Goal: Task Accomplishment & Management: Use online tool/utility

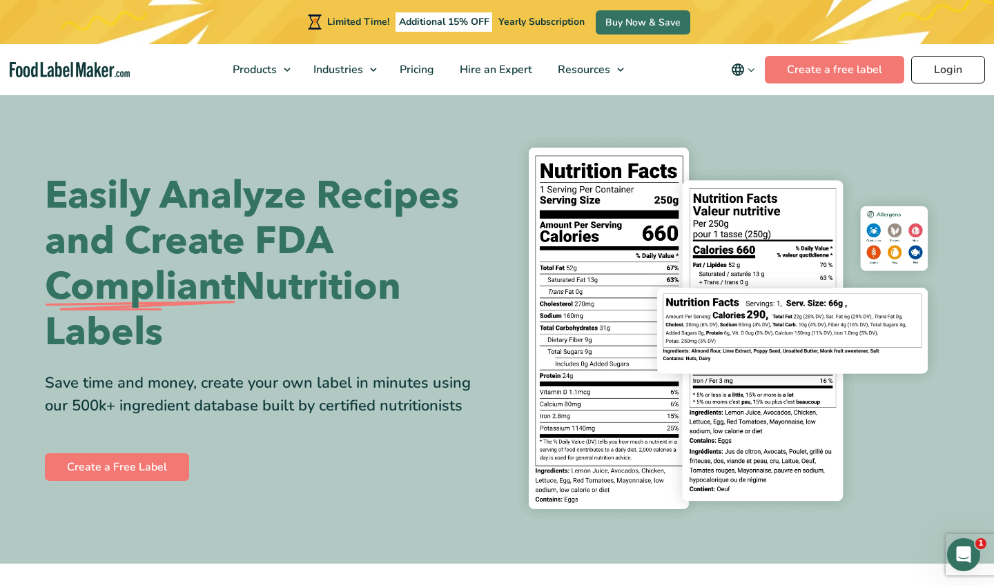
click at [947, 80] on link "Login" at bounding box center [948, 70] width 74 height 28
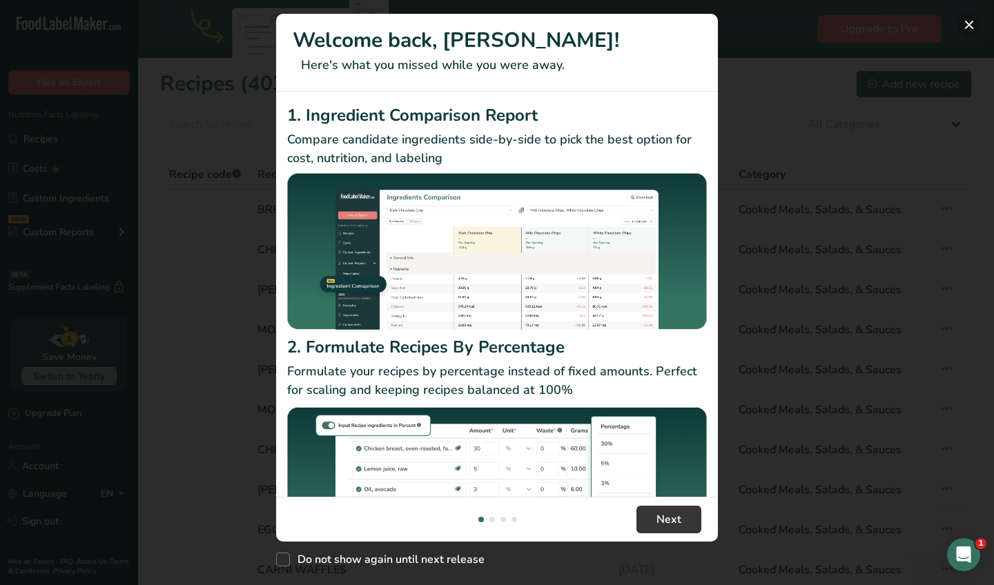
click at [967, 26] on button "New Features" at bounding box center [969, 25] width 22 height 22
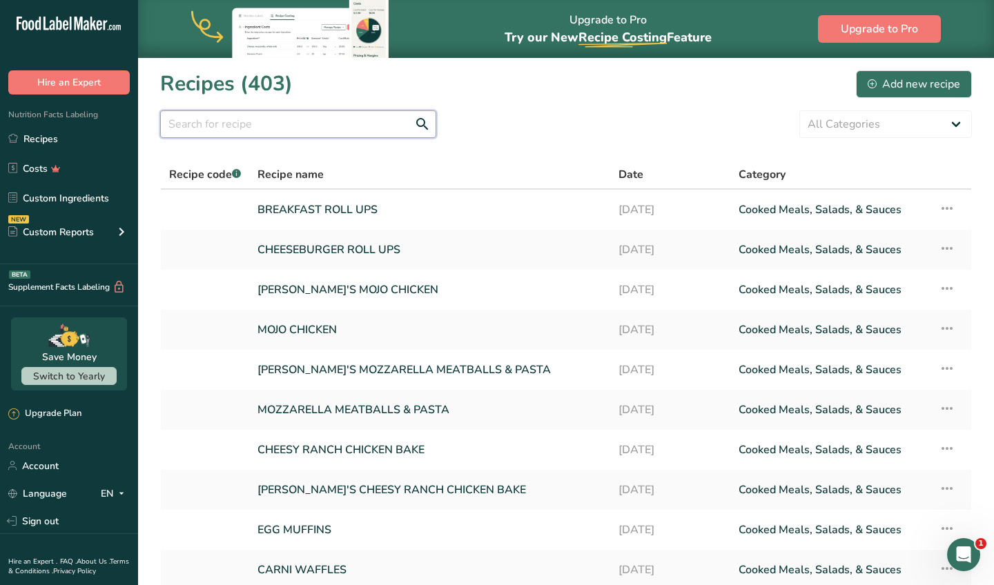
click at [210, 133] on input "text" at bounding box center [298, 124] width 276 height 28
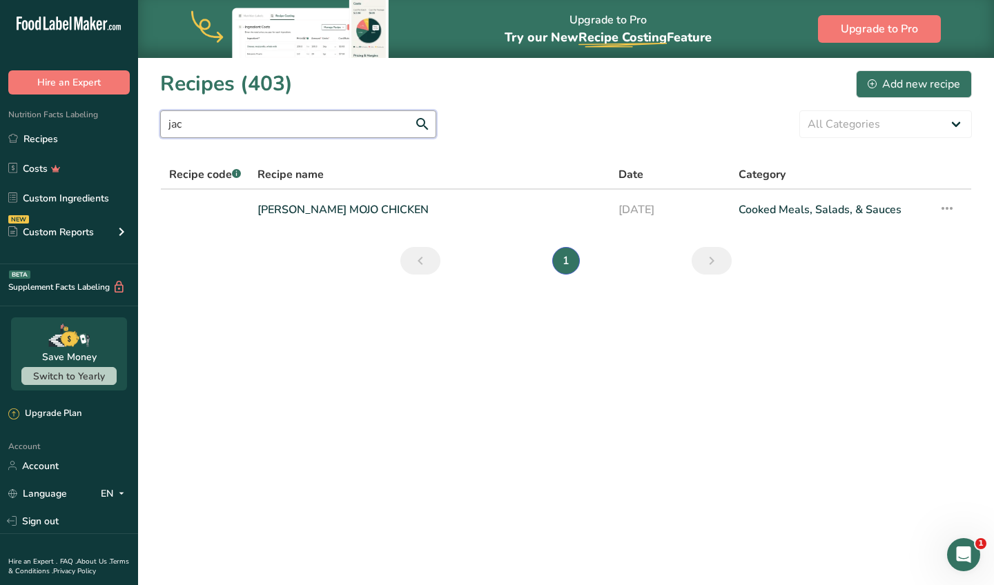
type input "Mac"
drag, startPoint x: 210, startPoint y: 133, endPoint x: 292, endPoint y: 211, distance: 113.2
click at [292, 211] on link "[PERSON_NAME] MOJO CHICKEN" at bounding box center [429, 209] width 344 height 29
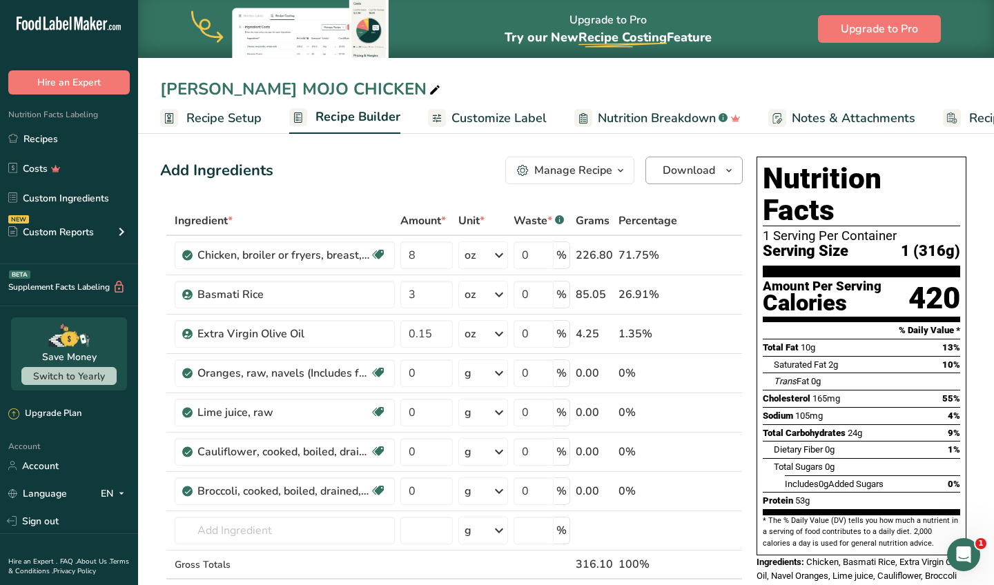
click at [689, 177] on span "Download" at bounding box center [688, 170] width 52 height 17
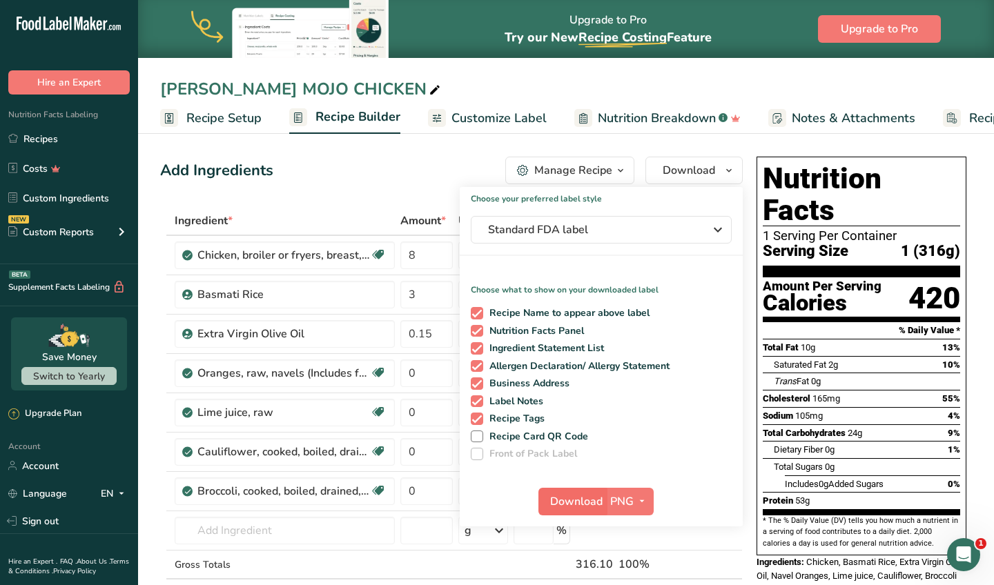
click at [569, 497] on span "Download" at bounding box center [576, 501] width 52 height 17
click at [279, 80] on div "[PERSON_NAME] MOJO CHICKEN" at bounding box center [301, 89] width 283 height 25
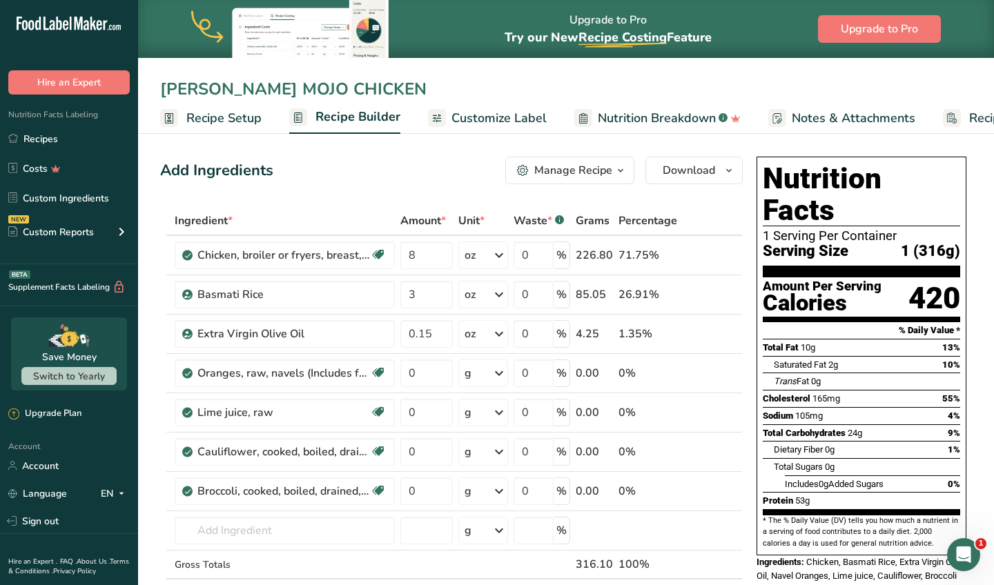
click at [275, 86] on input "[PERSON_NAME] MOJO CHICKEN" at bounding box center [565, 89] width 811 height 25
click at [311, 88] on input "[PERSON_NAME] CHICKEN" at bounding box center [565, 89] width 811 height 25
type input "[PERSON_NAME] CHICKEN & RICE"
click at [662, 175] on span "Download" at bounding box center [688, 170] width 52 height 17
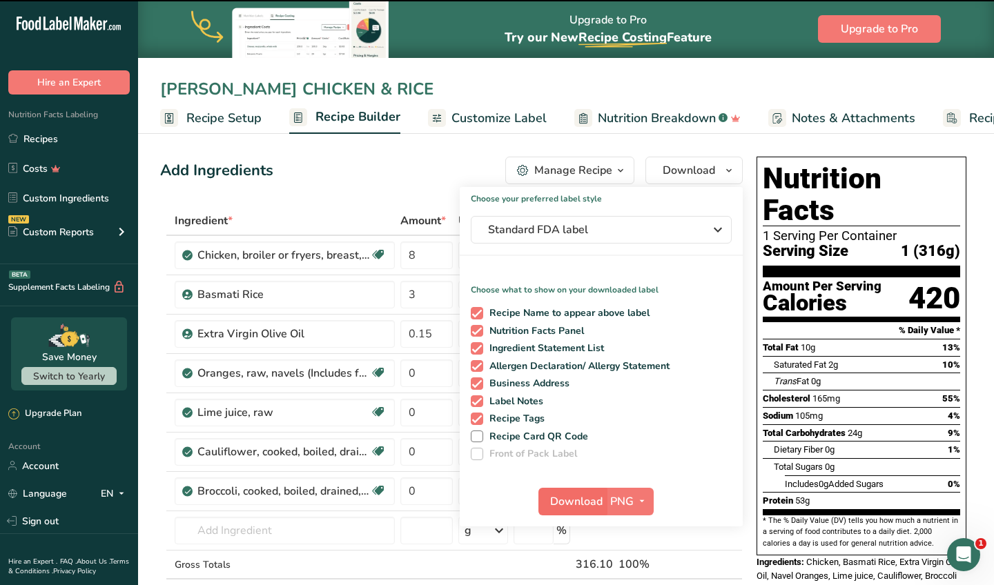
click at [578, 504] on span "Download" at bounding box center [576, 501] width 52 height 17
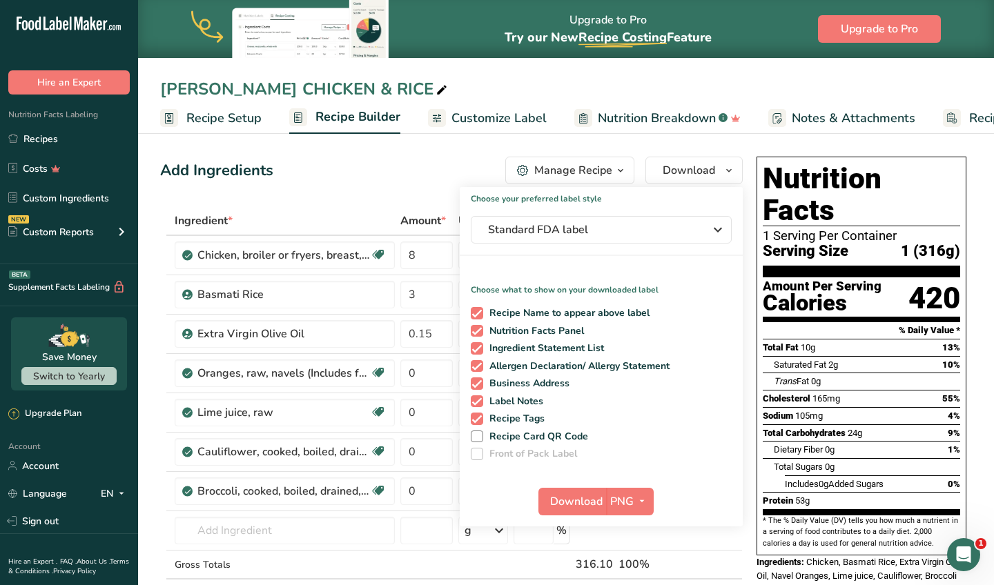
click at [299, 86] on div "[PERSON_NAME] CHICKEN & RICE" at bounding box center [305, 89] width 290 height 25
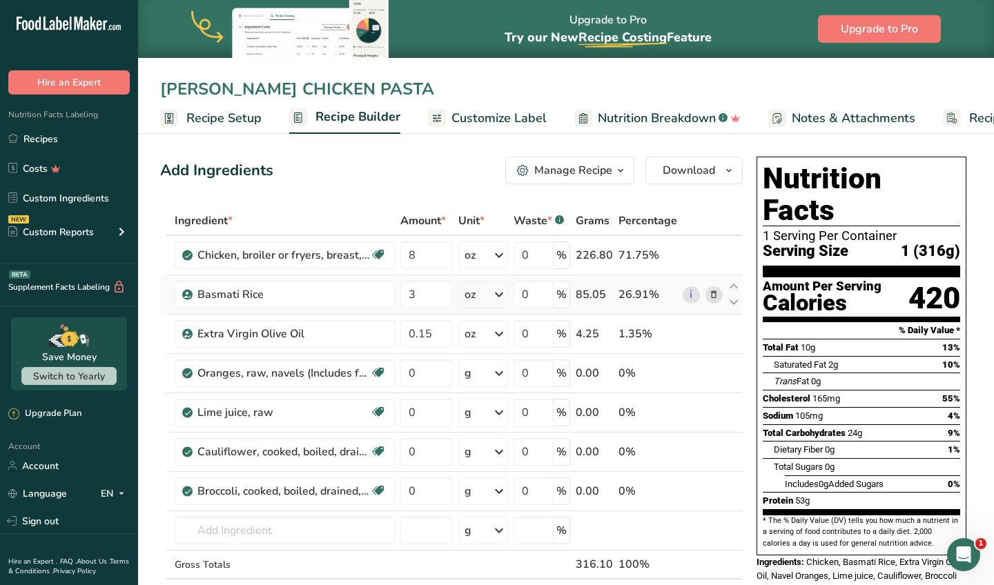
type input "[PERSON_NAME] CHICKEN PASTA"
click at [720, 295] on span at bounding box center [713, 294] width 17 height 17
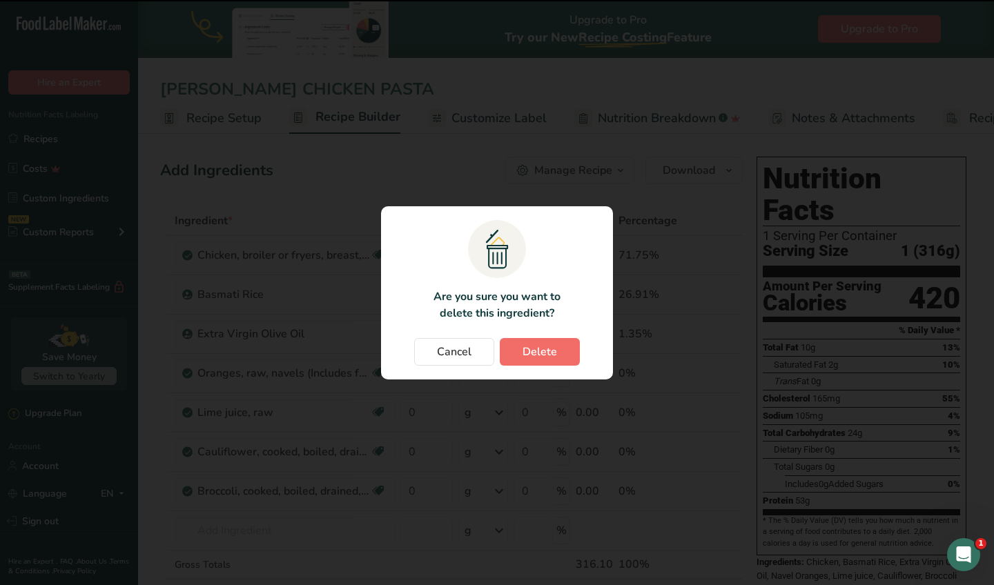
click at [526, 344] on span "Delete" at bounding box center [539, 352] width 34 height 17
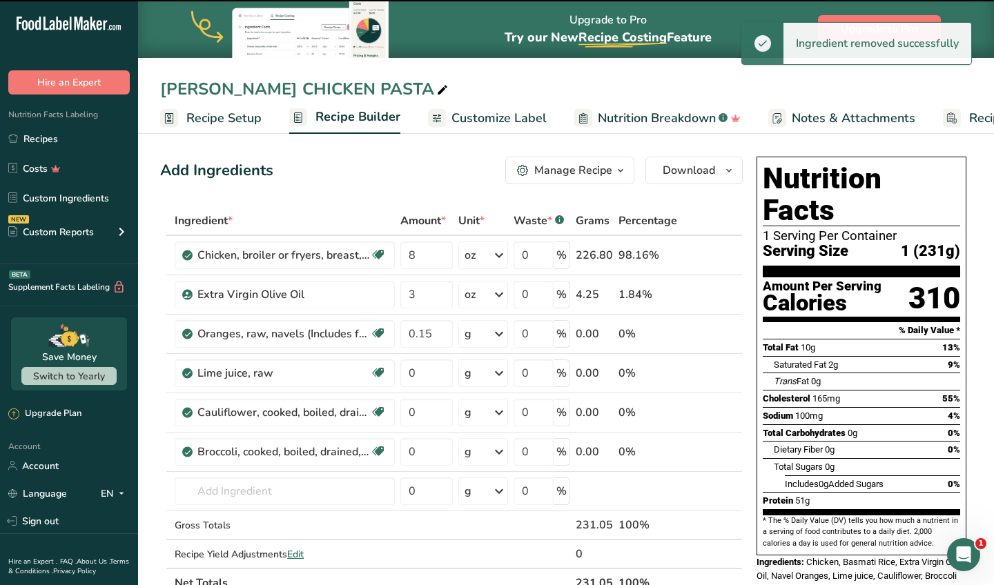
type input "0.15"
type input "0"
click at [239, 494] on input "text" at bounding box center [285, 491] width 220 height 28
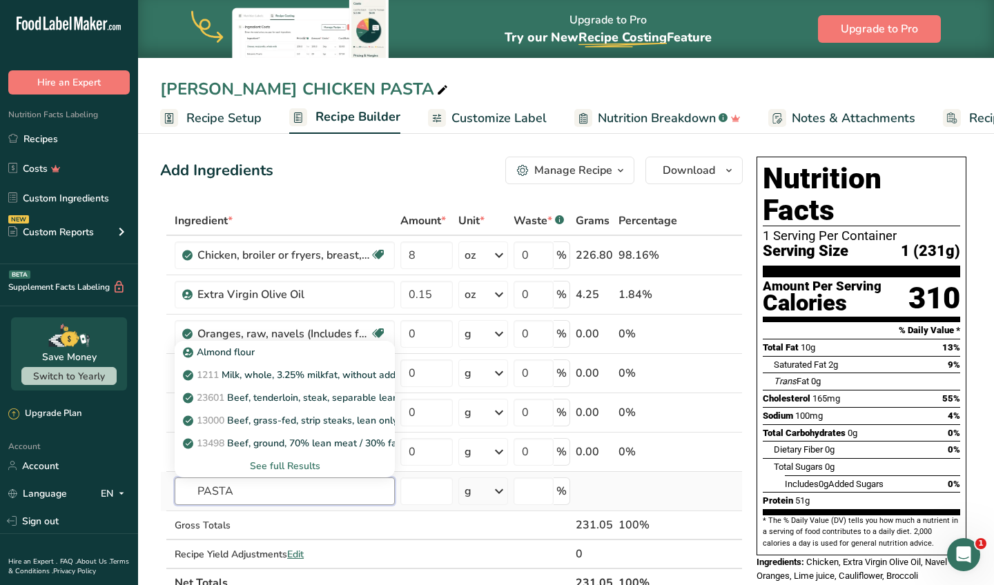
type input "PASTA"
click at [286, 462] on div "See full Results" at bounding box center [285, 466] width 198 height 14
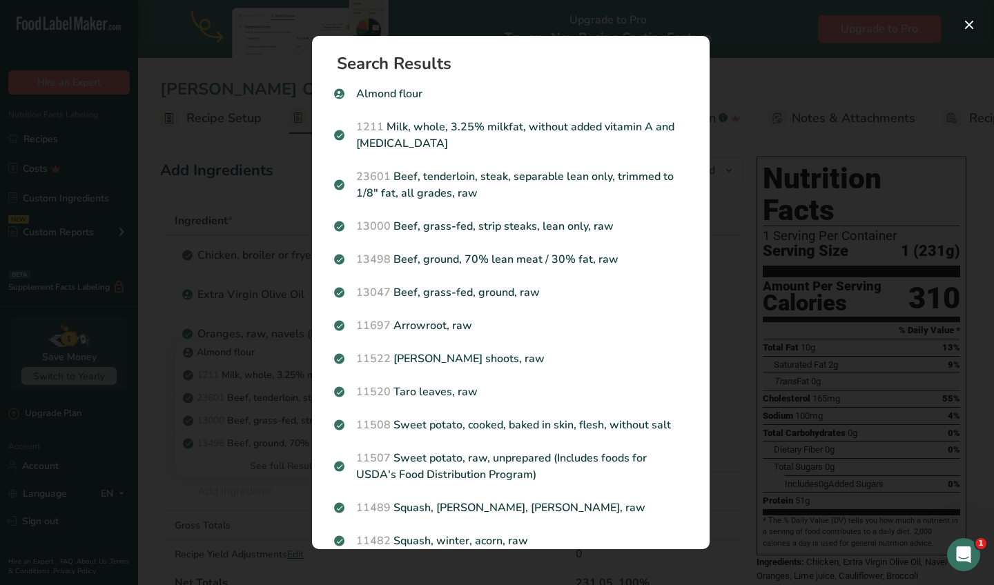
click at [221, 209] on div "Search results modal" at bounding box center [497, 292] width 994 height 585
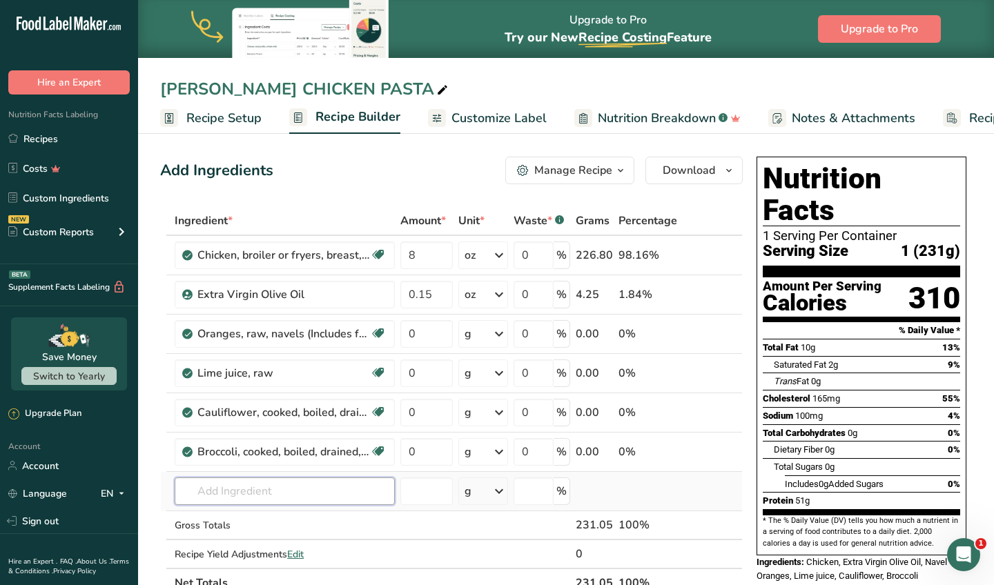
click at [257, 493] on input "text" at bounding box center [285, 491] width 220 height 28
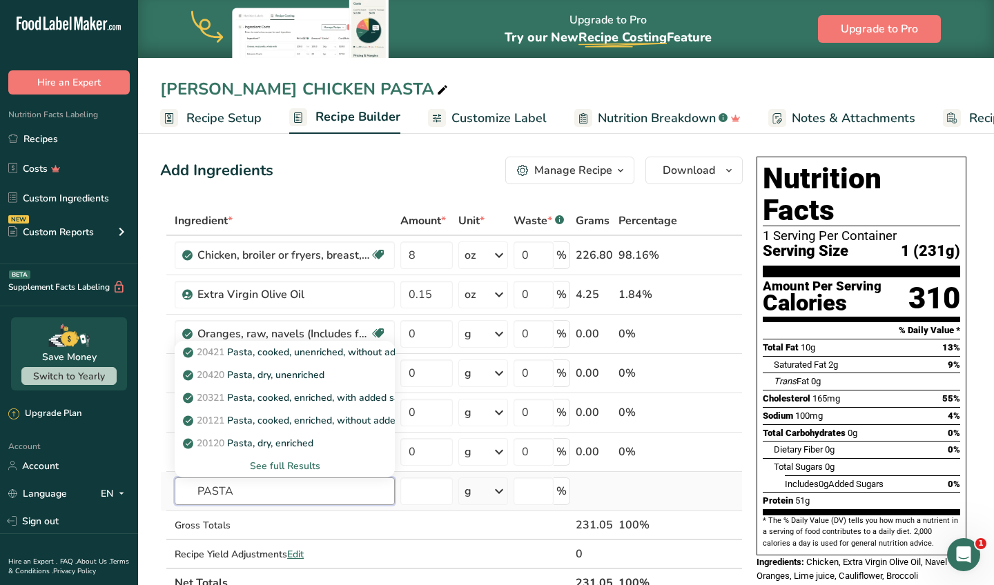
type input "PASTA"
click at [268, 460] on div "See full Results" at bounding box center [285, 466] width 198 height 14
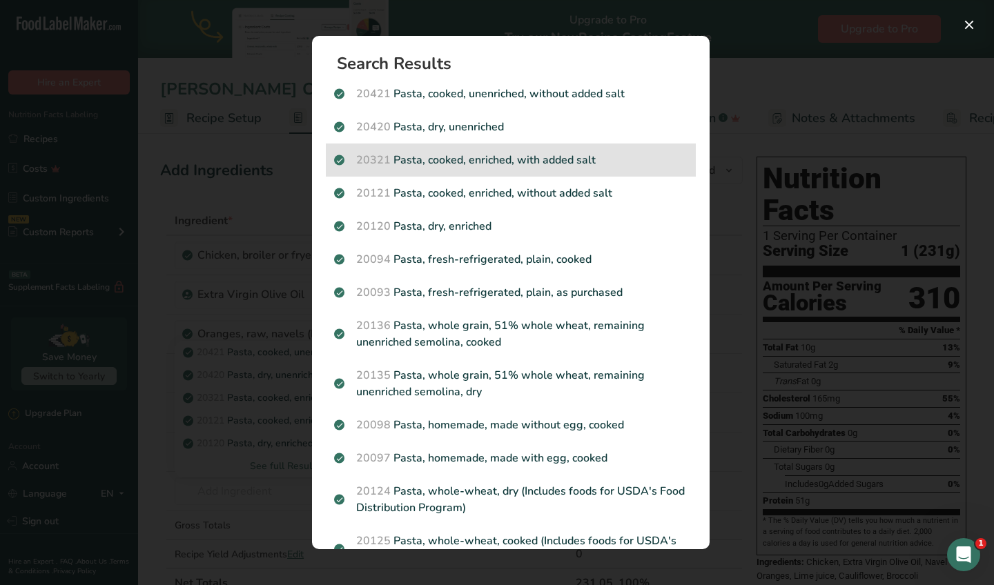
click at [503, 162] on p "20321 Pasta, cooked, enriched, with added salt" at bounding box center [510, 160] width 353 height 17
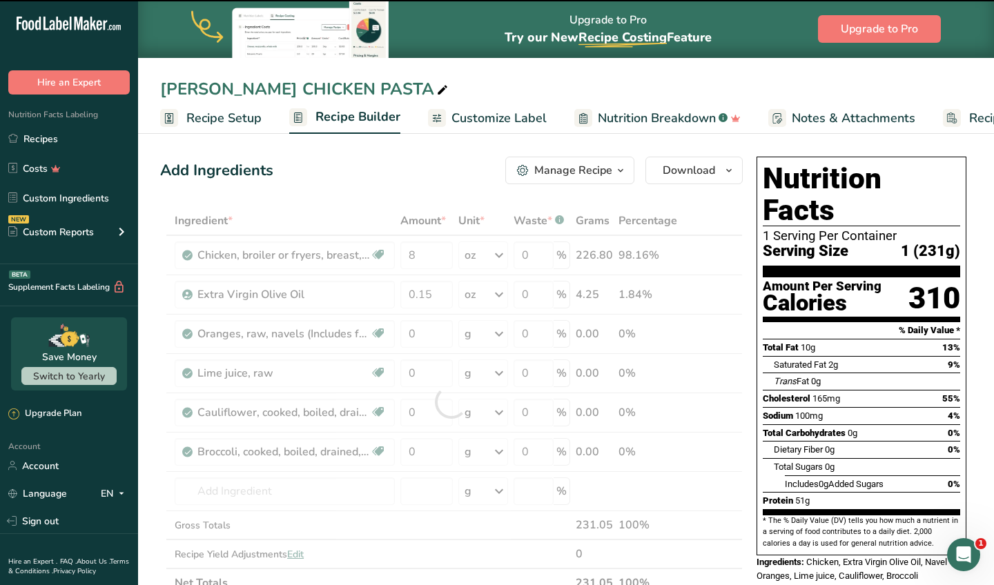
type input "0"
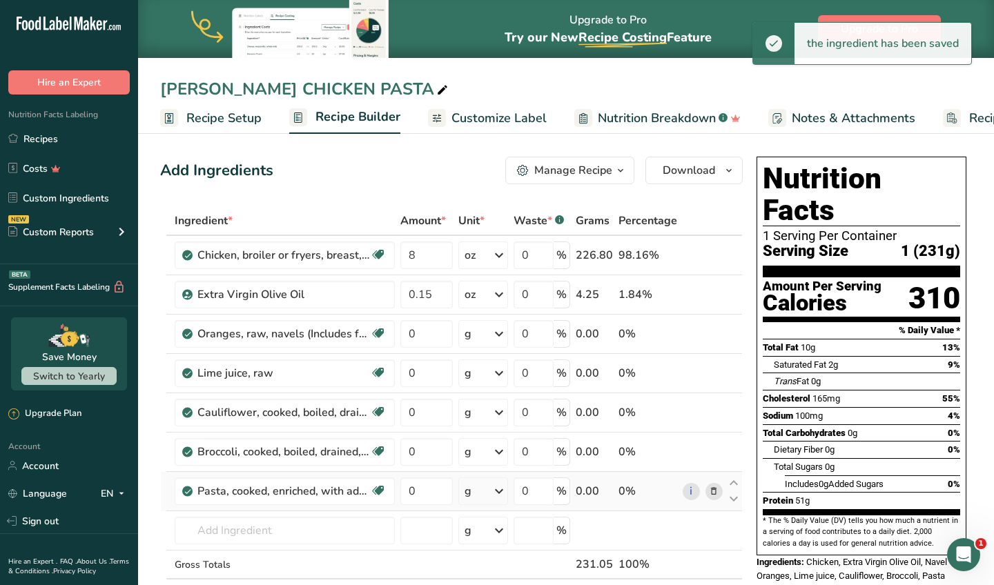
click at [480, 495] on div "g" at bounding box center [483, 491] width 50 height 28
click at [483, 533] on div "1 cup spaghetti not packed" at bounding box center [524, 545] width 116 height 34
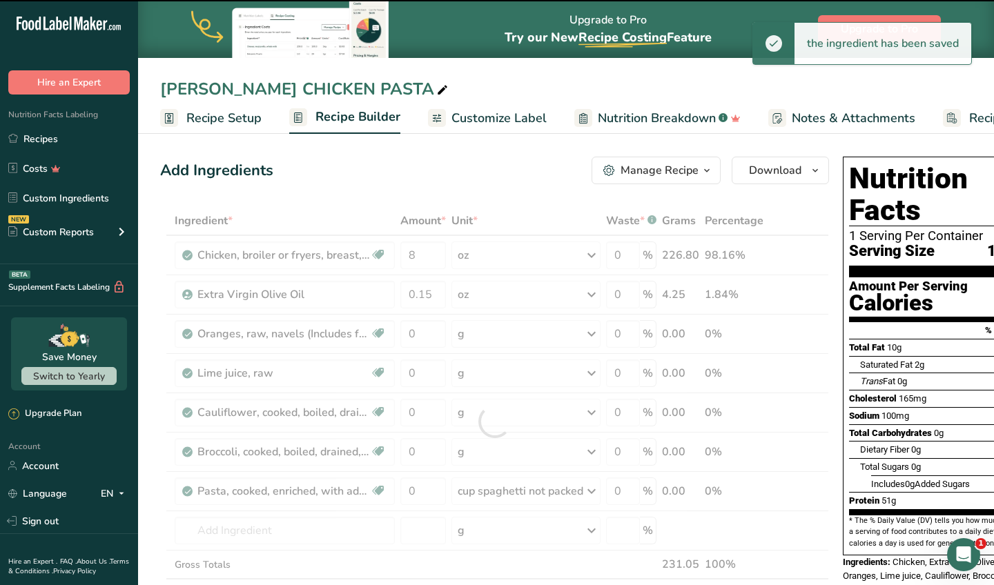
click at [439, 491] on div at bounding box center [494, 421] width 669 height 431
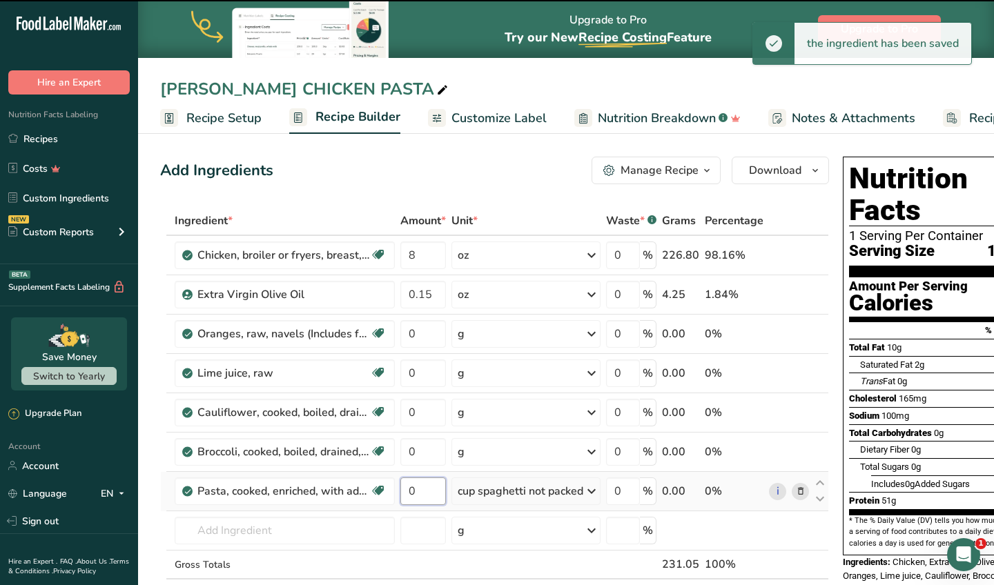
click at [420, 492] on input "0" at bounding box center [423, 491] width 46 height 28
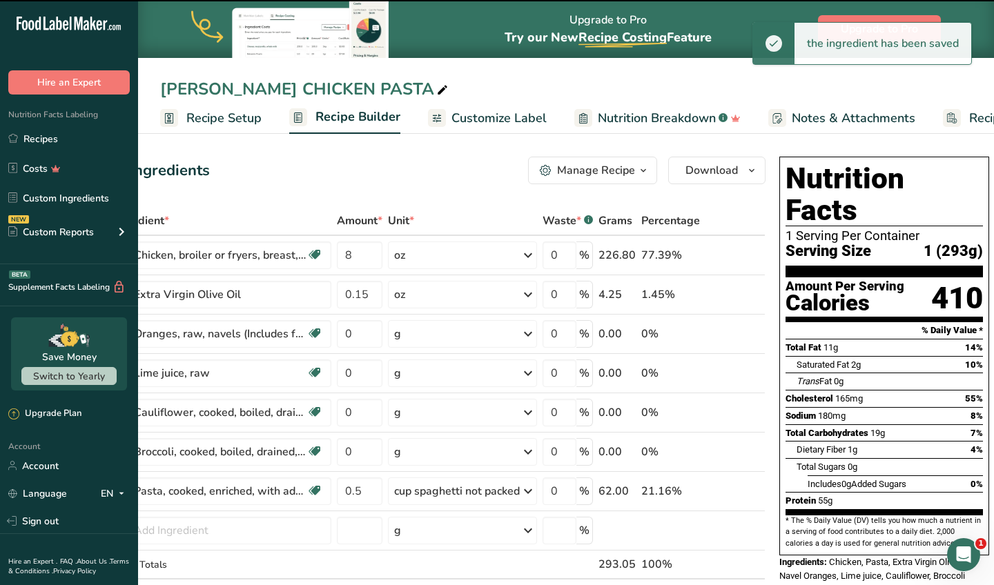
scroll to position [0, 63]
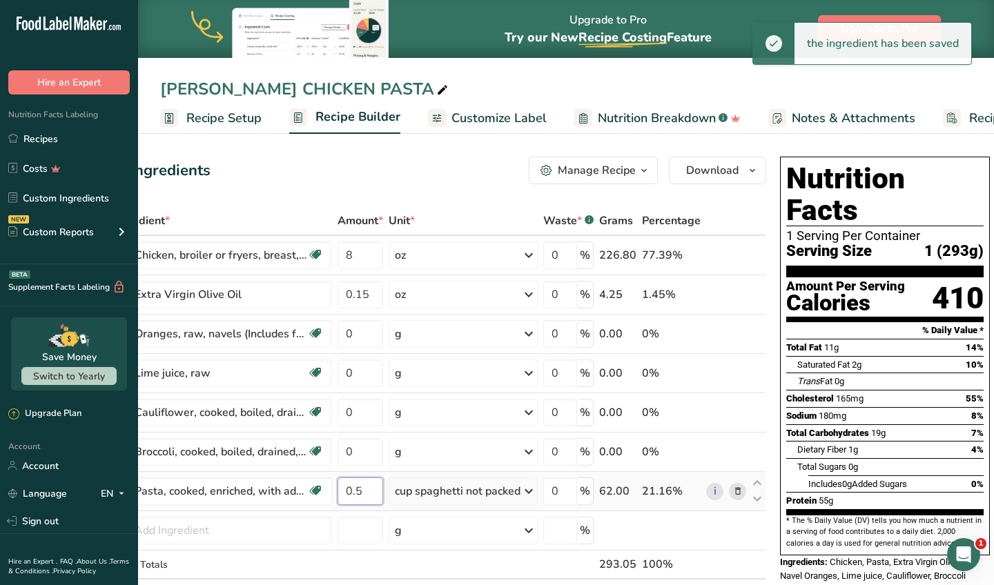
click at [371, 493] on input "0.5" at bounding box center [360, 491] width 46 height 28
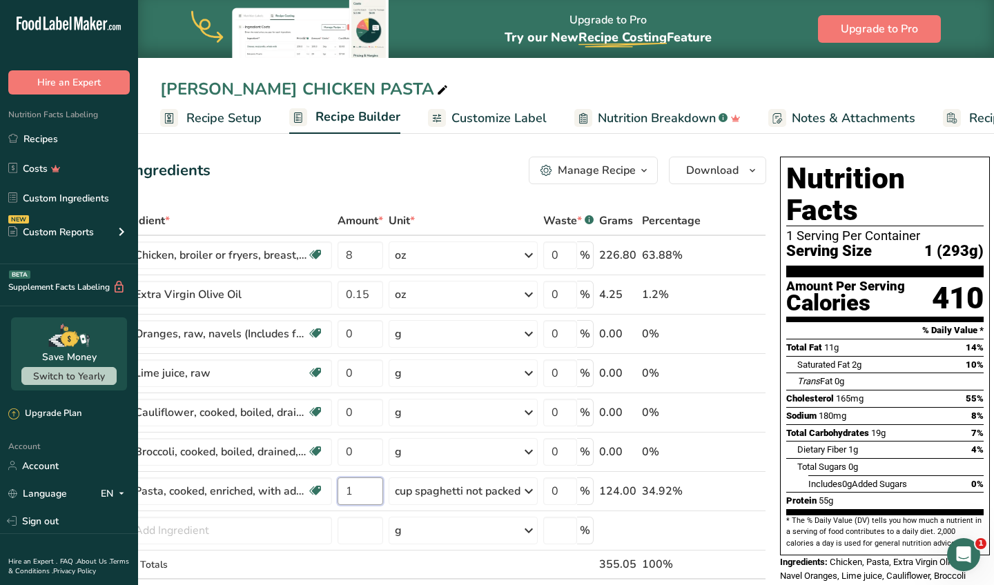
type input "1"
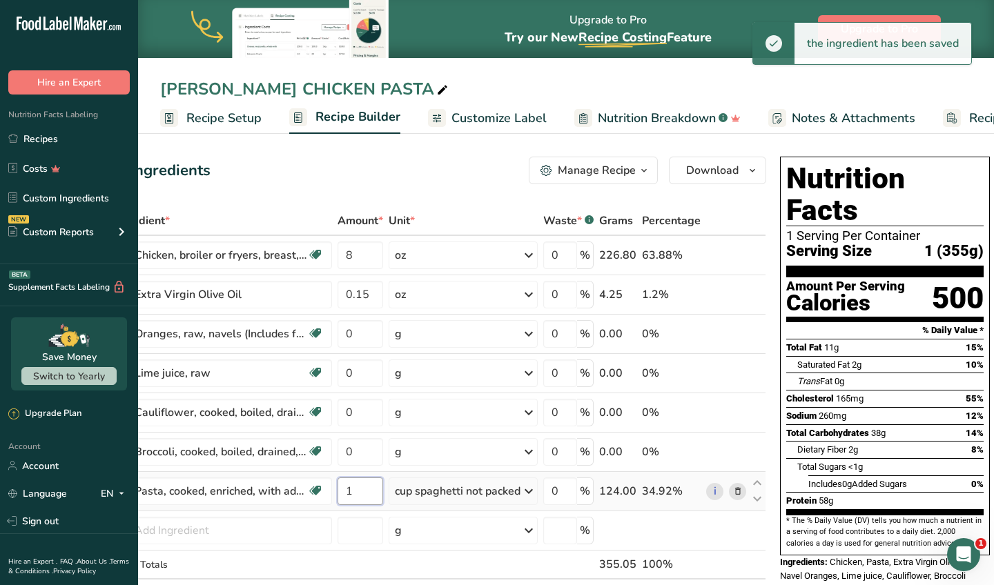
click at [367, 490] on input "1" at bounding box center [360, 491] width 46 height 28
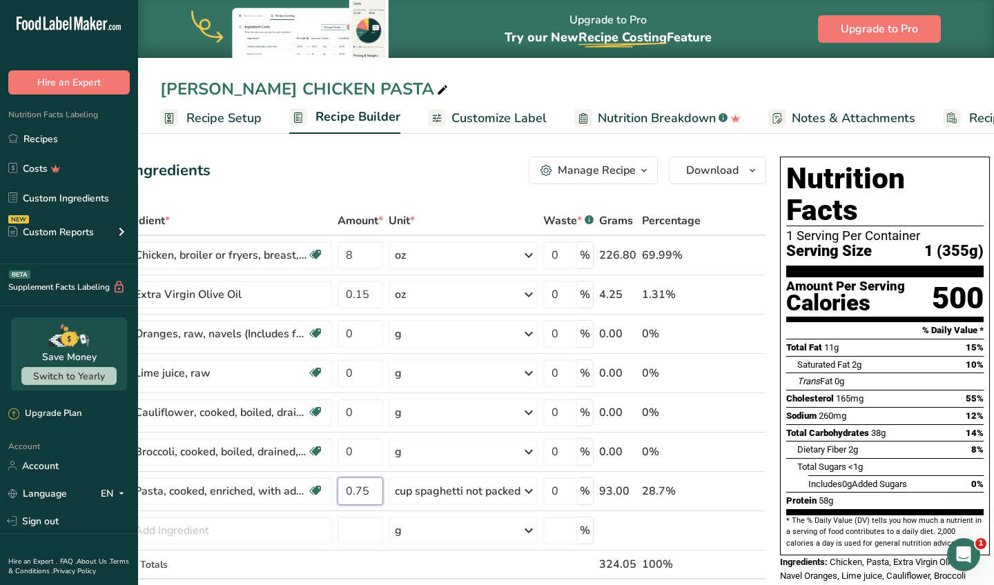
type input "0.75"
click at [364, 255] on input "8" at bounding box center [360, 255] width 46 height 28
type input "7"
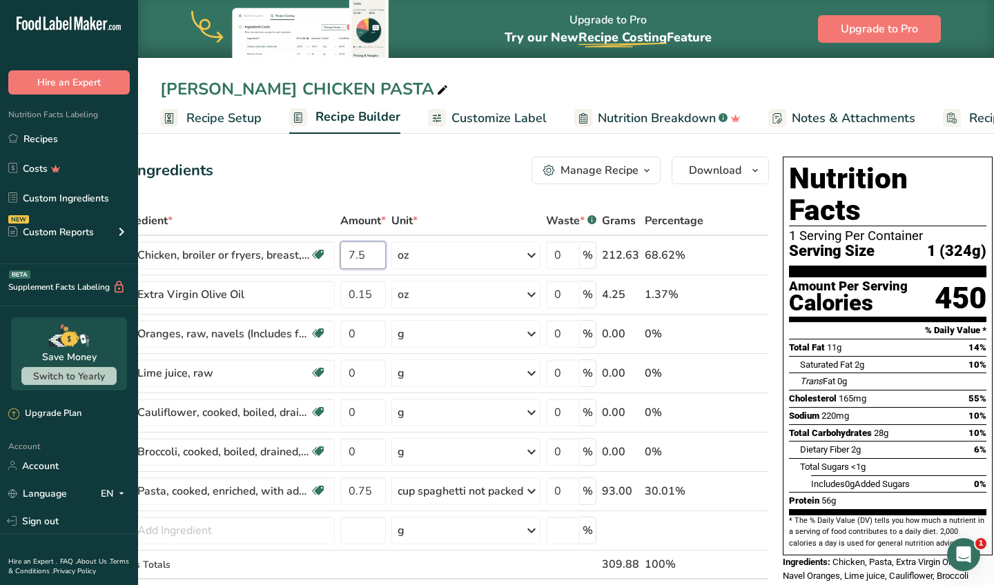
type input "7.5"
click at [395, 179] on div "Add Ingredients Manage Recipe Delete Recipe Duplicate Recipe Scale Recipe Save …" at bounding box center [434, 171] width 669 height 28
click at [700, 170] on span "Download" at bounding box center [715, 170] width 52 height 17
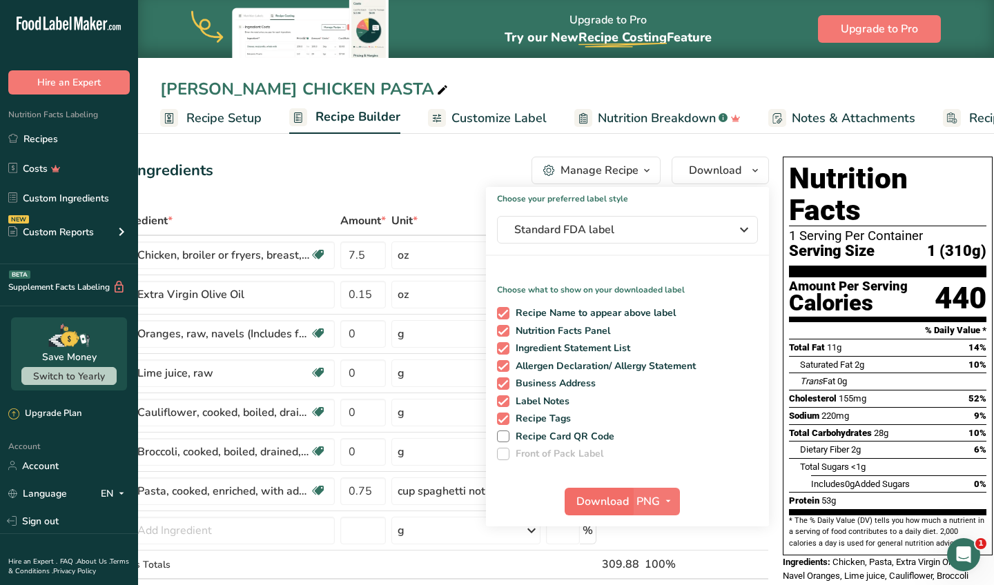
click at [613, 502] on span "Download" at bounding box center [602, 501] width 52 height 17
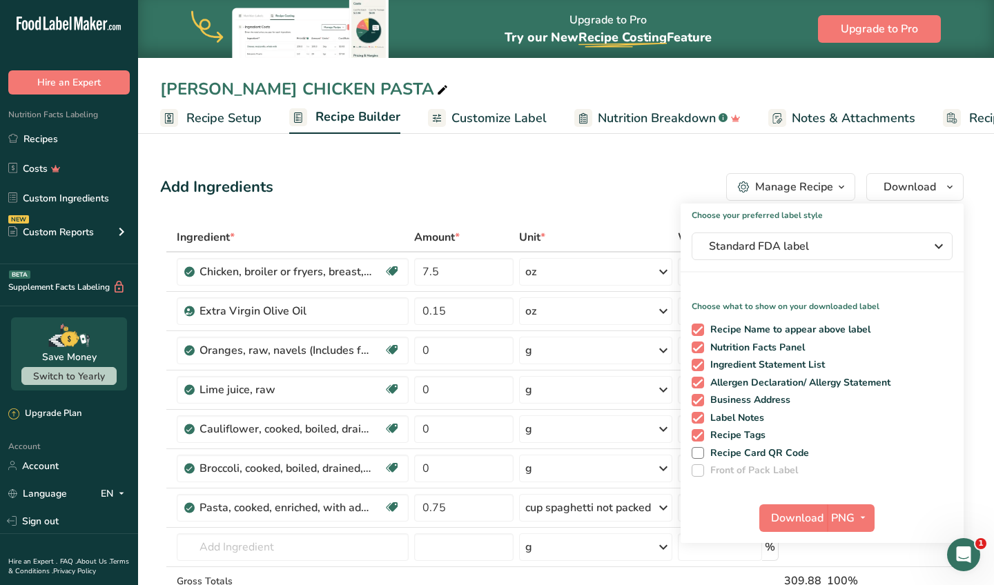
scroll to position [0, 0]
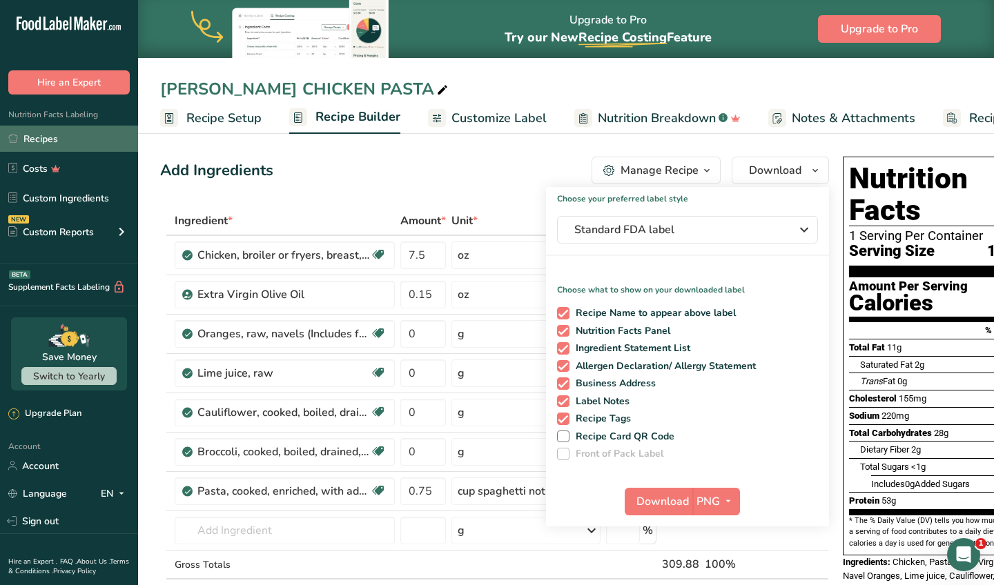
click at [56, 139] on link "Recipes" at bounding box center [69, 139] width 138 height 26
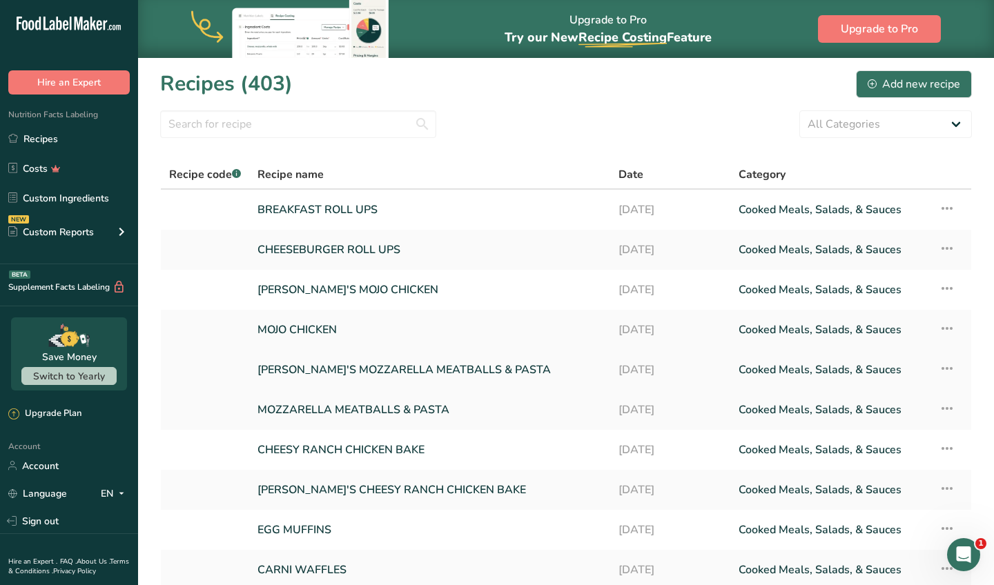
click at [357, 369] on link "[PERSON_NAME]'S MOZZARELLA MEATBALLS & PASTA" at bounding box center [429, 369] width 344 height 29
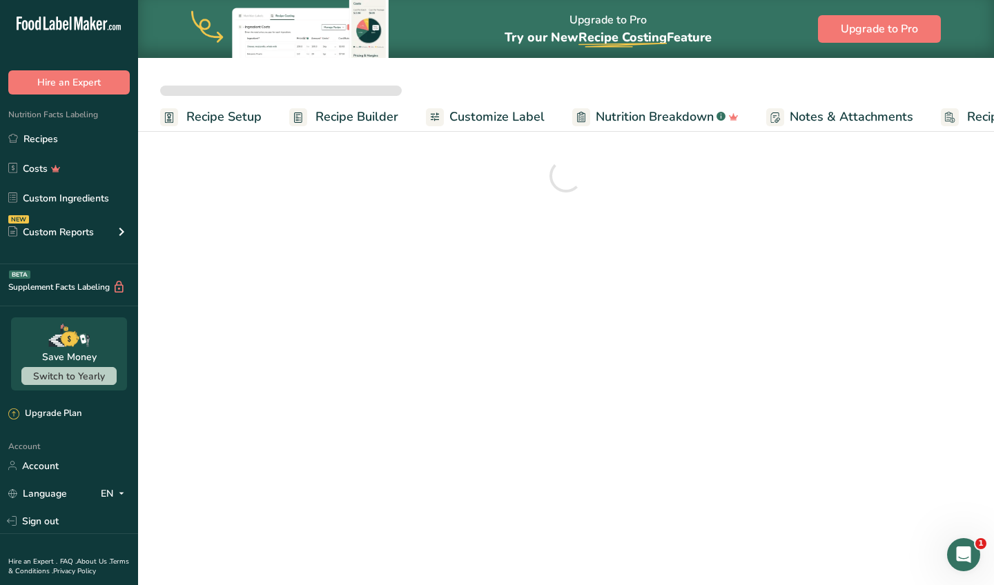
click at [669, 308] on main "Upgrade to Pro Try our New Recipe Costing .a-29{fill:none;stroke-linecap:round;…" at bounding box center [497, 292] width 994 height 585
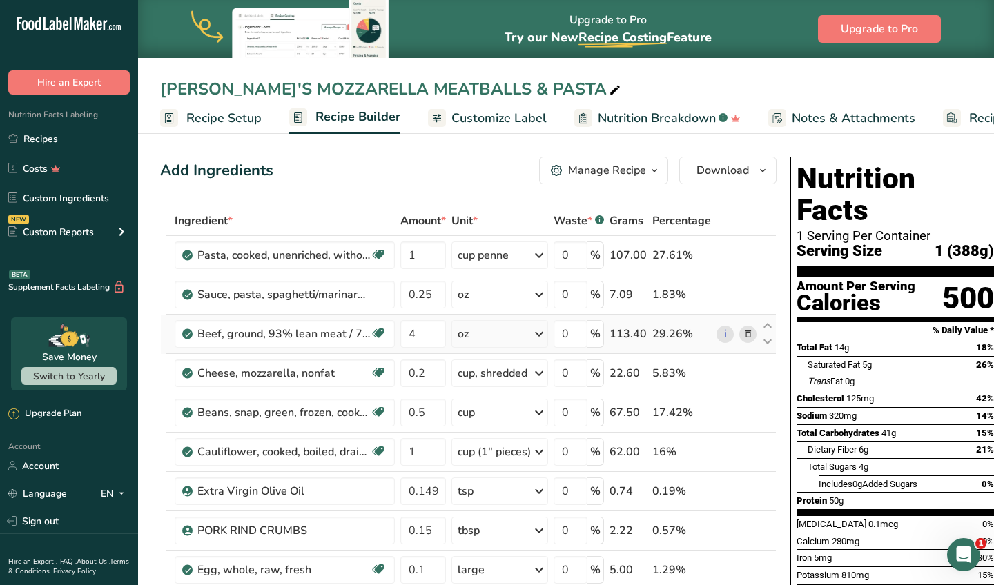
drag, startPoint x: 669, startPoint y: 308, endPoint x: 665, endPoint y: 318, distance: 10.9
click at [665, 318] on tbody "Pasta, cooked, unenriched, without added salt Dairy free Vegan Vegetarian Soy f…" at bounding box center [468, 461] width 615 height 450
click at [665, 318] on td "29.26%" at bounding box center [681, 334] width 64 height 39
click at [604, 174] on div "Manage Recipe" at bounding box center [607, 170] width 78 height 17
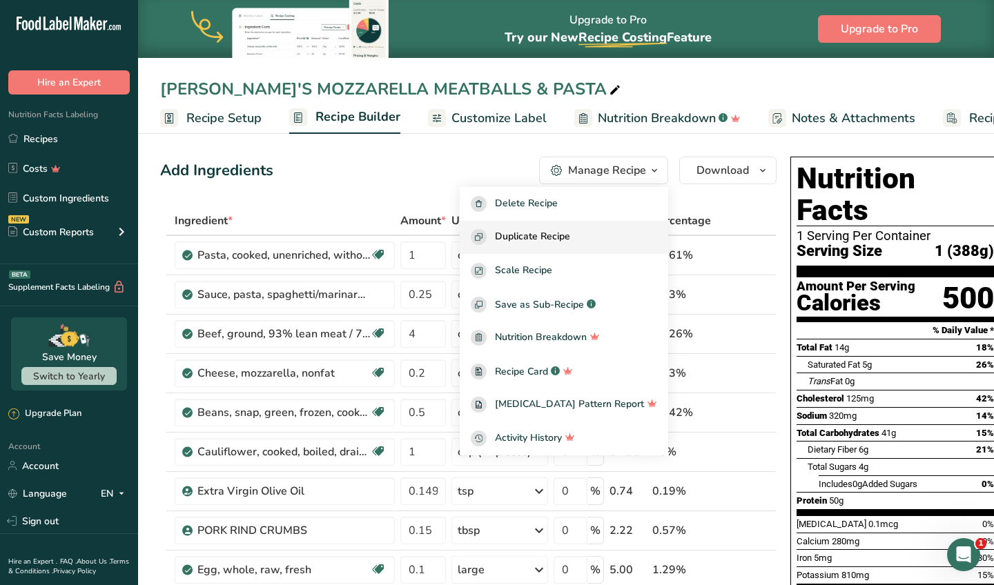
click at [570, 239] on span "Duplicate Recipe" at bounding box center [532, 237] width 75 height 16
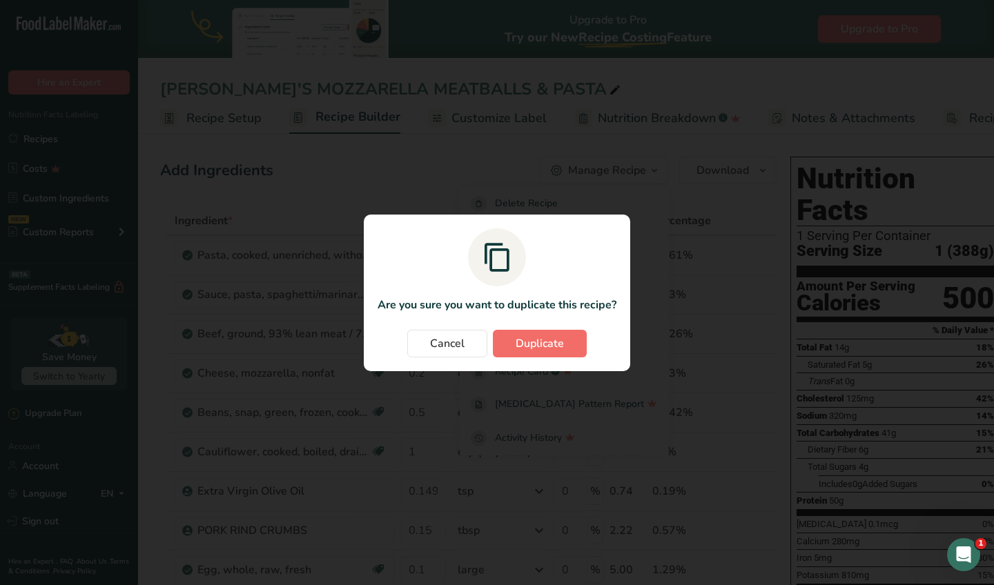
click at [550, 346] on span "Duplicate" at bounding box center [539, 343] width 48 height 17
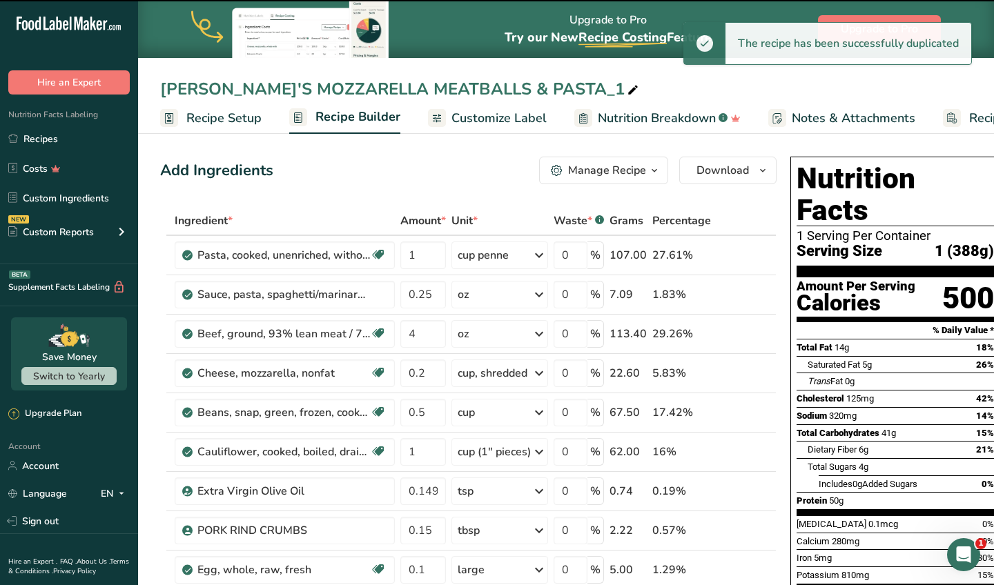
click at [212, 90] on div "[PERSON_NAME]'S MOZZARELLA MEATBALLS & PASTA_1" at bounding box center [400, 89] width 481 height 25
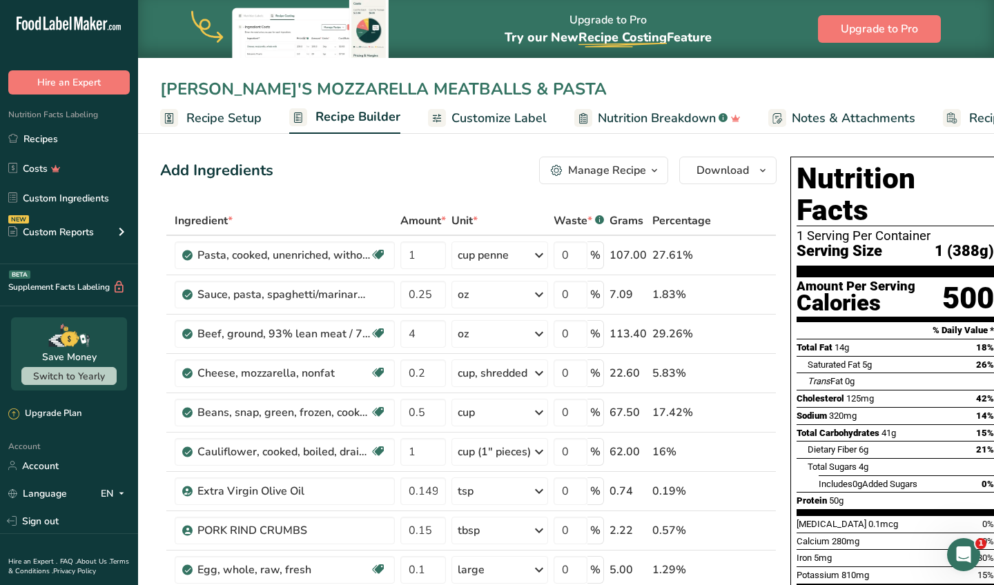
click at [207, 88] on input "[PERSON_NAME]'S MOZZARELLA MEATBALLS & PASTA" at bounding box center [565, 89] width 811 height 25
click at [213, 90] on input "[PERSON_NAME]'S MOZZARELLA MEATBALLS & PASTA" at bounding box center [565, 89] width 811 height 25
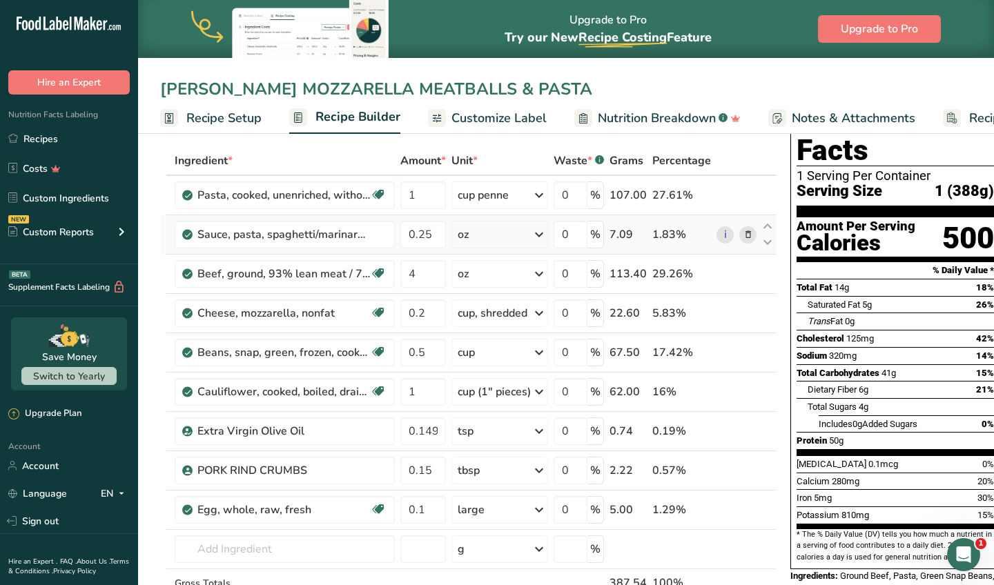
scroll to position [0, 1]
type input "[PERSON_NAME] MOZZARELLA MEATBALLS & PASTA"
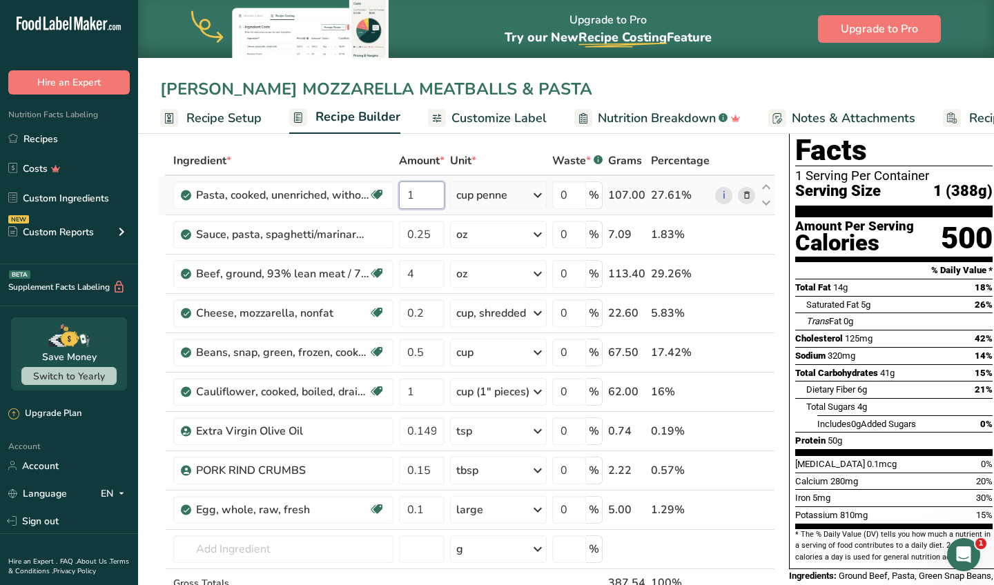
click at [435, 193] on input "1" at bounding box center [422, 195] width 46 height 28
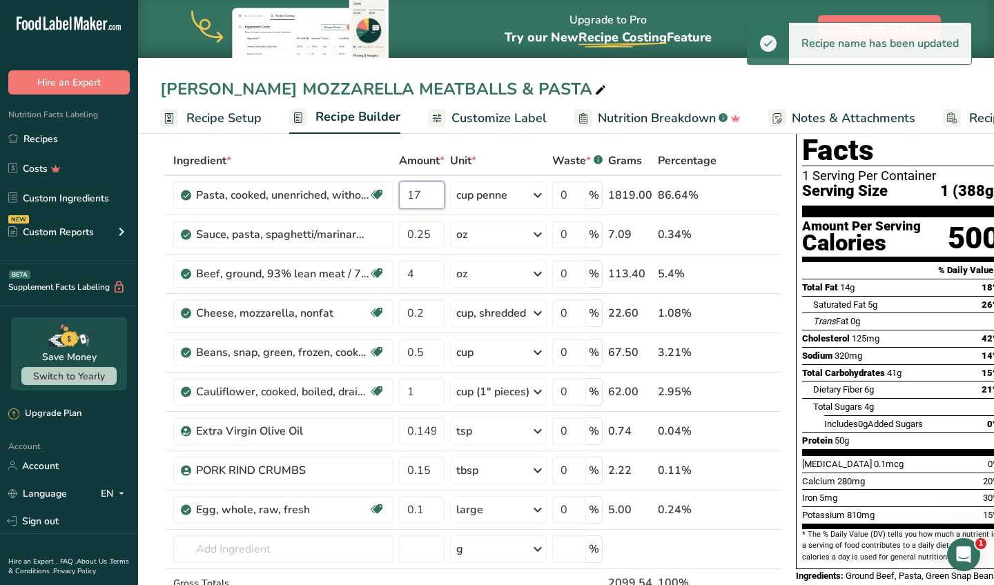
type input "1"
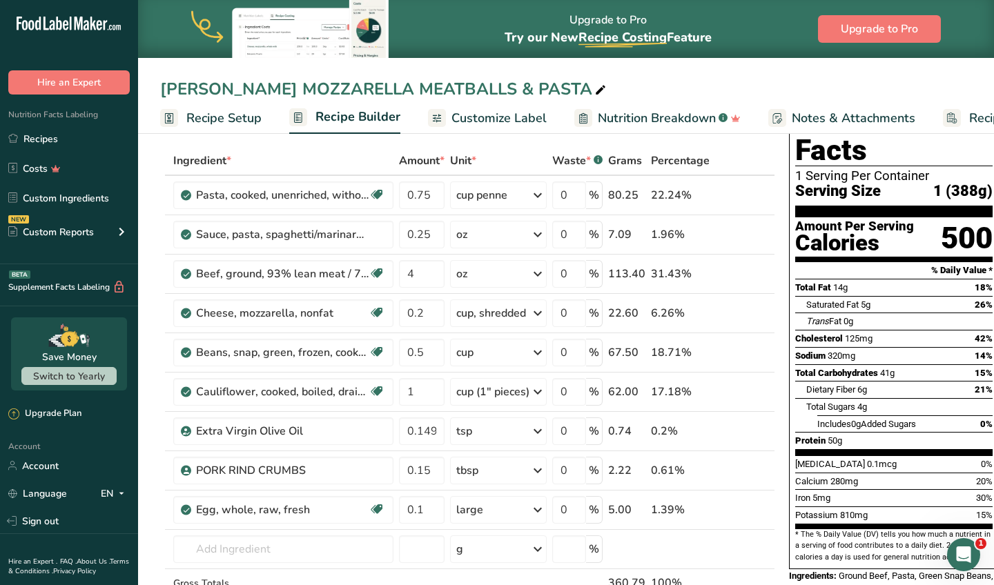
click at [572, 84] on div "[PERSON_NAME] MOZZARELLA MEATBALLS & PASTA" at bounding box center [566, 89] width 856 height 25
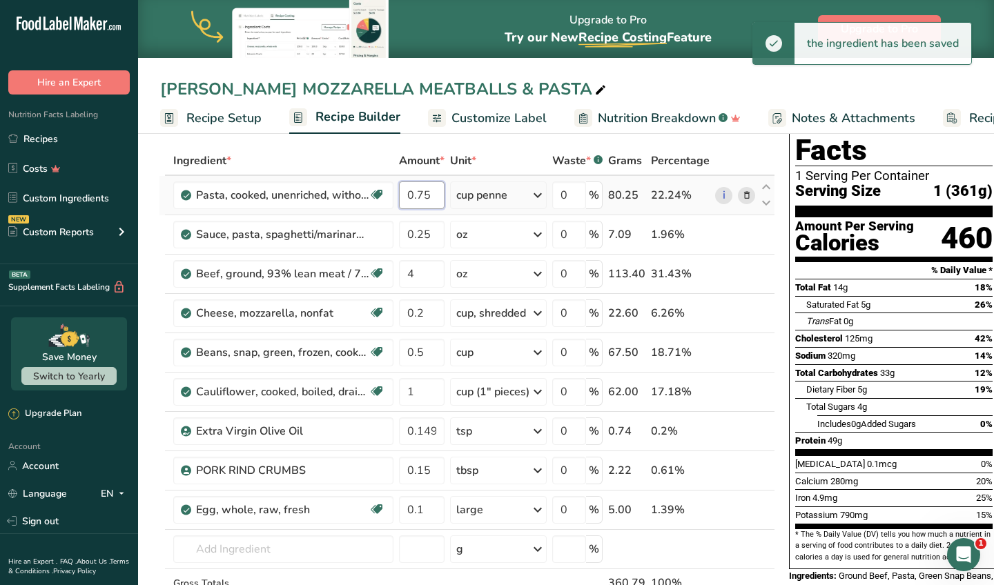
click at [435, 201] on input "0.75" at bounding box center [422, 195] width 46 height 28
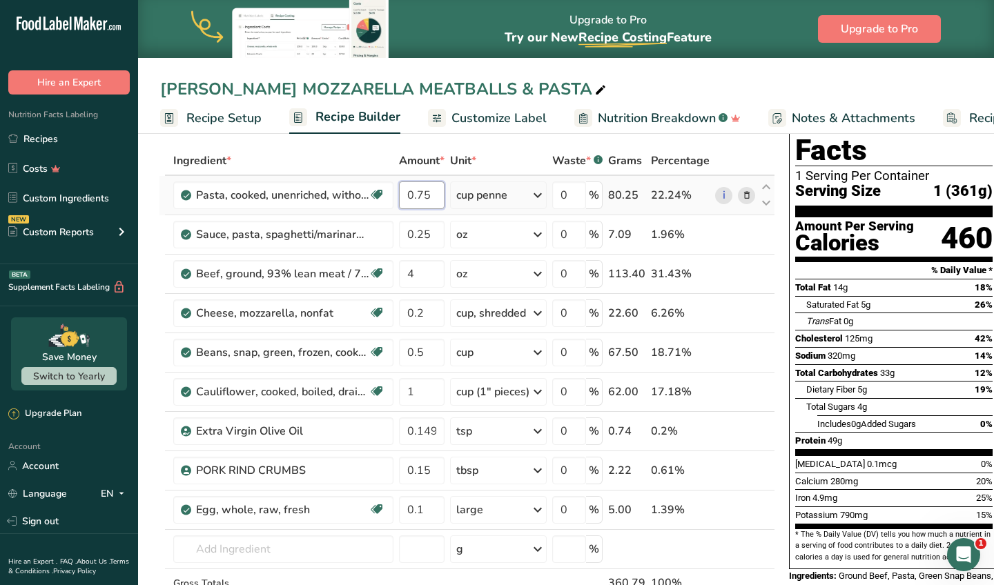
type input "0.7"
type input "0.5"
click at [475, 70] on div "[PERSON_NAME] MOZZARELLA MEATBALLS & PASTA Recipe Setup Recipe Builder Customiz…" at bounding box center [566, 67] width 856 height 134
click at [619, 100] on div "[PERSON_NAME] MOZZARELLA MEATBALLS & PASTA" at bounding box center [566, 89] width 856 height 25
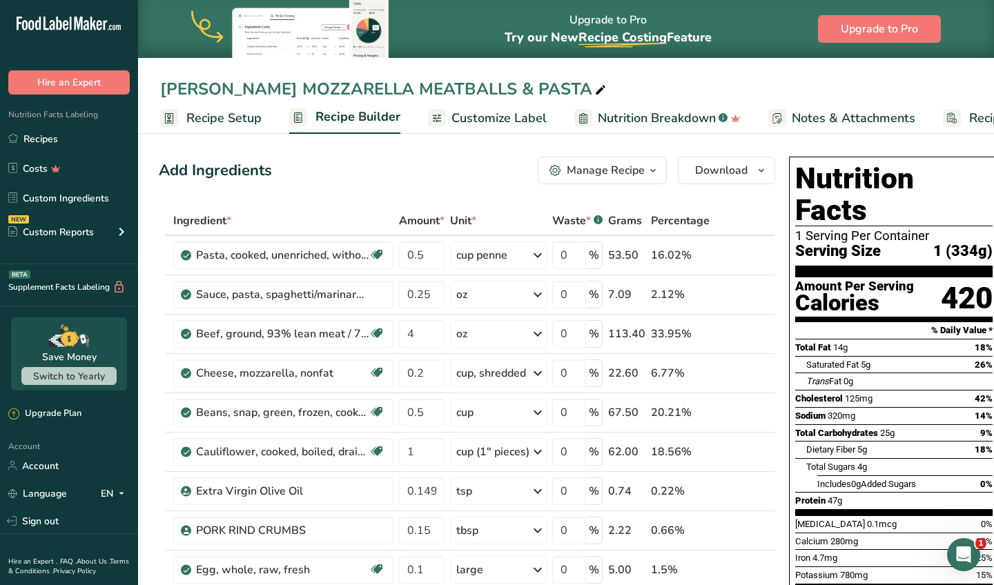
scroll to position [0, 0]
click at [701, 176] on span "Download" at bounding box center [721, 170] width 52 height 17
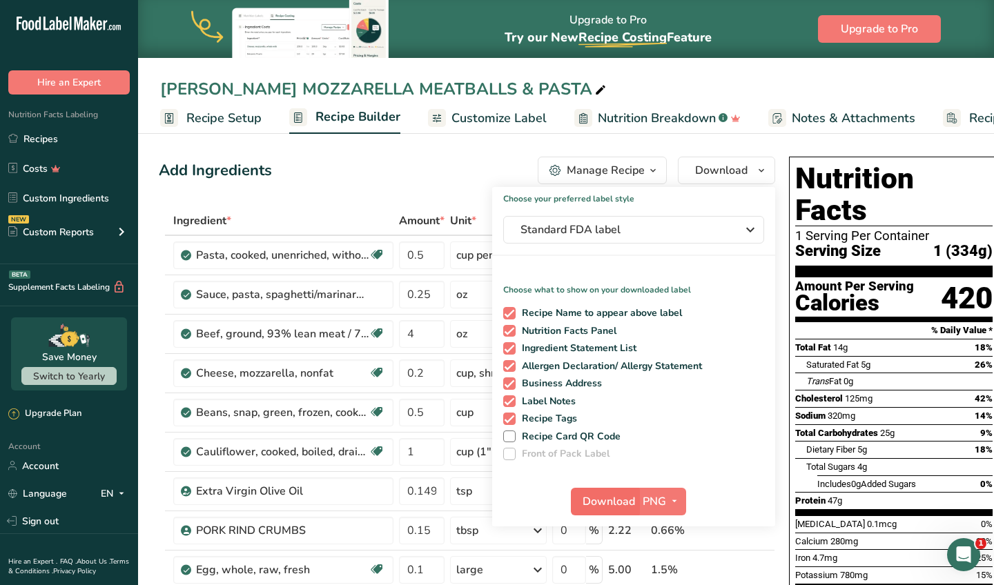
click at [618, 499] on span "Download" at bounding box center [608, 501] width 52 height 17
drag, startPoint x: 793, startPoint y: 584, endPoint x: 424, endPoint y: 159, distance: 563.0
click at [424, 159] on div "Add Ingredients Manage Recipe Delete Recipe Duplicate Recipe Scale Recipe Save …" at bounding box center [467, 171] width 616 height 28
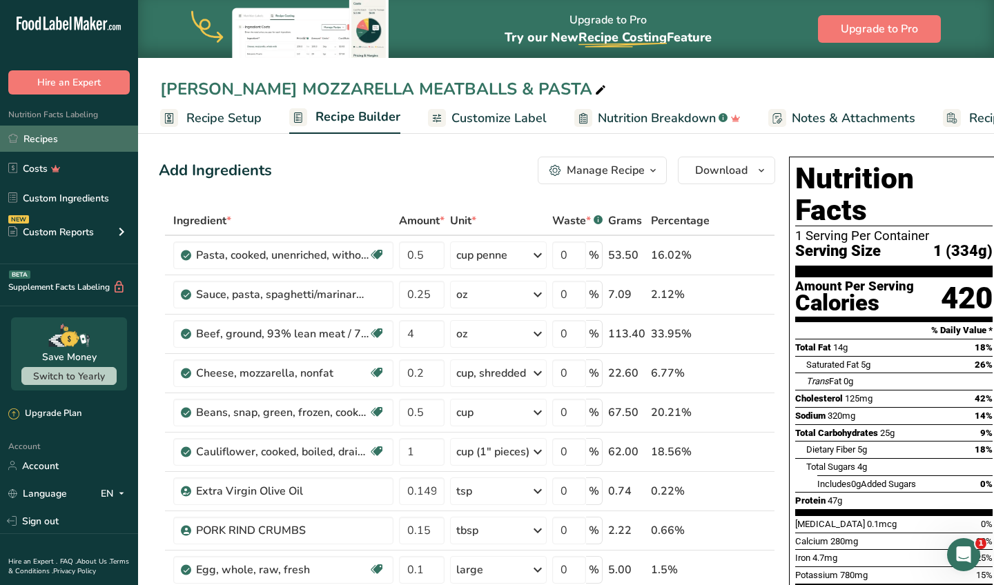
click at [56, 136] on link "Recipes" at bounding box center [69, 139] width 138 height 26
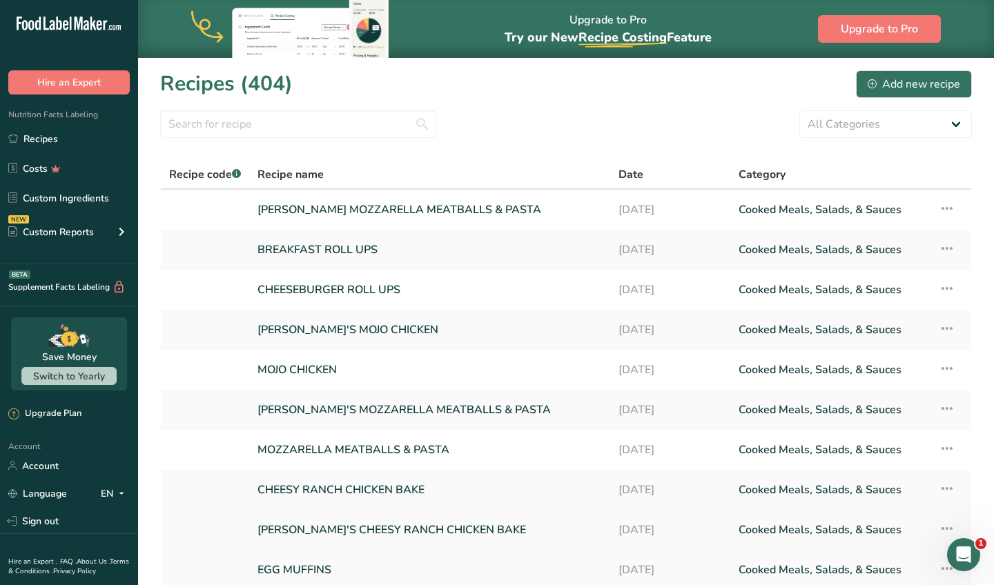
click at [338, 531] on link "[PERSON_NAME]'S CHEESY RANCH CHICKEN BAKE" at bounding box center [429, 529] width 344 height 29
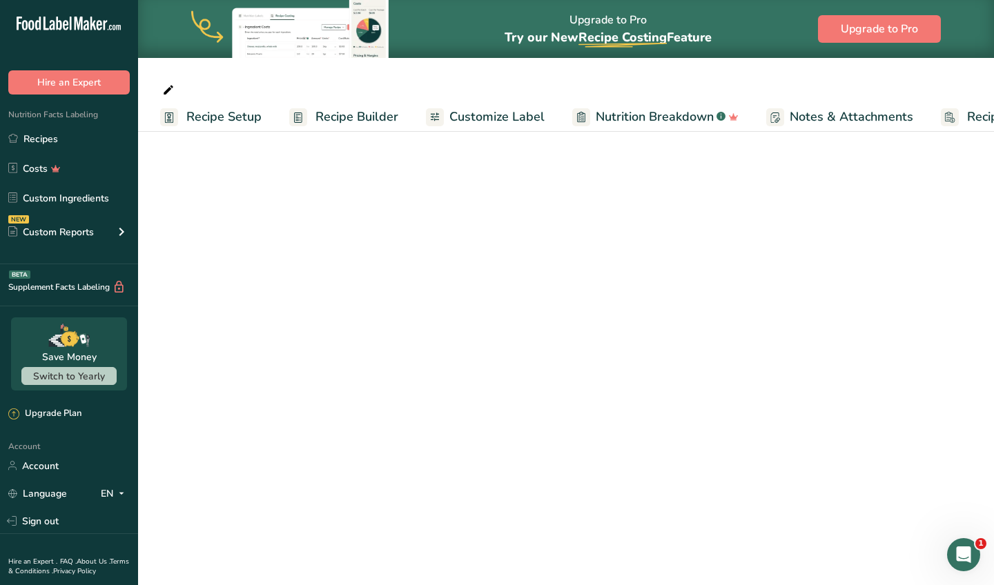
drag, startPoint x: 577, startPoint y: 12, endPoint x: 457, endPoint y: 237, distance: 254.0
click at [457, 237] on main "Upgrade to Pro Try our New Recipe Costing .a-29{fill:none;stroke-linecap:round;…" at bounding box center [497, 292] width 994 height 585
click at [83, 141] on link "Recipes" at bounding box center [69, 139] width 138 height 26
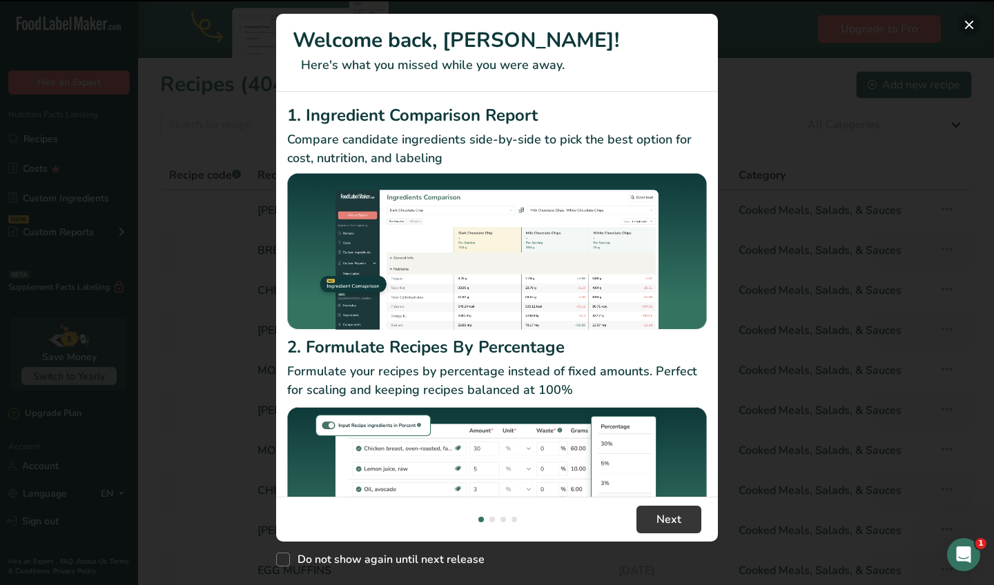
click at [971, 32] on button "New Features" at bounding box center [969, 25] width 22 height 22
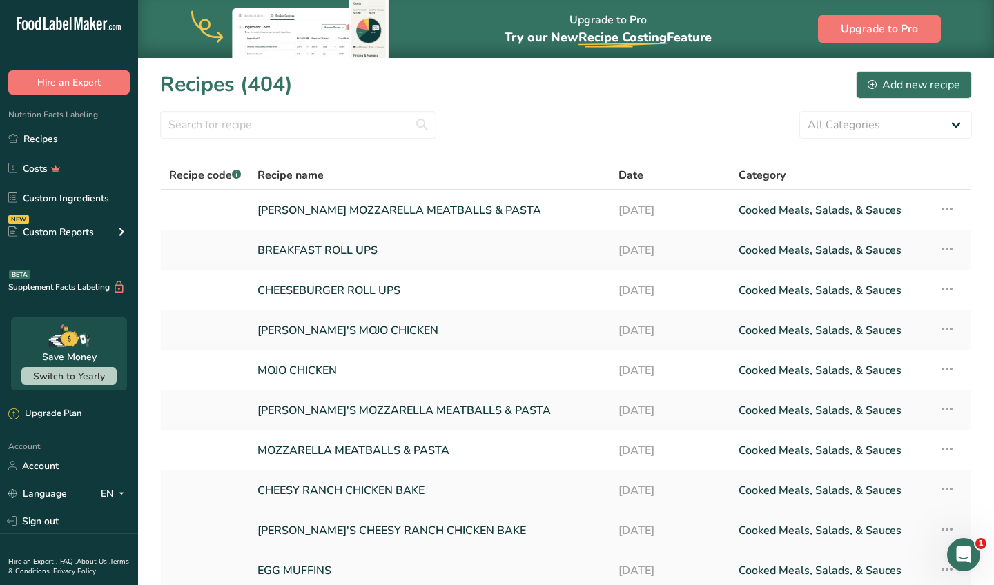
click at [417, 528] on link "[PERSON_NAME]'S CHEESY RANCH CHICKEN BAKE" at bounding box center [429, 530] width 344 height 29
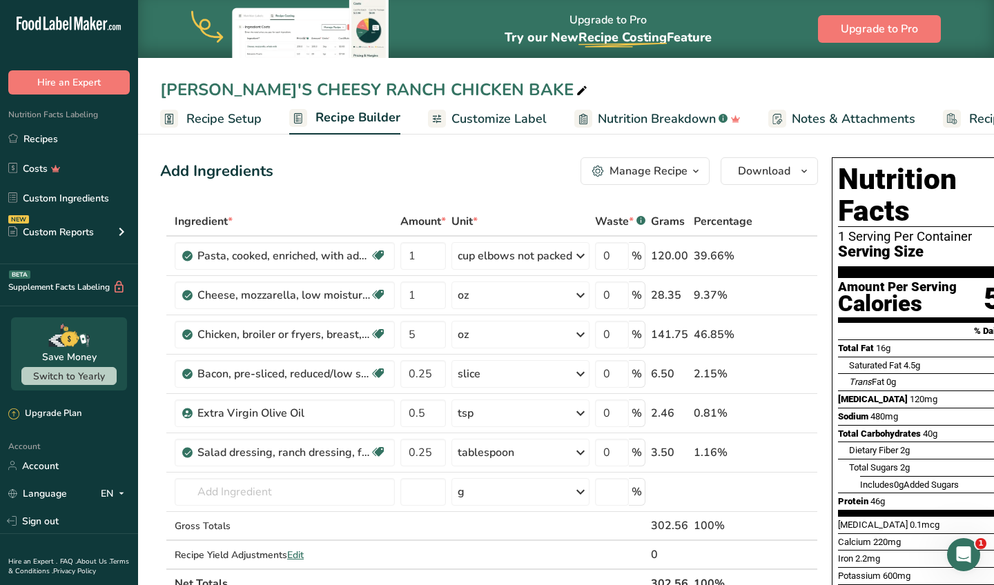
click at [655, 175] on div "Manage Recipe" at bounding box center [648, 171] width 78 height 17
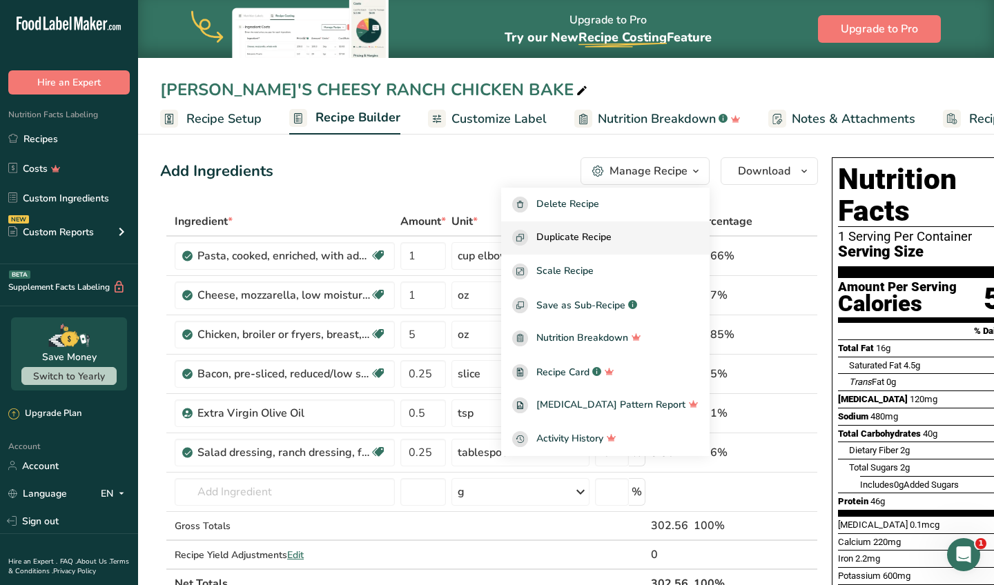
click at [611, 241] on span "Duplicate Recipe" at bounding box center [573, 238] width 75 height 16
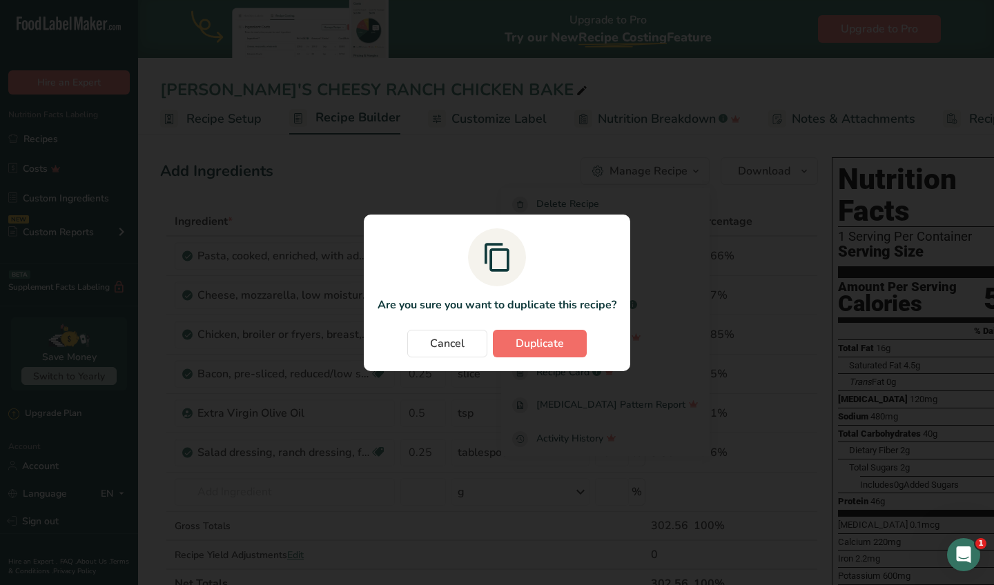
click at [521, 335] on span "Duplicate" at bounding box center [539, 343] width 48 height 17
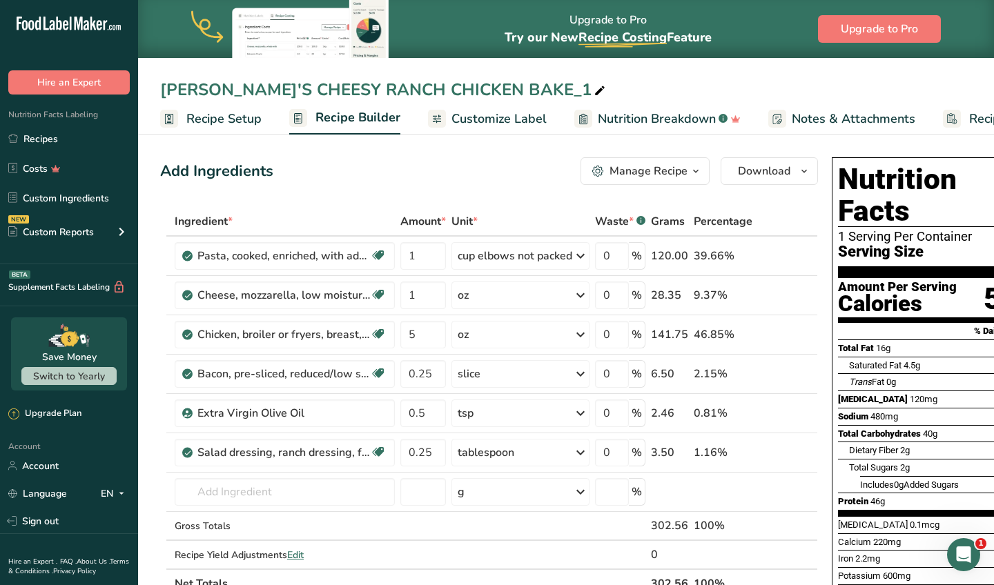
click at [489, 95] on div "LORI'S CHEESY RANCH CHICKEN BAKE_1" at bounding box center [384, 89] width 448 height 25
click at [218, 90] on input "[PERSON_NAME]'S CHEESY RANCH CHICKEN BAKE" at bounding box center [565, 89] width 811 height 25
type input "JACLYN CHEESY RANCH CHICKEN BAKE"
click at [671, 169] on div "Manage Recipe" at bounding box center [648, 171] width 78 height 17
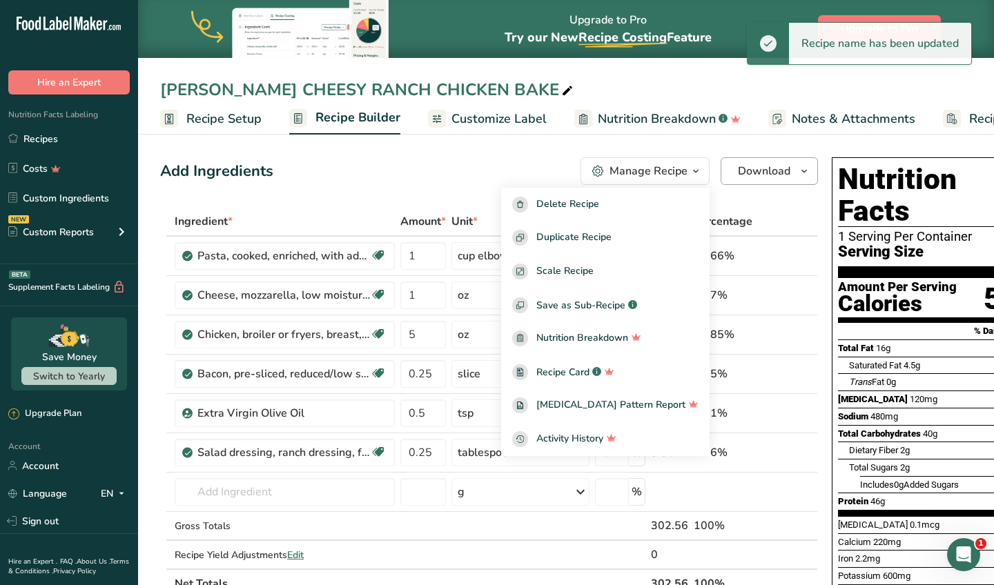
click at [733, 178] on button "Download" at bounding box center [768, 171] width 97 height 28
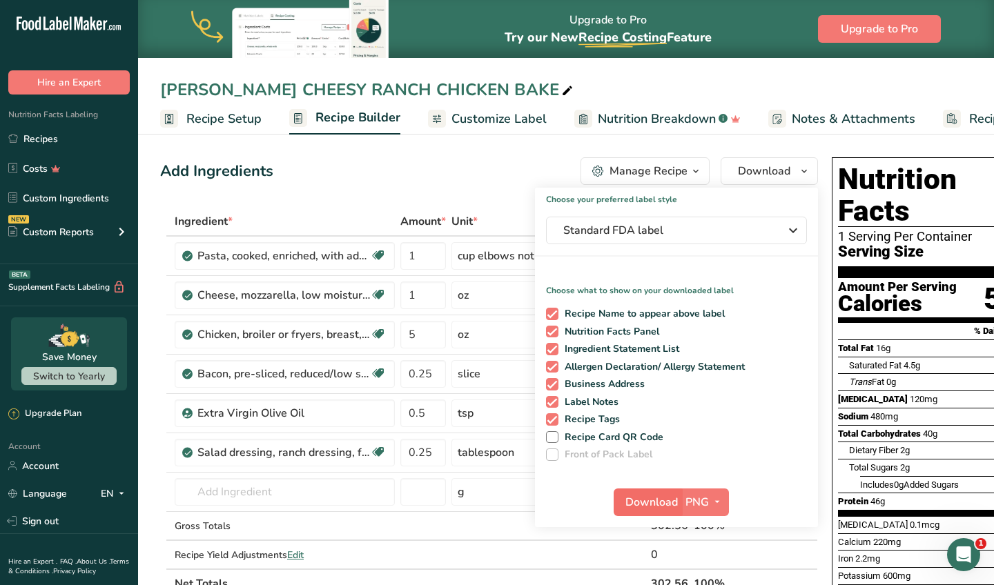
click at [640, 499] on span "Download" at bounding box center [651, 502] width 52 height 17
click at [658, 511] on button "Download" at bounding box center [647, 503] width 68 height 28
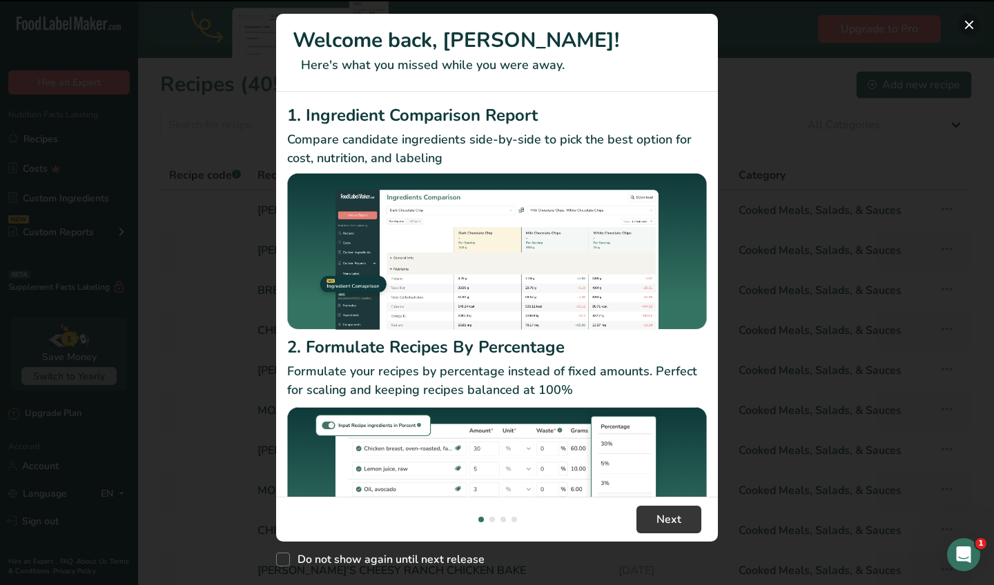
click at [967, 30] on button "New Features" at bounding box center [969, 25] width 22 height 22
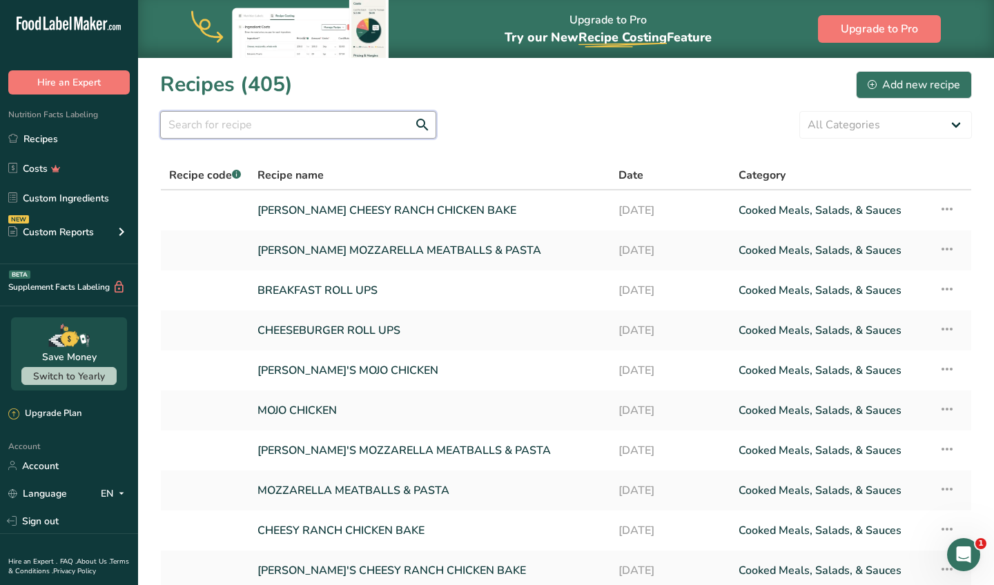
click at [313, 121] on input "text" at bounding box center [298, 125] width 276 height 28
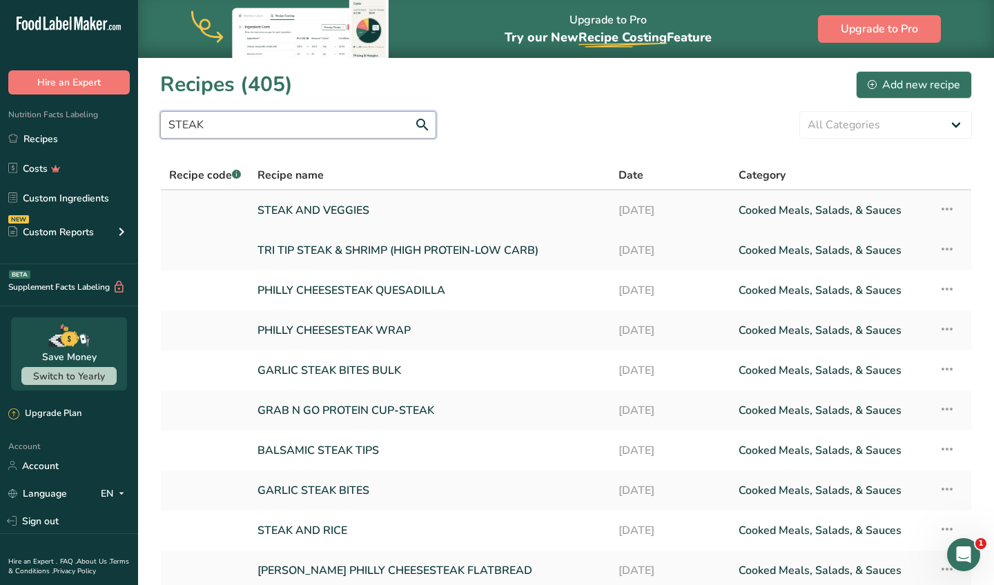
type input "STEAK"
click at [324, 212] on link "STEAK AND VEGGIES" at bounding box center [429, 210] width 344 height 29
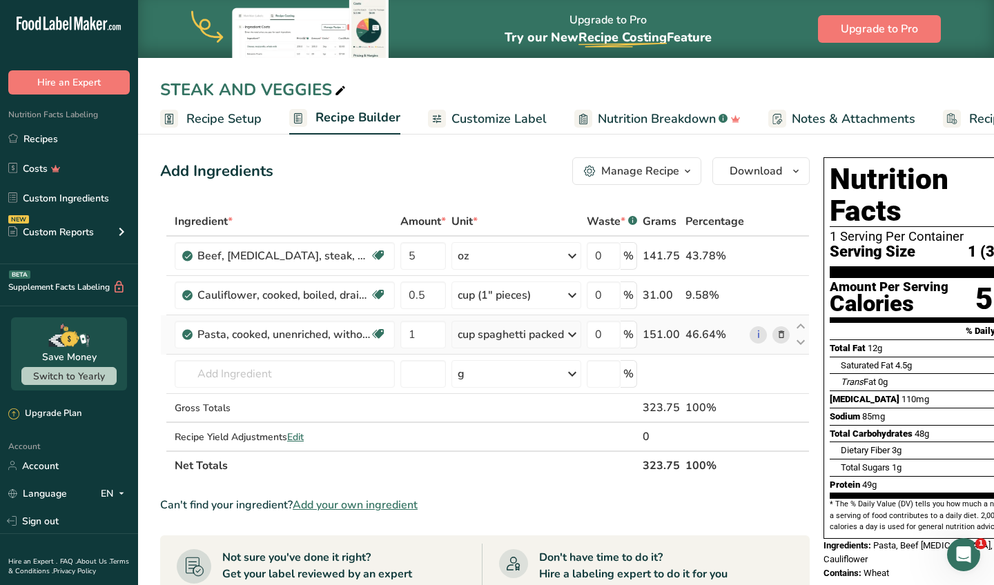
click at [777, 338] on icon at bounding box center [781, 335] width 10 height 14
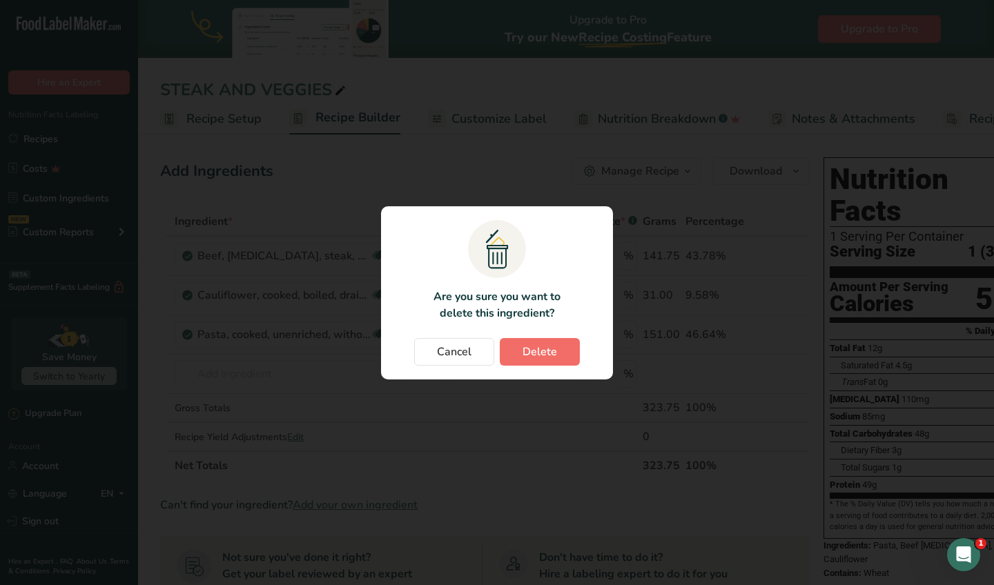
click at [573, 344] on button "Delete" at bounding box center [540, 352] width 80 height 28
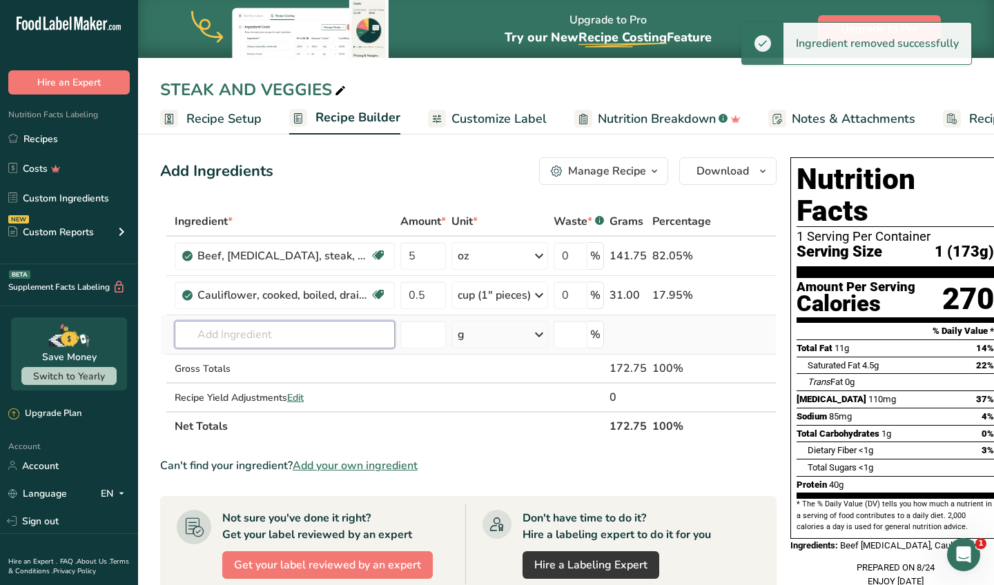
click at [250, 339] on input "text" at bounding box center [285, 335] width 220 height 28
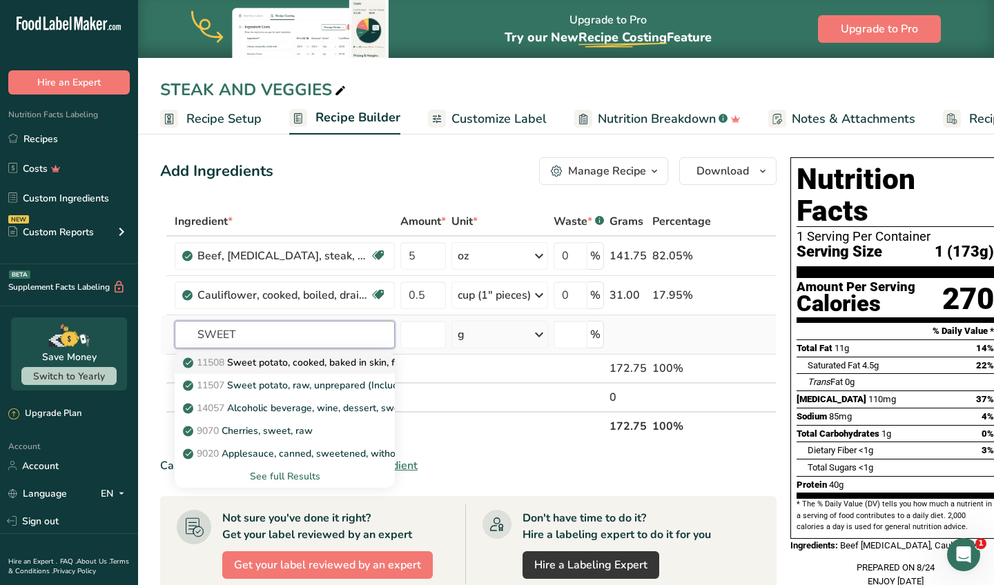
type input "SWEET"
click at [250, 358] on p "11508 Sweet potato, cooked, baked in skin, flesh, without salt" at bounding box center [329, 362] width 286 height 14
type input "Sweet potato, cooked, baked in skin, flesh, without salt"
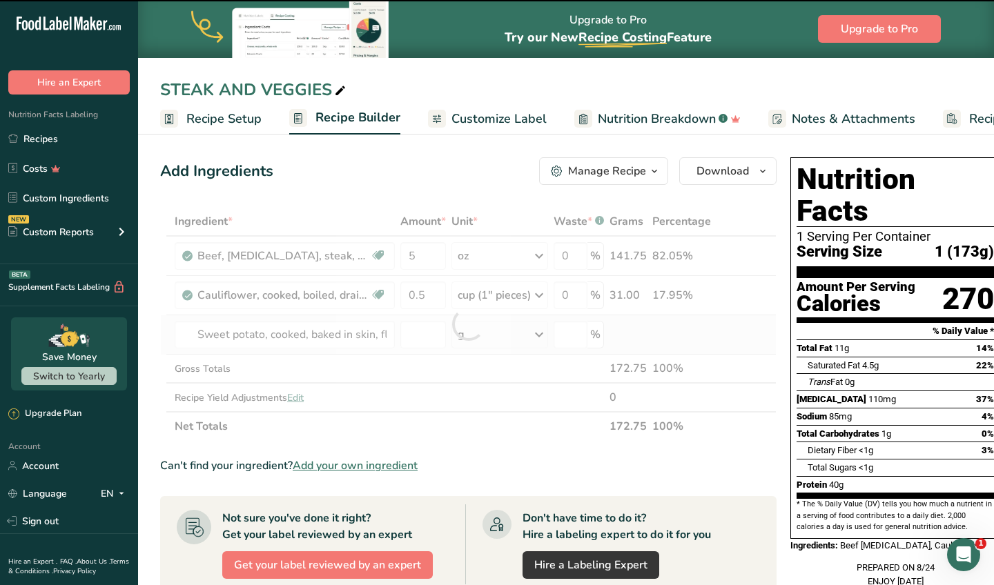
type input "0"
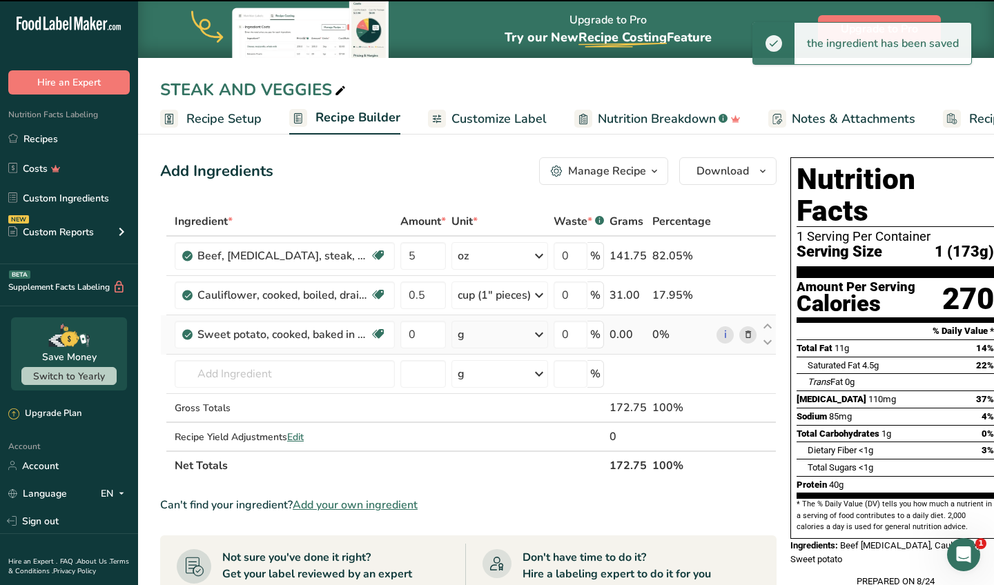
click at [499, 333] on div "g" at bounding box center [499, 335] width 97 height 28
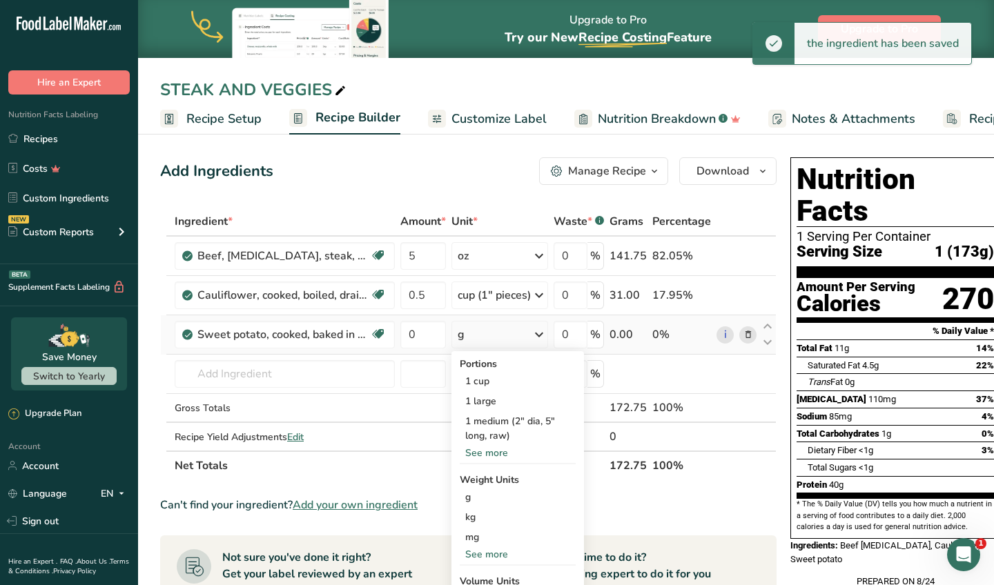
click at [499, 332] on div "g" at bounding box center [499, 335] width 97 height 28
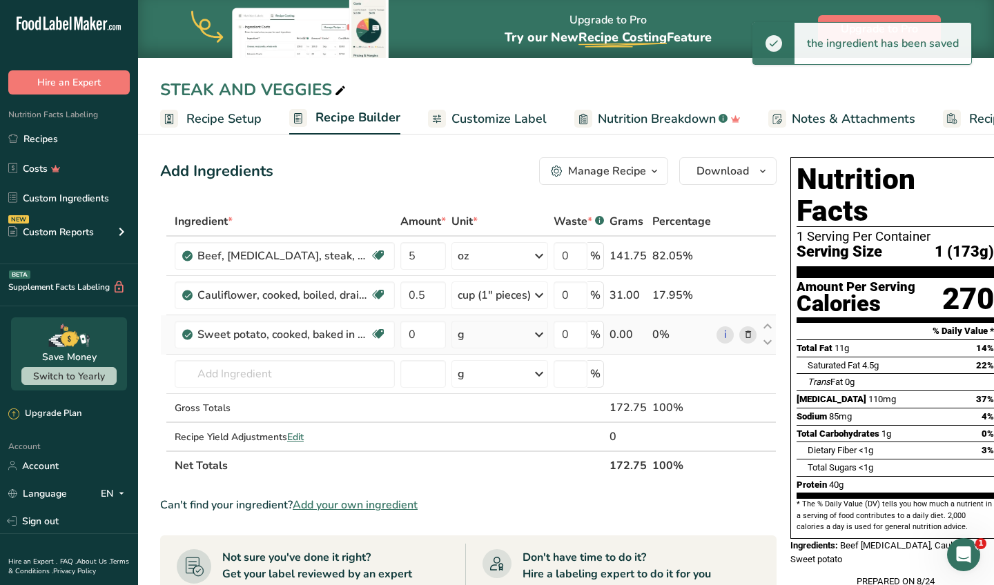
click at [499, 332] on div "g" at bounding box center [499, 335] width 97 height 28
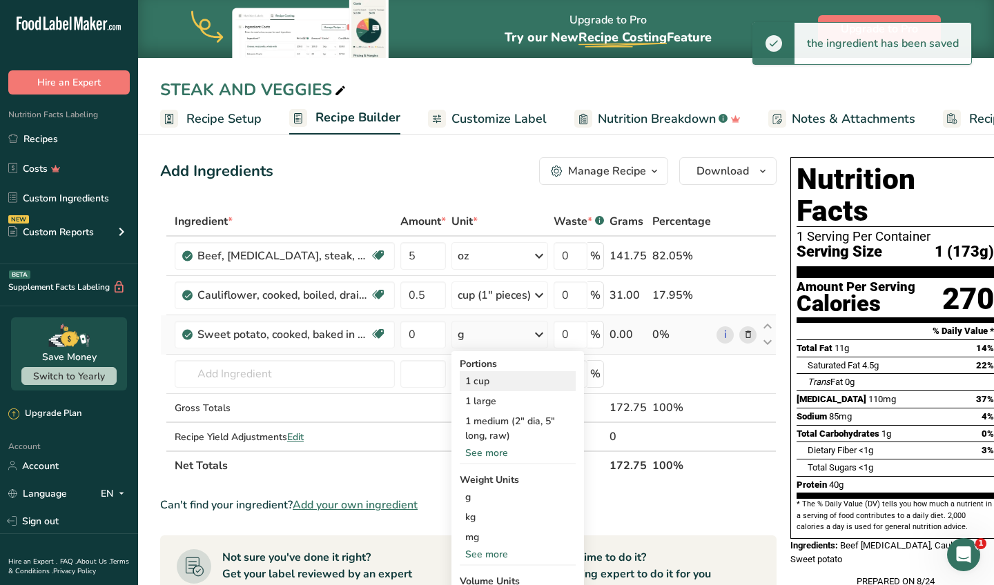
click at [490, 382] on div "1 cup" at bounding box center [518, 381] width 116 height 20
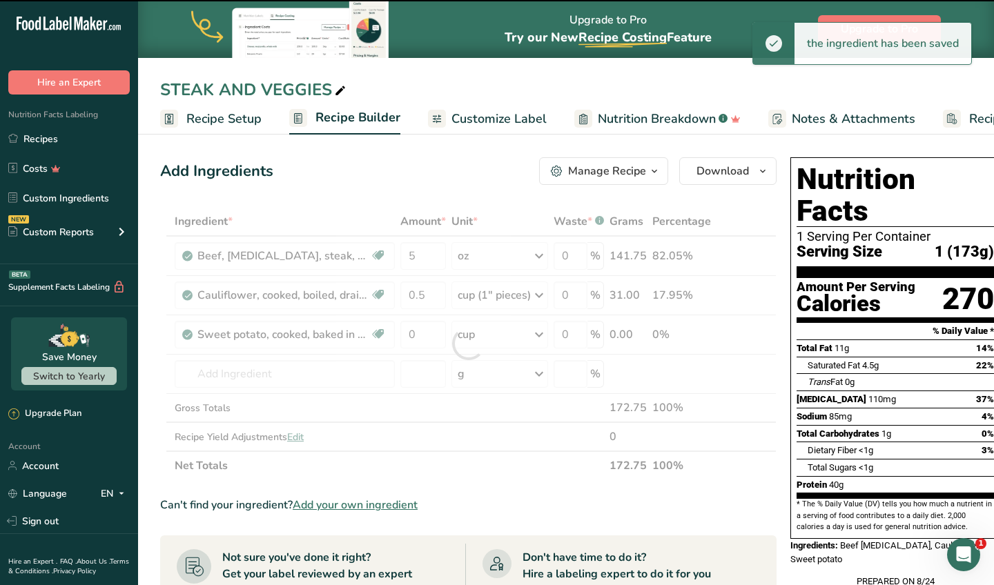
click at [429, 327] on div at bounding box center [468, 343] width 616 height 273
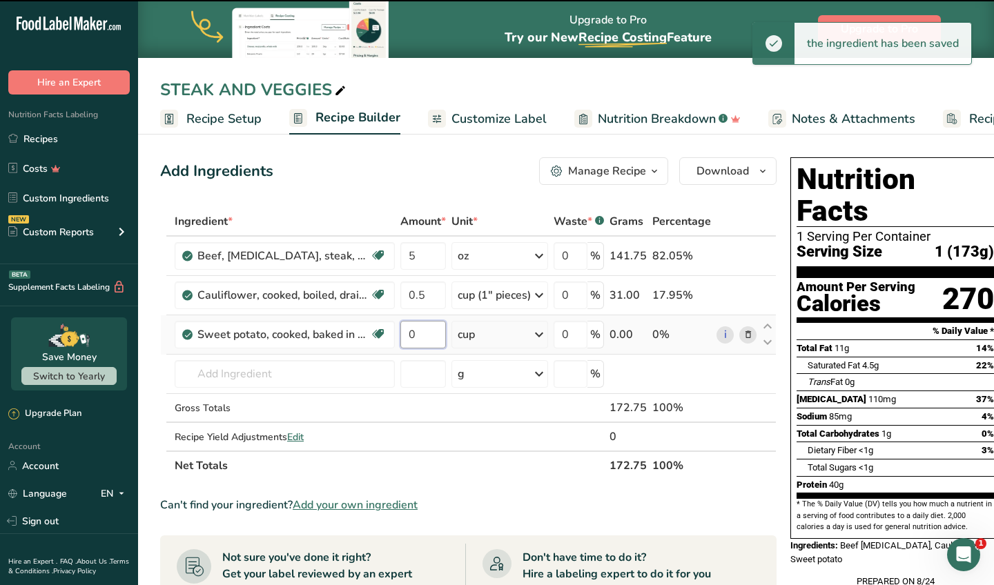
click at [424, 336] on input "0" at bounding box center [423, 335] width 46 height 28
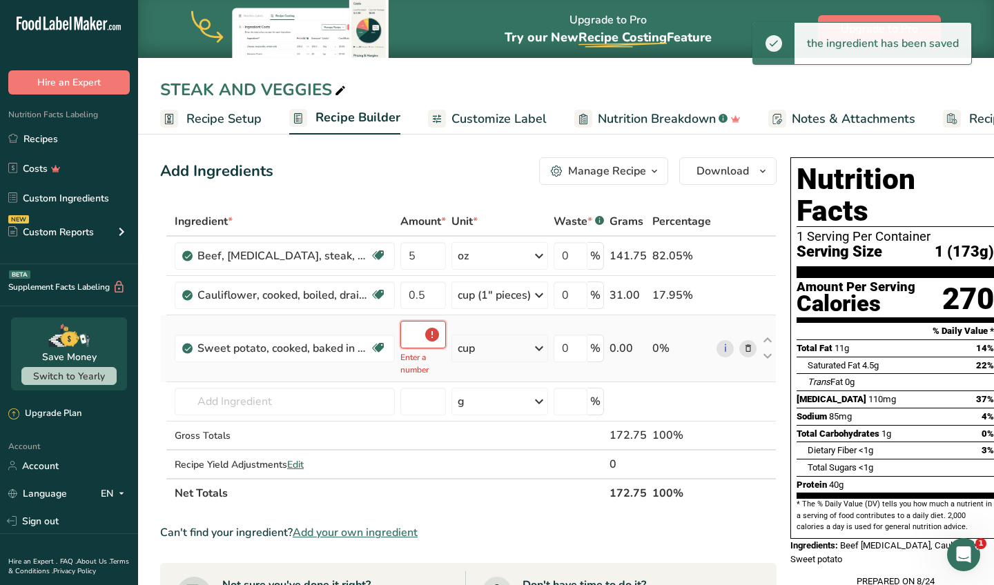
type input "0.5"
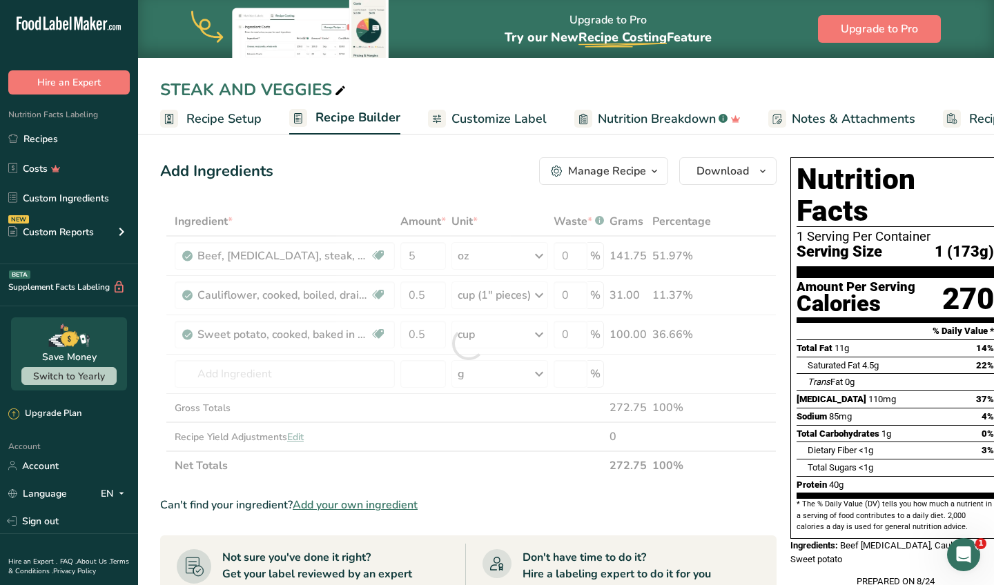
click at [497, 170] on div "Add Ingredients Manage Recipe Delete Recipe Duplicate Recipe Scale Recipe Save …" at bounding box center [468, 171] width 616 height 28
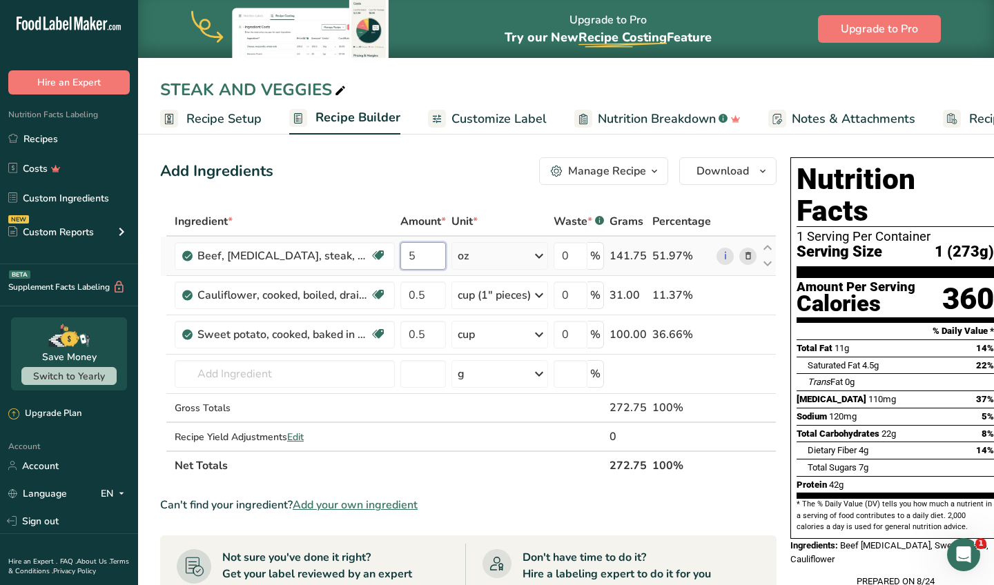
click at [424, 259] on input "5" at bounding box center [423, 256] width 46 height 28
type input "5"
type input "5.5"
click at [419, 163] on div "Add Ingredients Manage Recipe Delete Recipe Duplicate Recipe Scale Recipe Save …" at bounding box center [468, 171] width 616 height 28
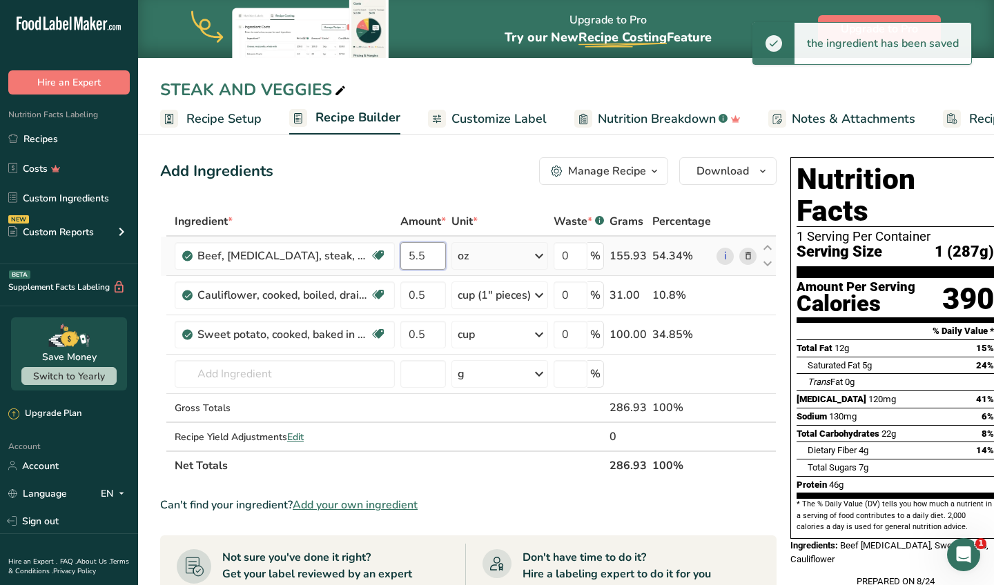
click at [436, 262] on input "5.5" at bounding box center [423, 256] width 46 height 28
click at [430, 219] on div "Ingredient * Amount * Unit * Waste * .a-a{fill:#347362;}.b-a{fill:#fff;} Grams …" at bounding box center [468, 343] width 616 height 273
click at [437, 257] on input "5.7" at bounding box center [423, 256] width 46 height 28
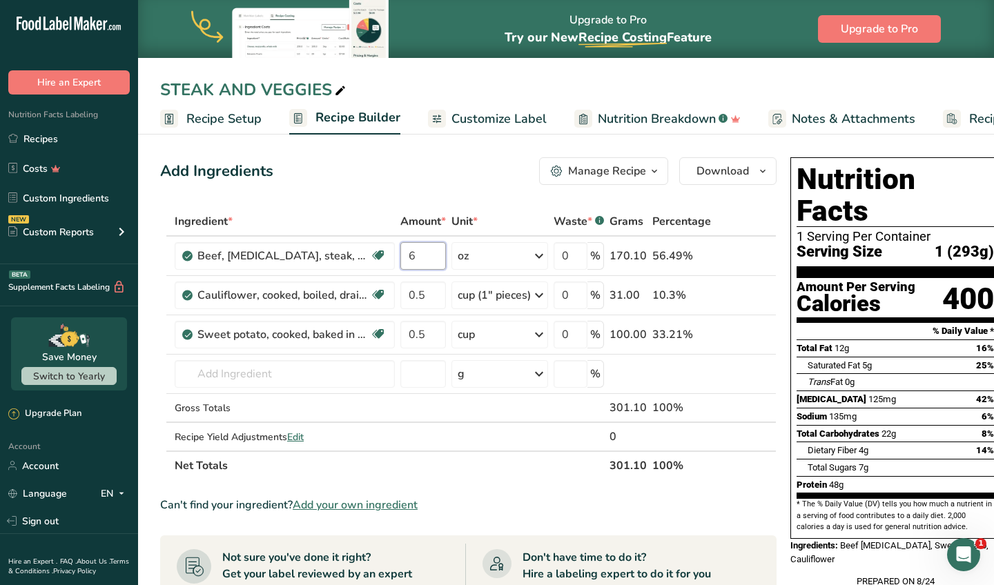
type input "6"
click at [412, 159] on div "Add Ingredients Manage Recipe Delete Recipe Duplicate Recipe Scale Recipe Save …" at bounding box center [468, 171] width 616 height 28
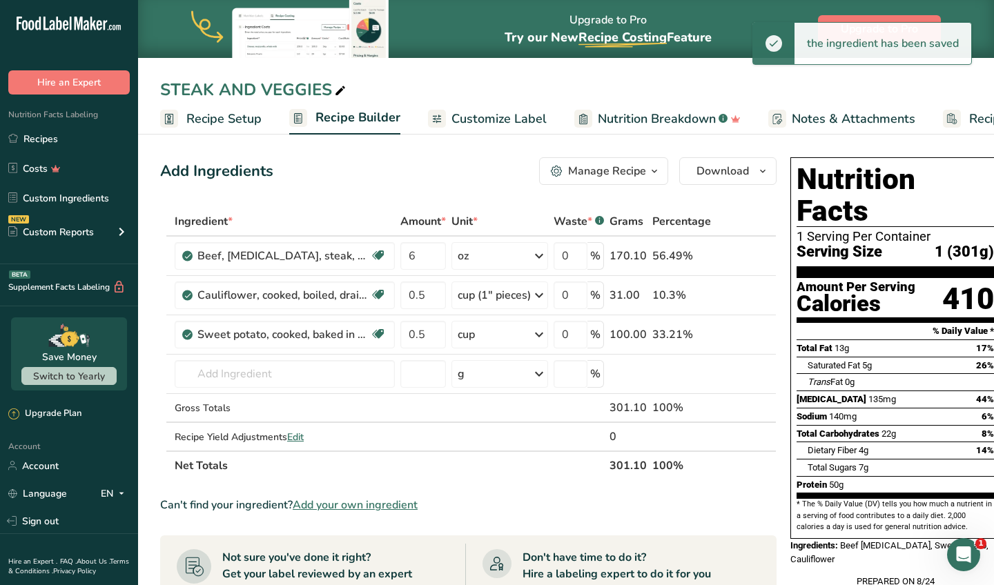
click at [541, 123] on span "Customize Label" at bounding box center [498, 119] width 95 height 19
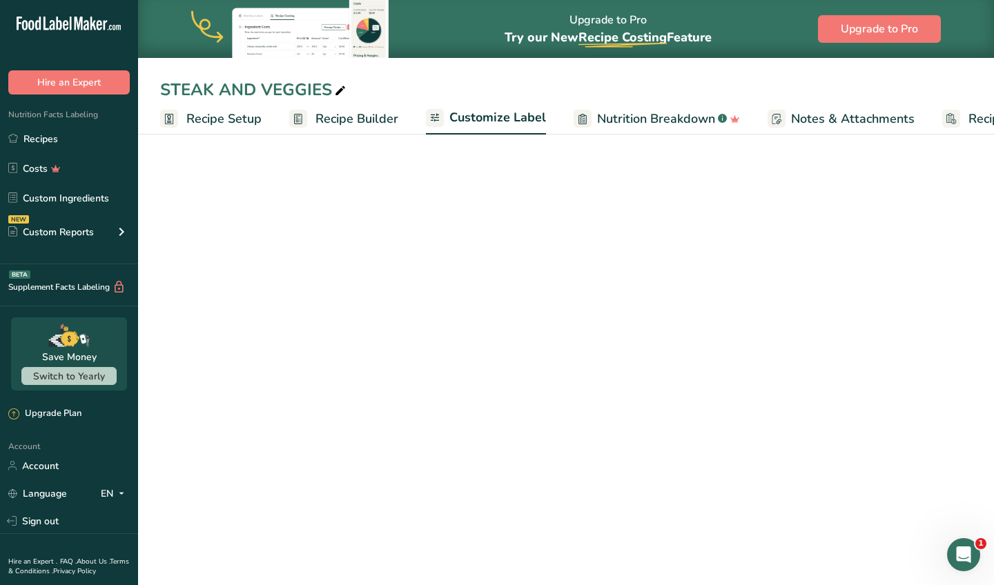
scroll to position [0, 94]
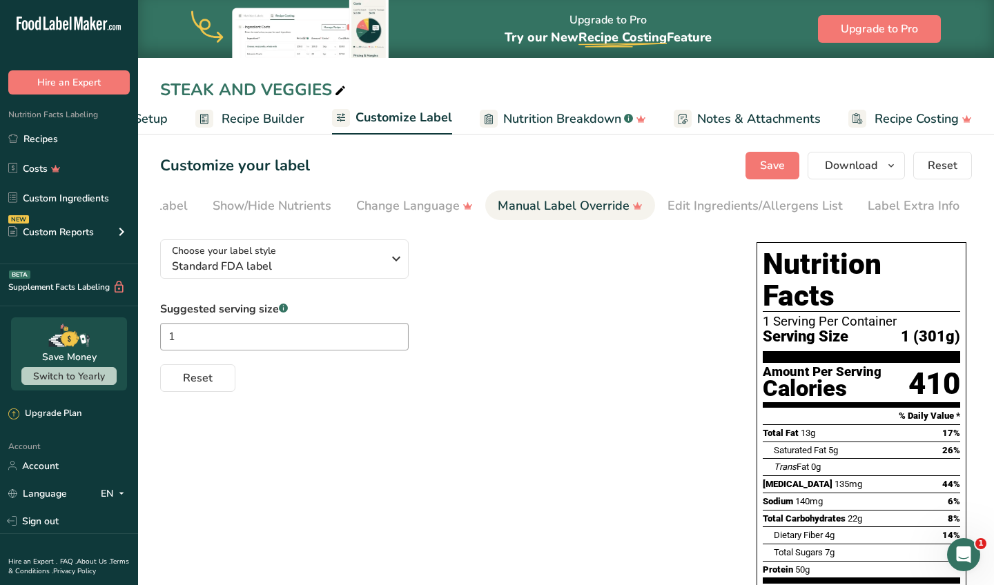
click at [833, 201] on div "Edit Ingredients/Allergens List" at bounding box center [754, 206] width 175 height 19
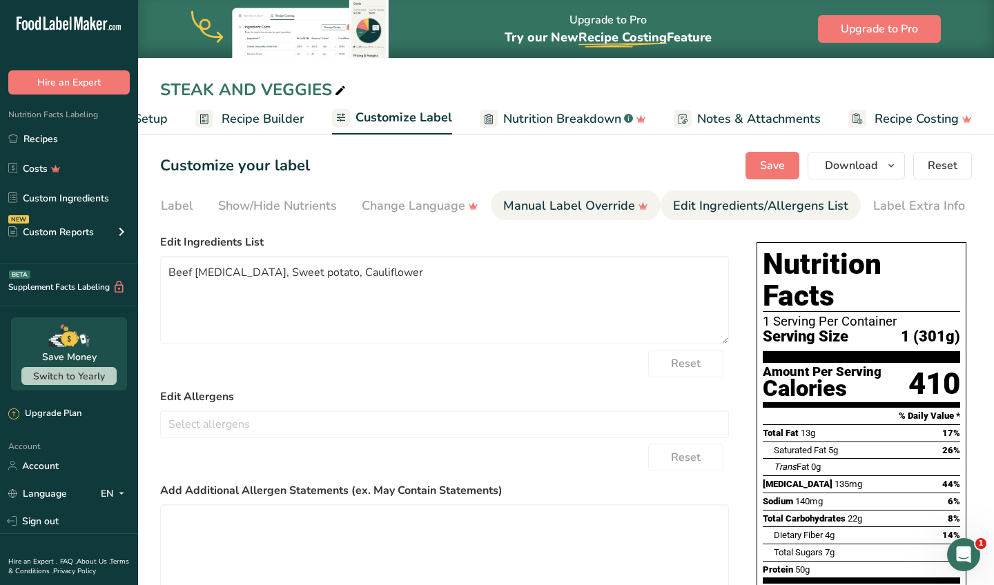
scroll to position [0, 224]
click at [883, 208] on div "Label Extra Info" at bounding box center [921, 206] width 92 height 19
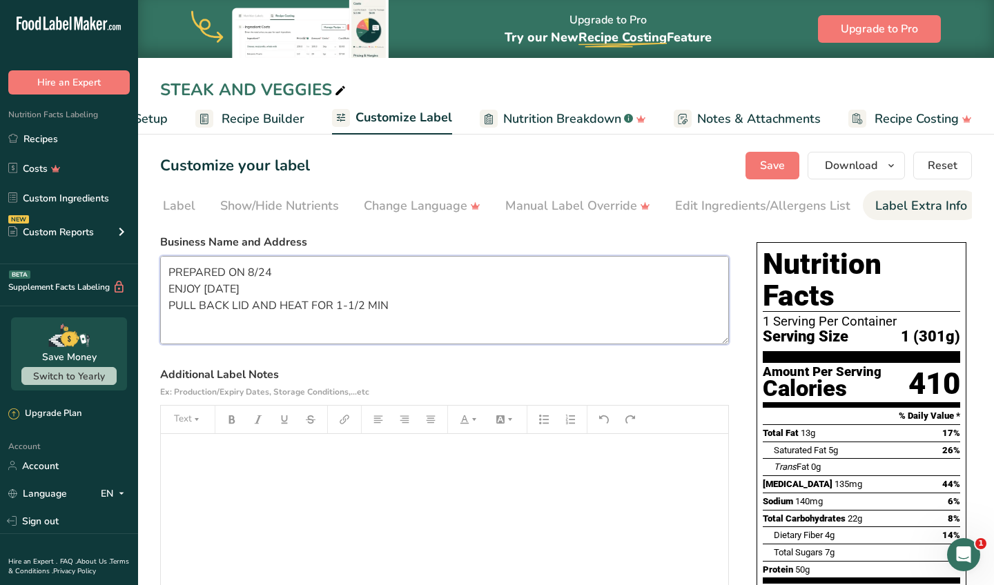
click at [277, 279] on textarea "PREPARED ON 8/24 ENJOY WITHIN 6 DAYS PULL BACK LID AND HEAT FOR 1-1/2 MIN CUSTO…" at bounding box center [444, 300] width 569 height 88
type textarea "PREPARED ON 8/30 ENJOY [DATE] PULL BACK LID AND HEAT FOR 1-1/2 MIN CUSTOM PROVI…"
click at [764, 167] on span "Save" at bounding box center [772, 165] width 25 height 17
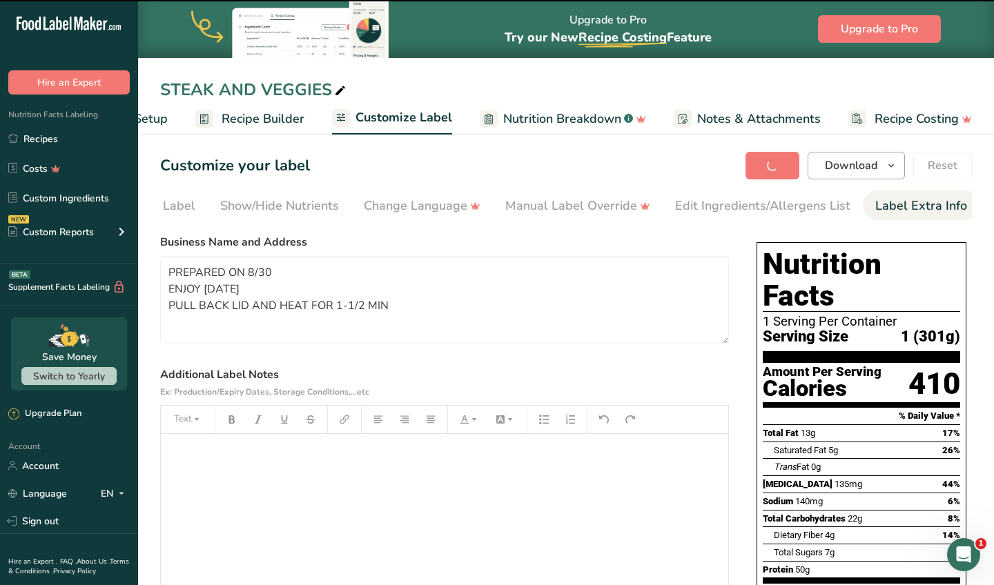
click at [820, 161] on button "Download" at bounding box center [855, 166] width 97 height 28
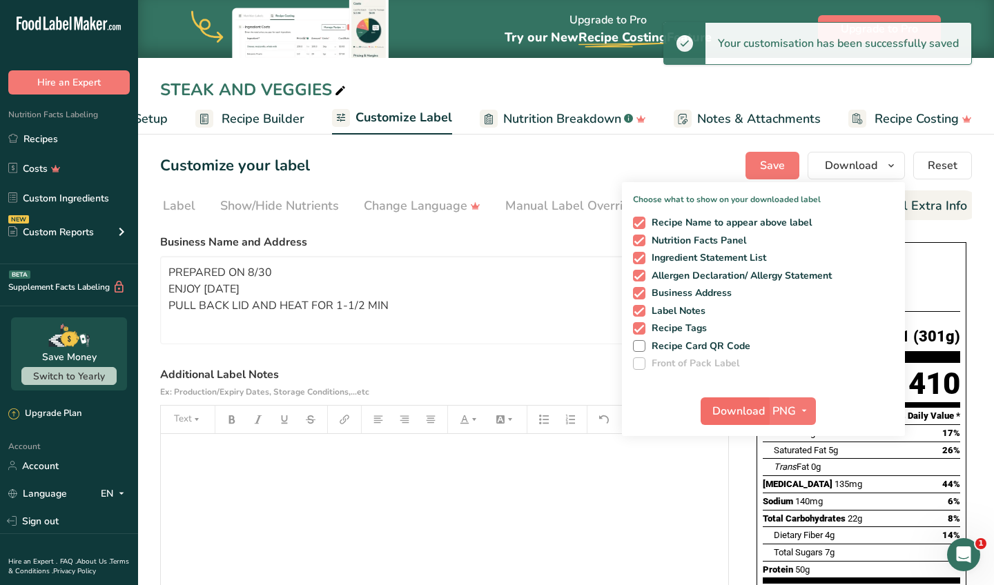
click at [750, 409] on span "Download" at bounding box center [738, 411] width 52 height 17
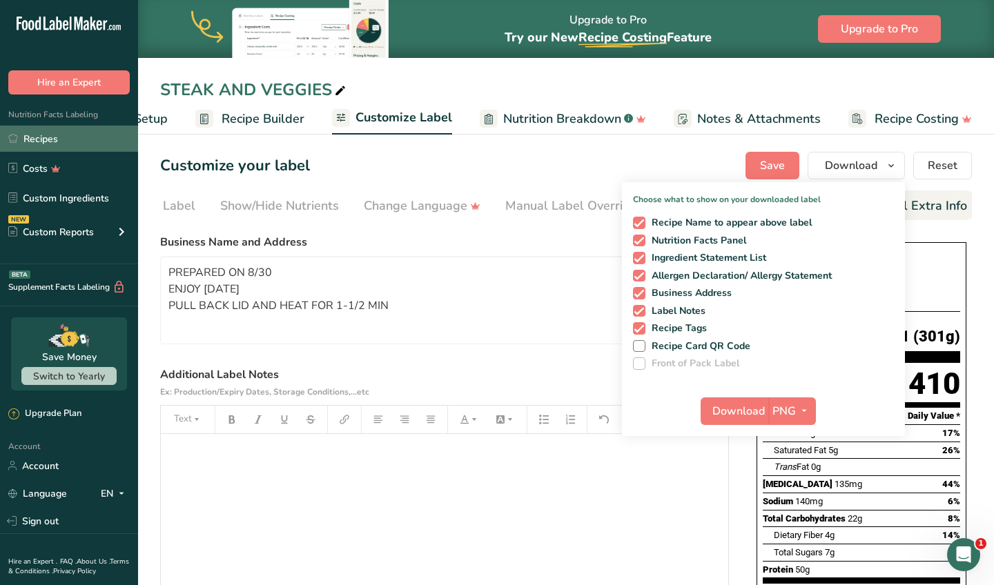
click at [77, 139] on link "Recipes" at bounding box center [69, 139] width 138 height 26
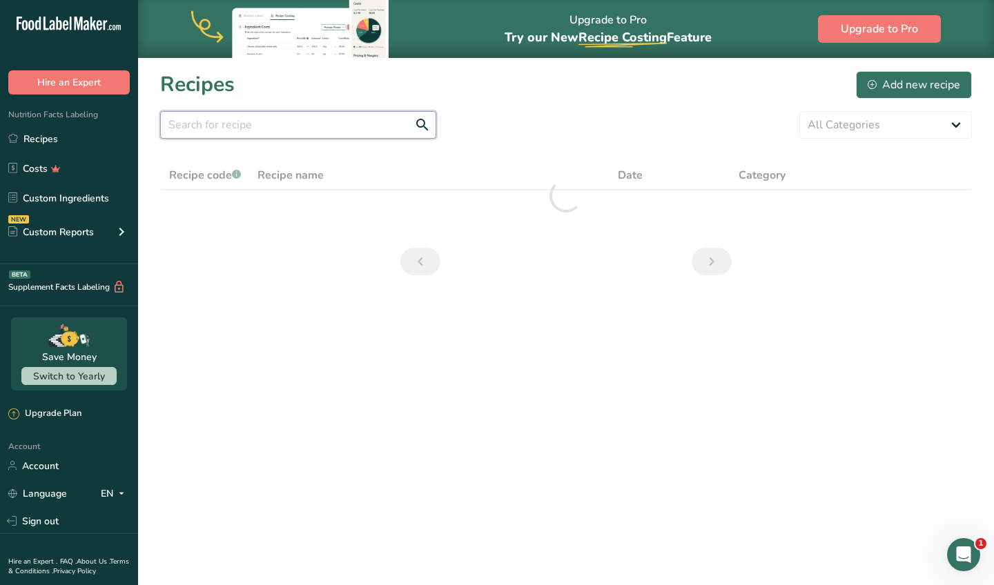
click at [290, 128] on input "text" at bounding box center [298, 125] width 276 height 28
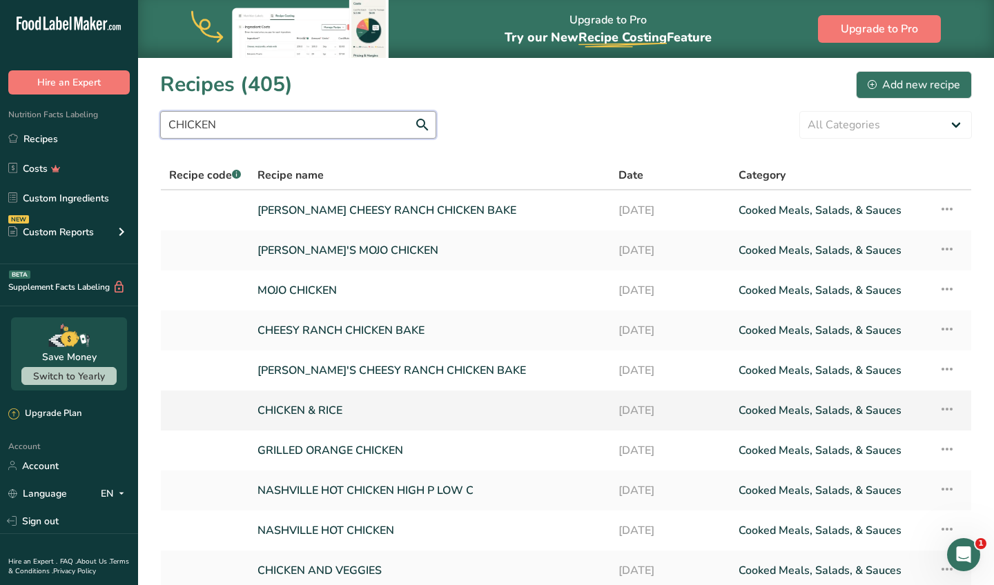
type input "CHICKEN"
click at [306, 409] on link "CHICKEN & RICE" at bounding box center [429, 410] width 344 height 29
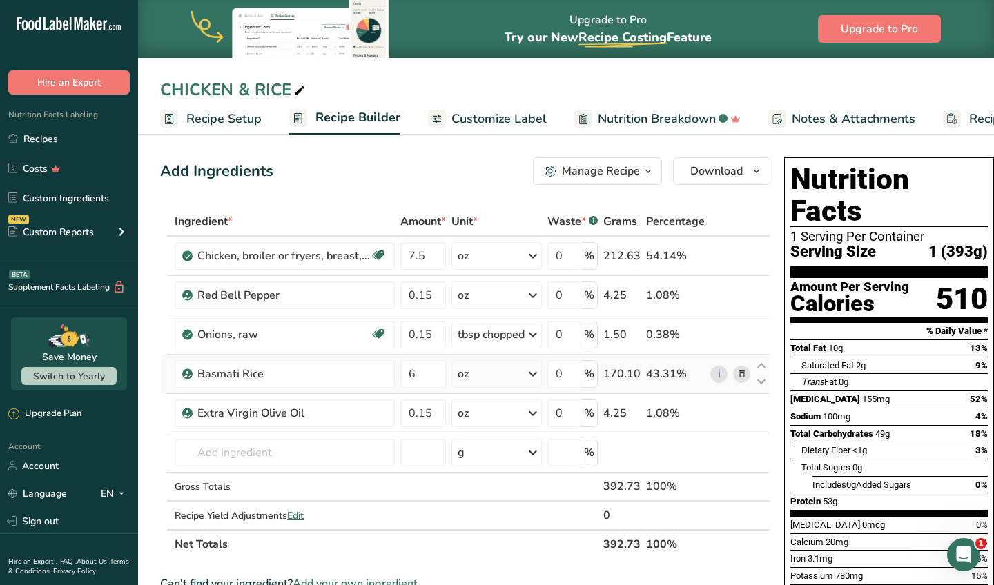
click at [742, 372] on icon at bounding box center [742, 374] width 10 height 14
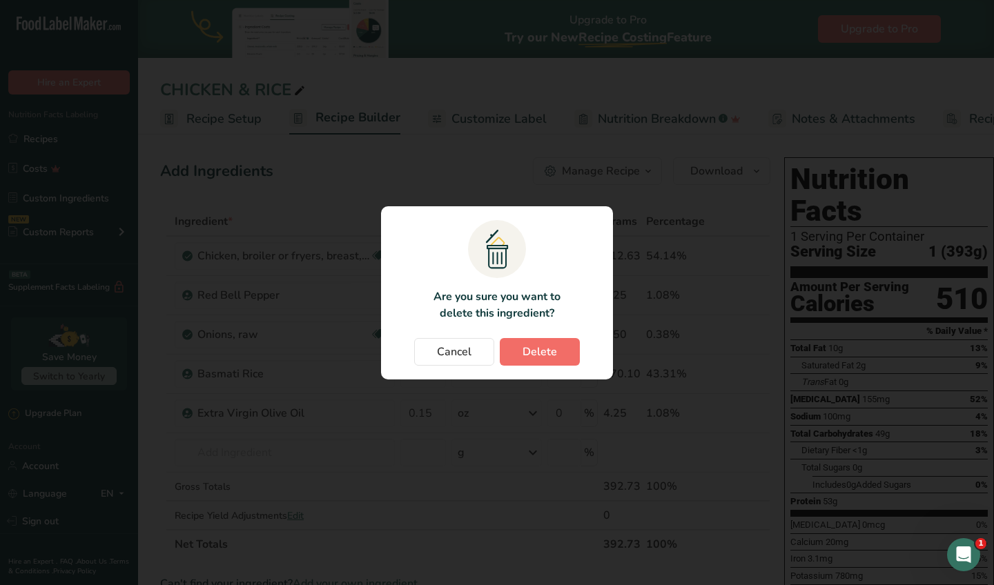
click at [542, 362] on button "Delete" at bounding box center [540, 352] width 80 height 28
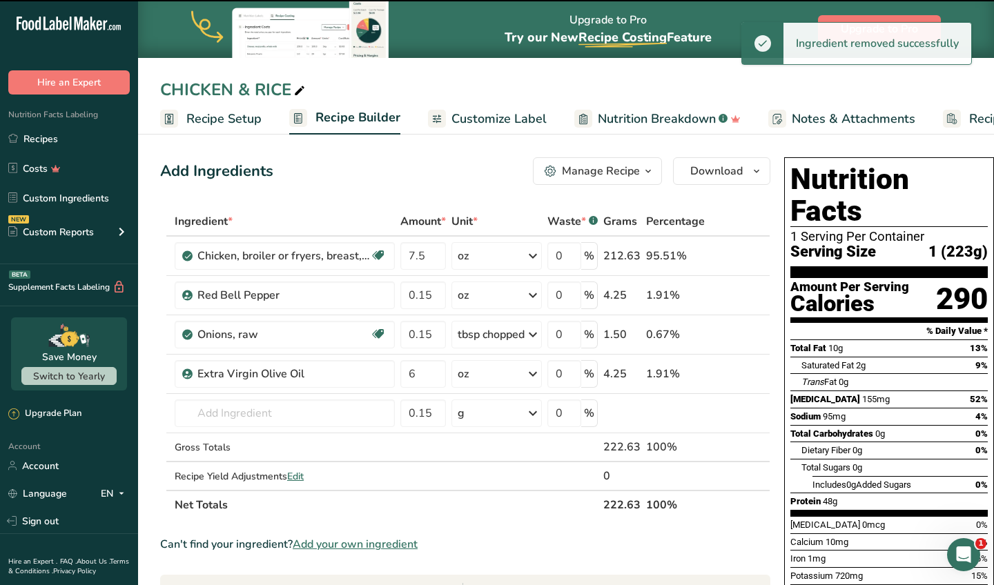
type input "0.15"
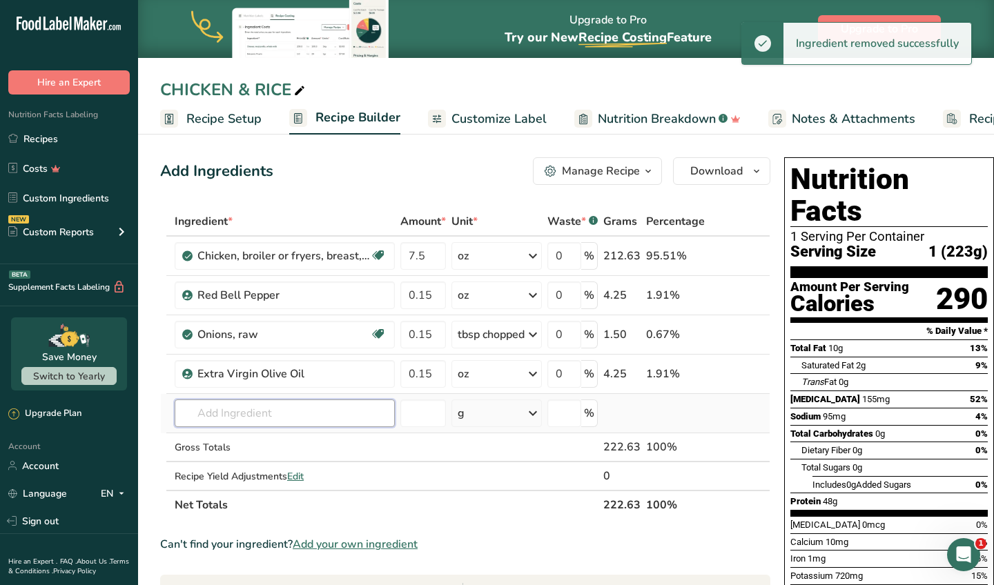
click at [212, 410] on input "text" at bounding box center [285, 413] width 220 height 28
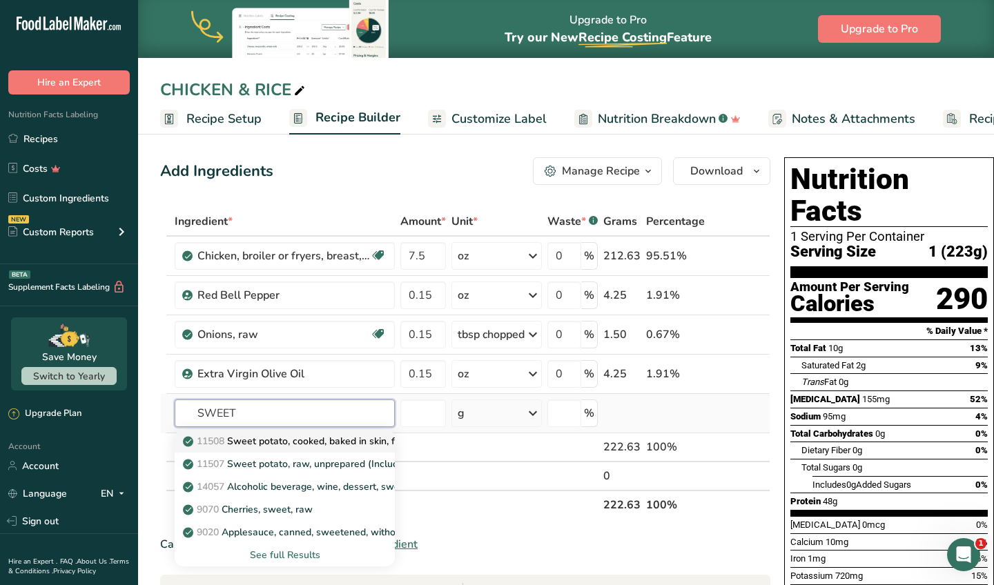
type input "SWEET"
click at [259, 441] on p "11508 Sweet potato, cooked, baked in skin, flesh, without salt" at bounding box center [329, 441] width 286 height 14
type input "Sweet potato, cooked, baked in skin, flesh, without salt"
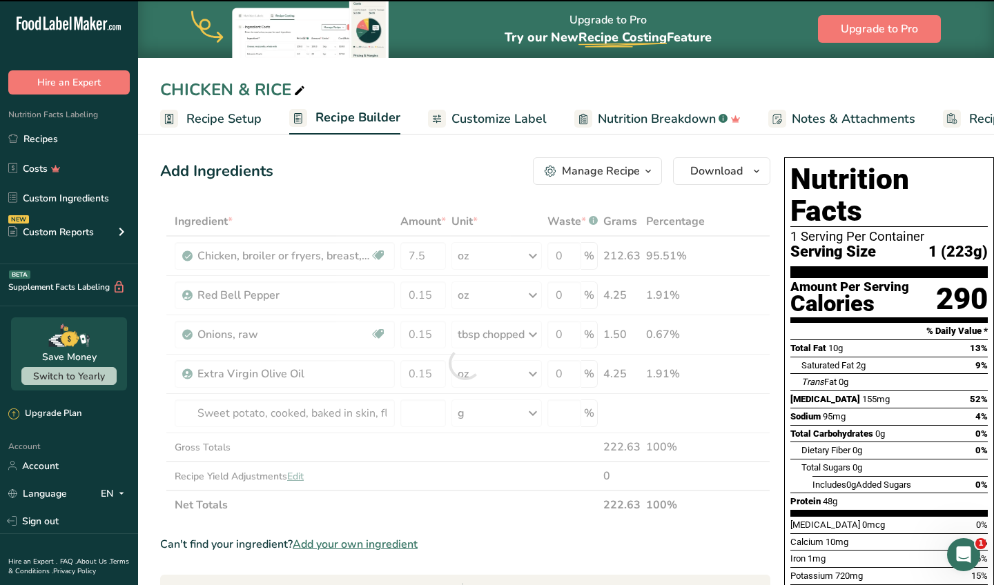
click at [461, 417] on div at bounding box center [465, 363] width 610 height 313
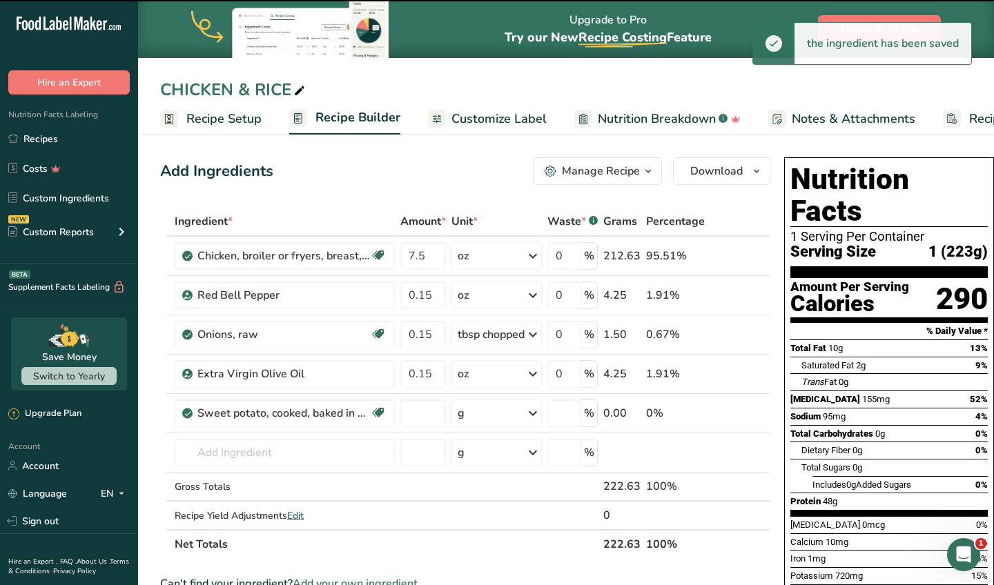
type input "0"
click at [461, 417] on div "g" at bounding box center [460, 413] width 7 height 17
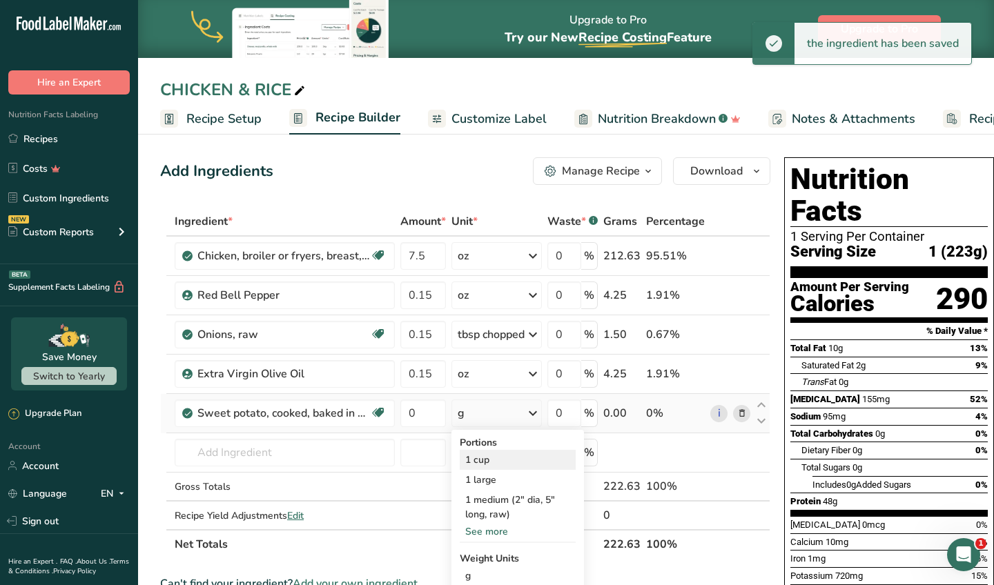
click at [477, 468] on div "1 cup" at bounding box center [518, 460] width 116 height 20
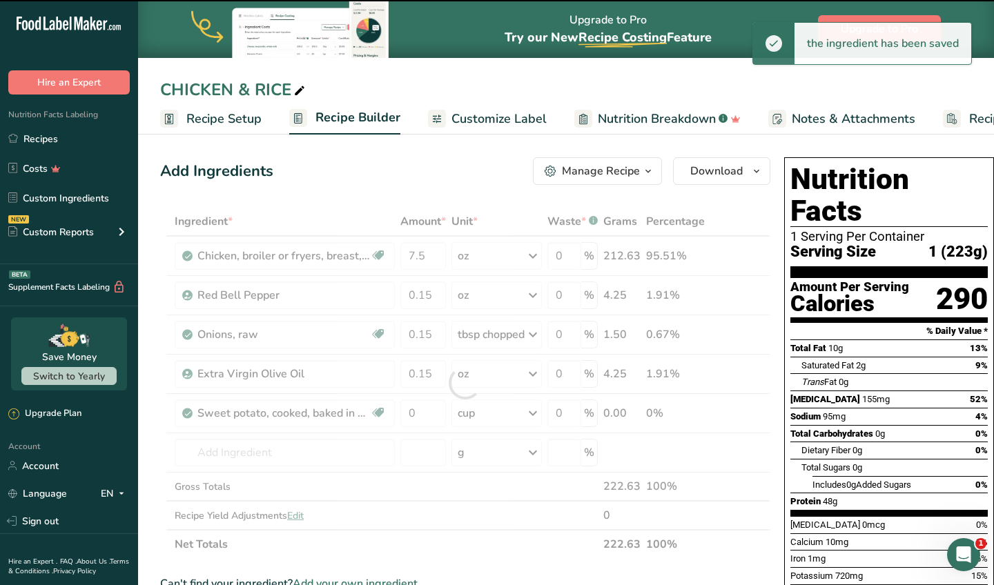
click at [413, 415] on div at bounding box center [465, 383] width 610 height 352
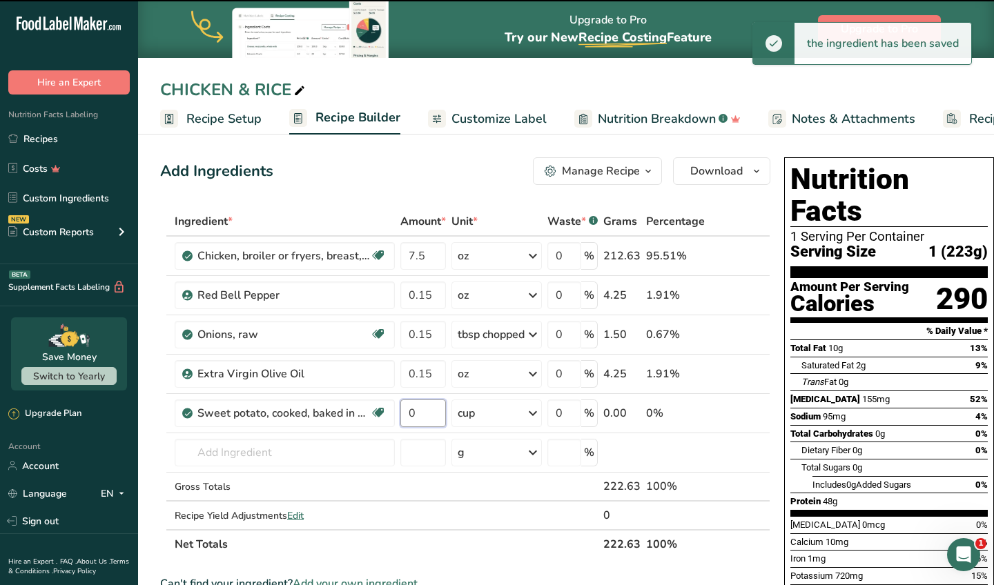
click at [413, 415] on input "0" at bounding box center [423, 413] width 46 height 28
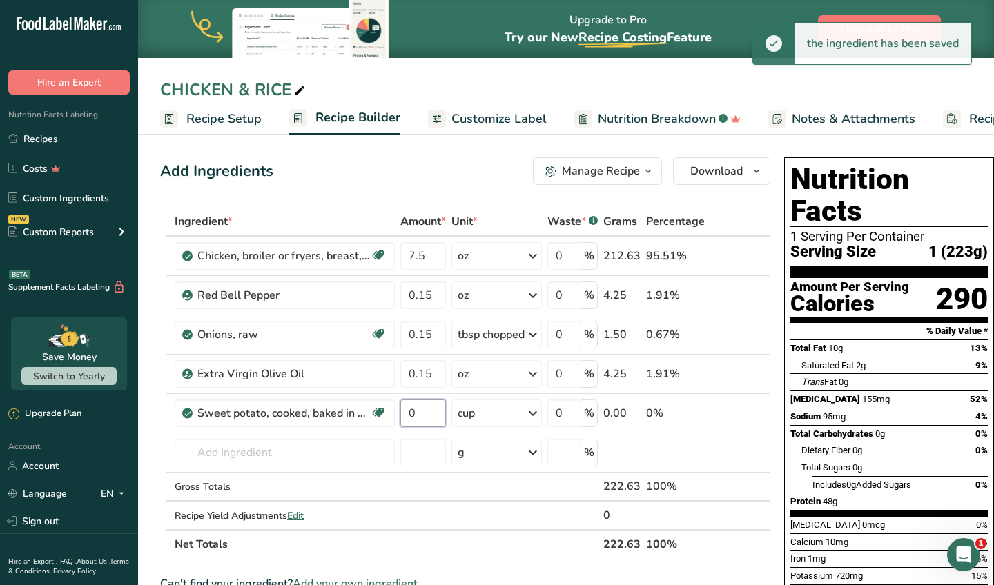
click at [413, 415] on input "0" at bounding box center [423, 413] width 46 height 28
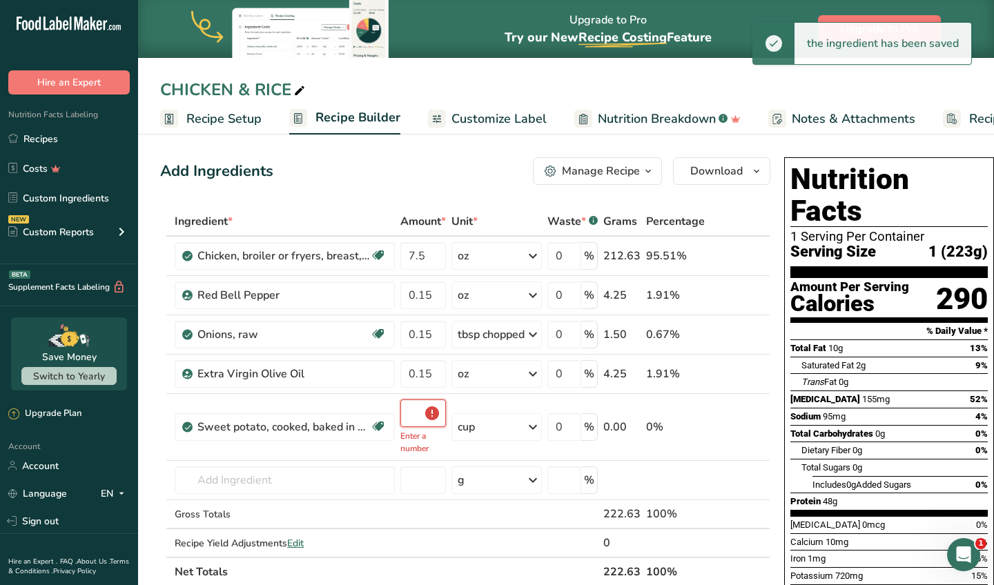
type input "0.5"
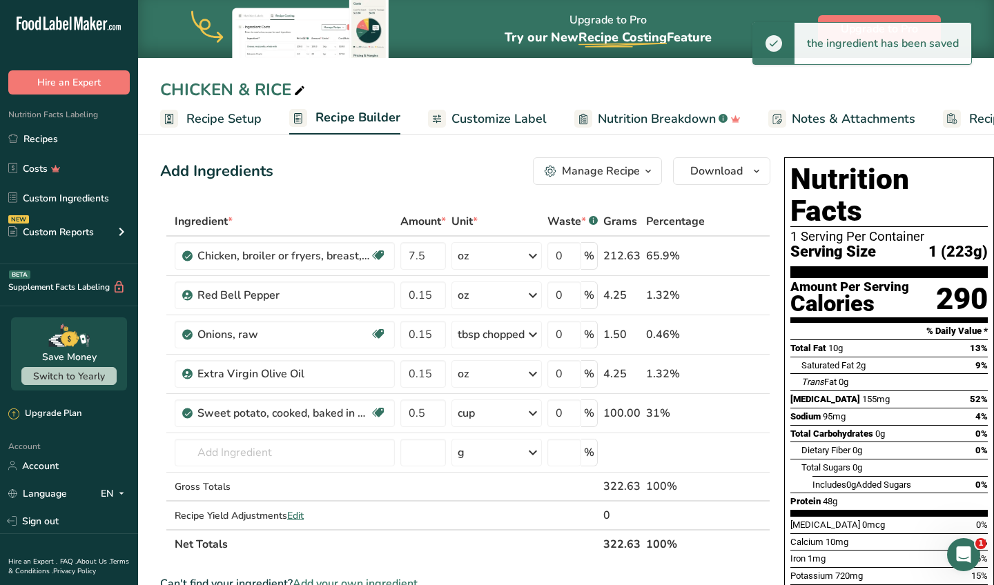
click at [468, 178] on div "Add Ingredients Manage Recipe Delete Recipe Duplicate Recipe Scale Recipe Save …" at bounding box center [465, 171] width 610 height 28
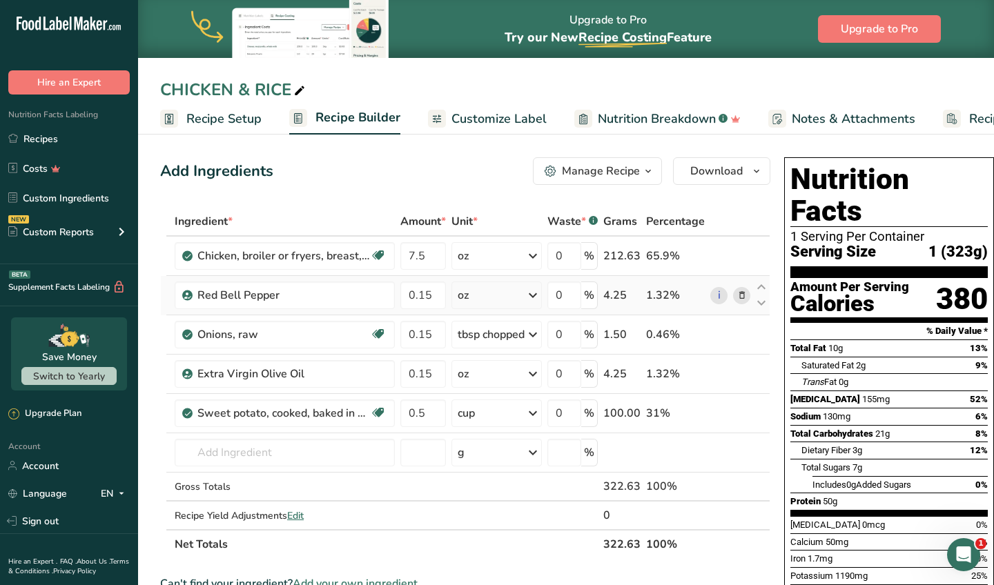
click at [744, 295] on icon at bounding box center [742, 295] width 10 height 14
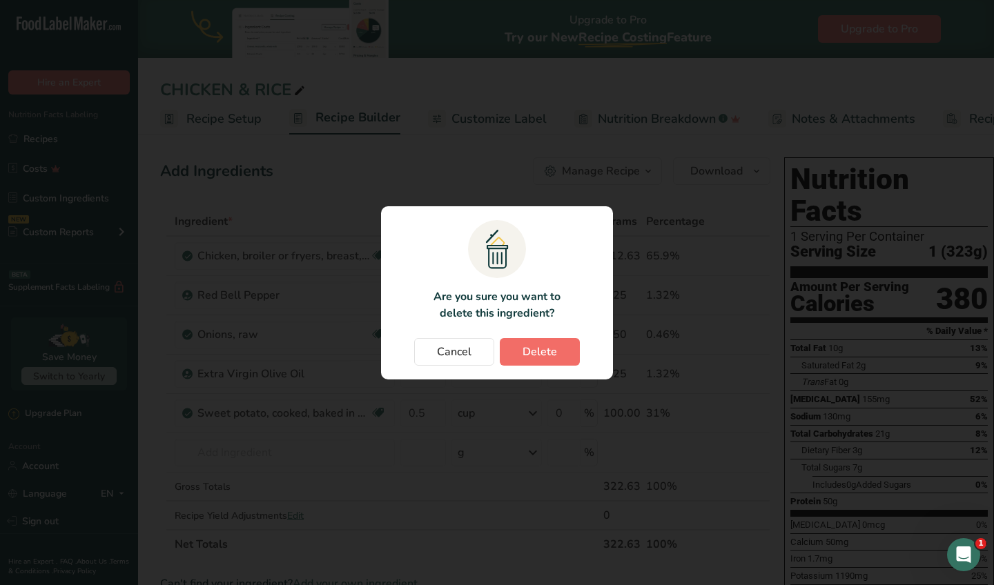
click at [576, 339] on button "Delete" at bounding box center [540, 352] width 80 height 28
type input "0.5"
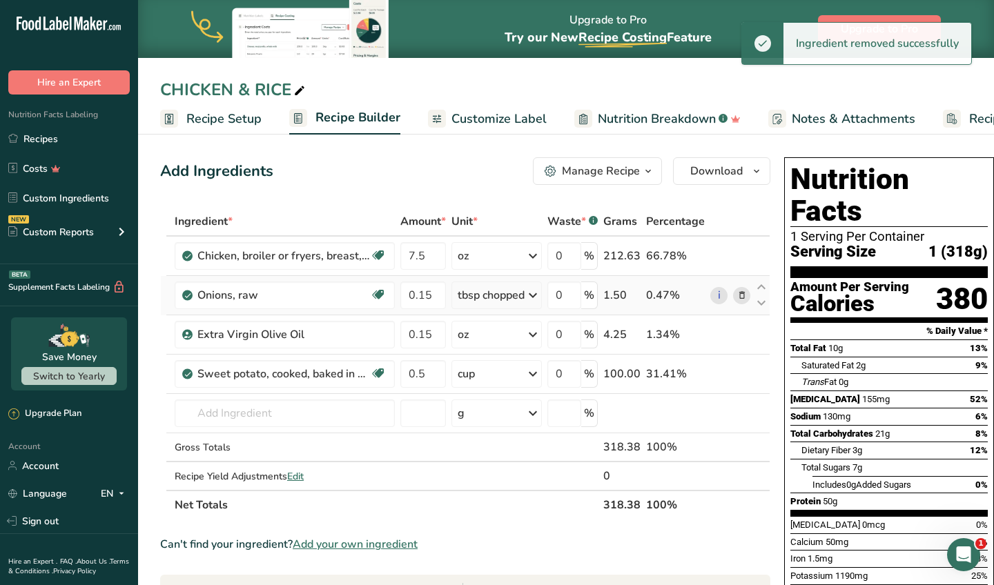
click at [741, 298] on icon at bounding box center [742, 295] width 10 height 14
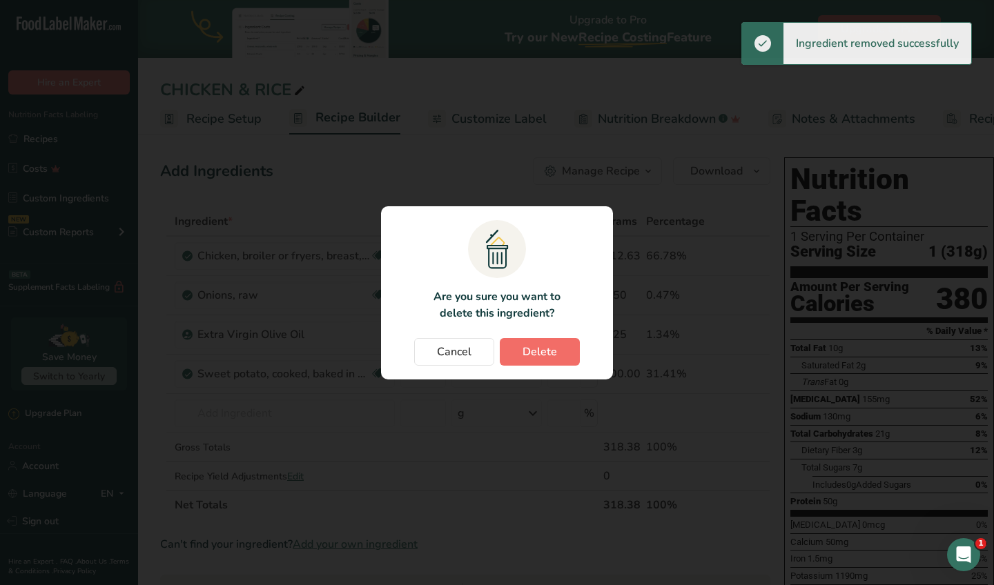
click at [557, 354] on button "Delete" at bounding box center [540, 352] width 80 height 28
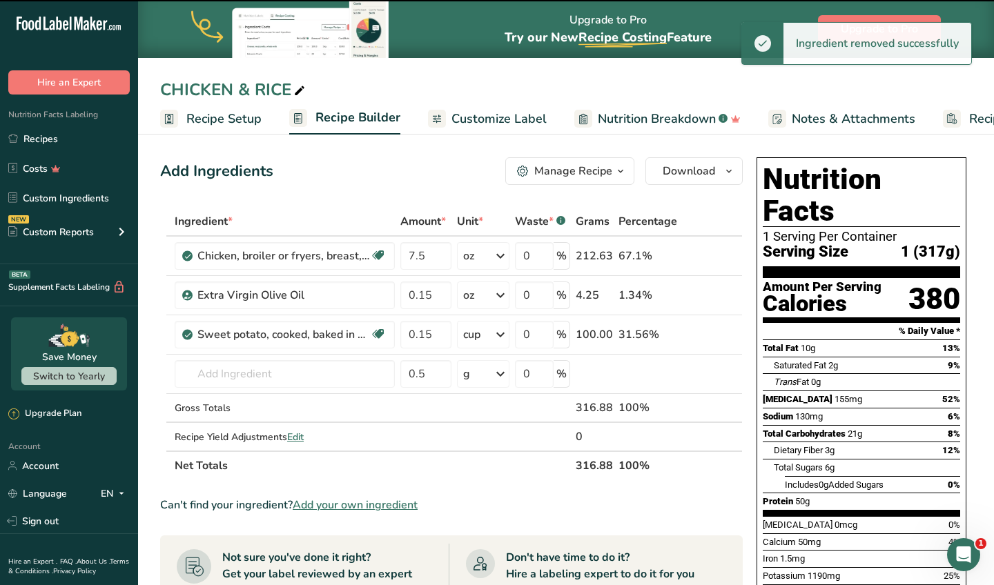
type input "0.5"
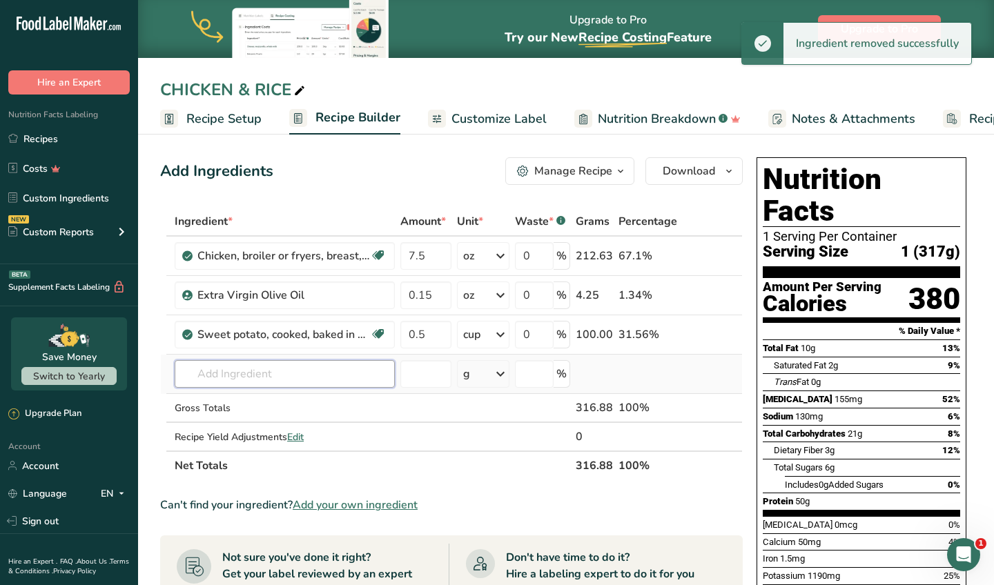
click at [266, 366] on input "text" at bounding box center [285, 374] width 220 height 28
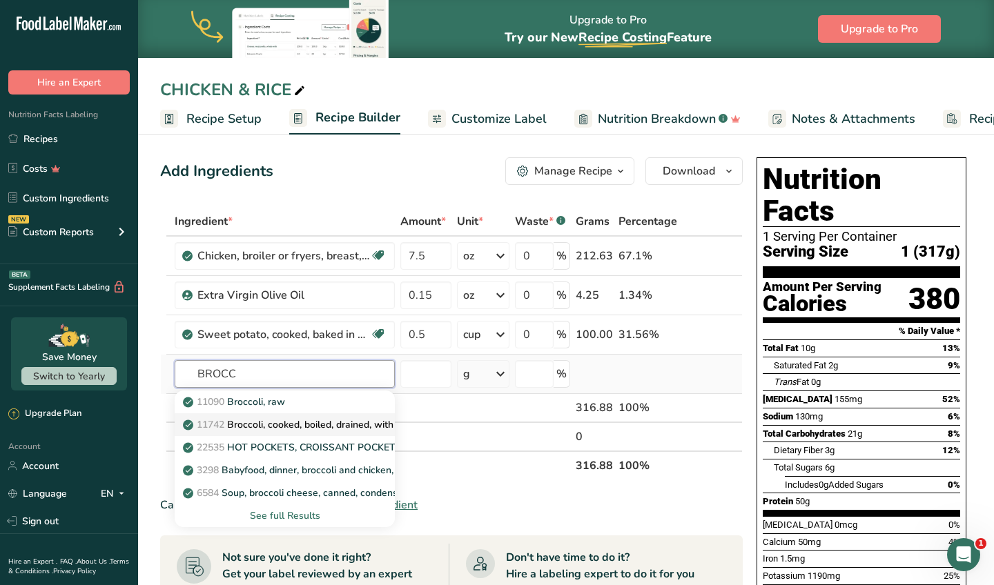
type input "BROCC"
click at [275, 422] on p "11742 Broccoli, cooked, boiled, drained, with salt" at bounding box center [299, 424] width 227 height 14
type input "Broccoli, cooked, boiled, drained, with salt"
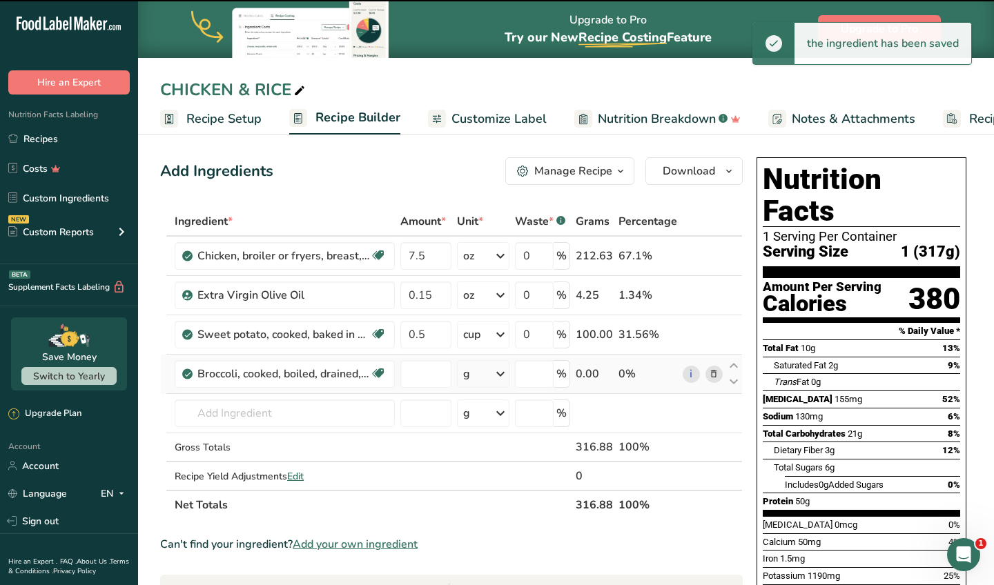
type input "0"
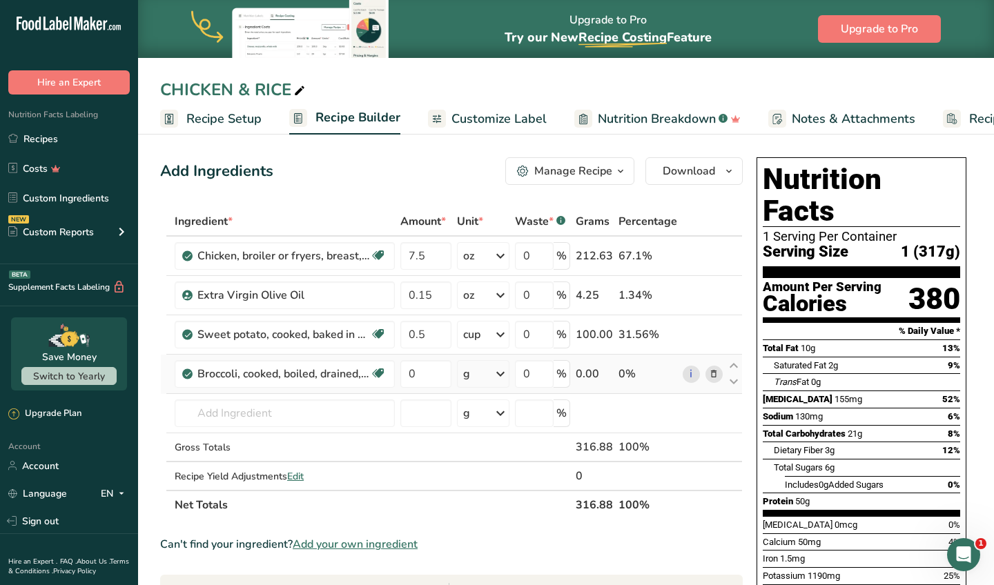
click at [482, 375] on div "g" at bounding box center [483, 374] width 52 height 28
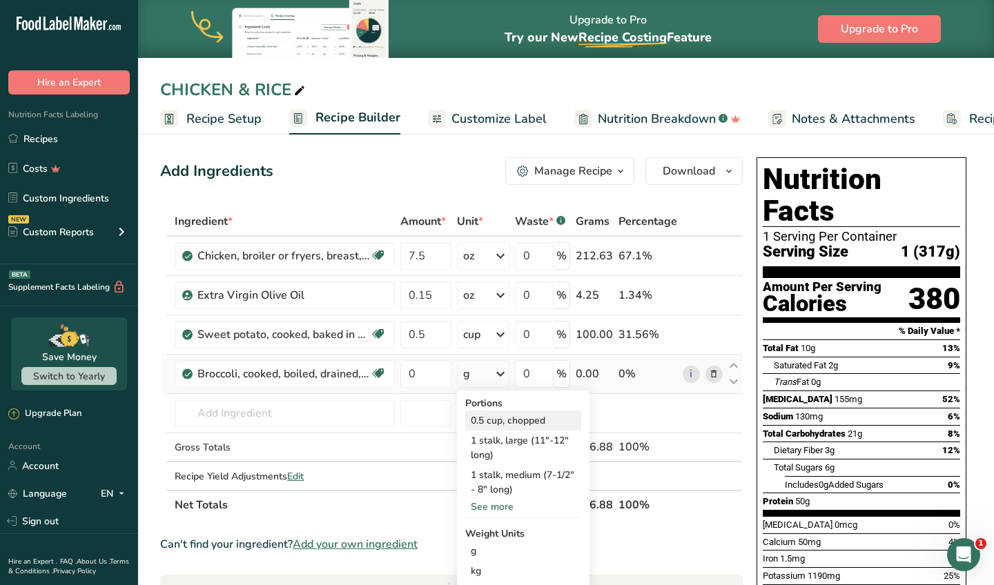
click at [495, 419] on div "0.5 cup, chopped" at bounding box center [523, 421] width 116 height 20
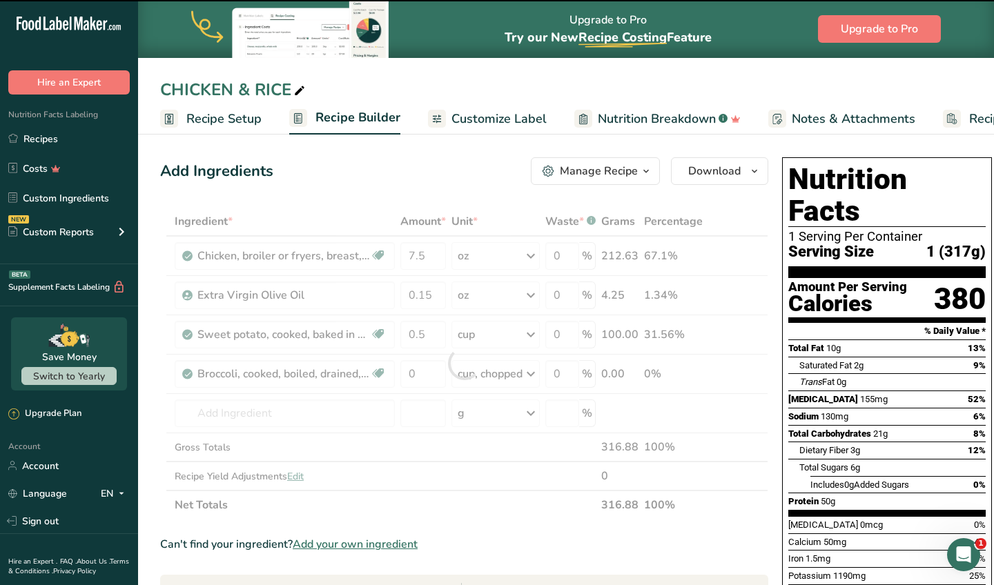
click at [437, 374] on div at bounding box center [464, 363] width 608 height 313
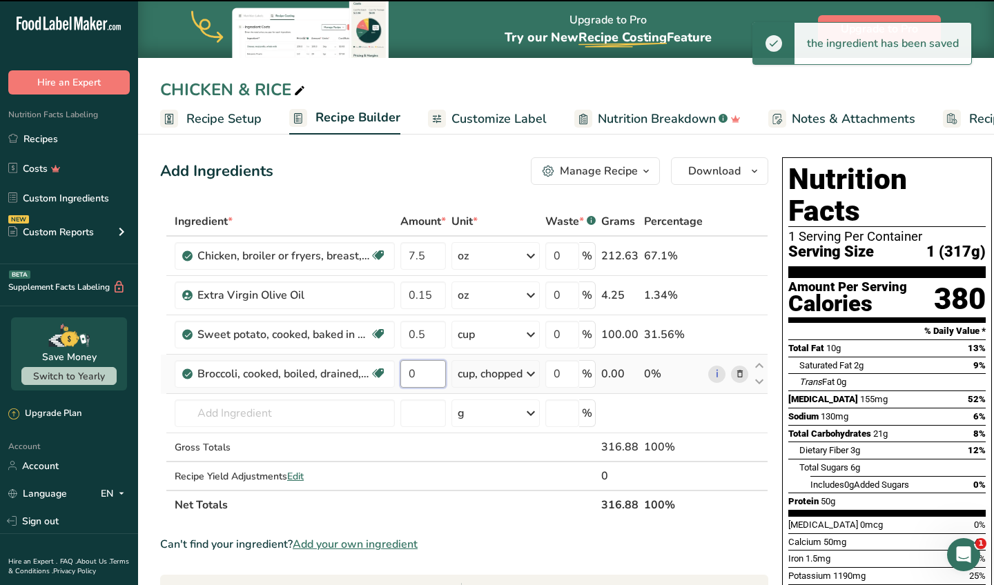
click at [437, 374] on input "0" at bounding box center [423, 374] width 46 height 28
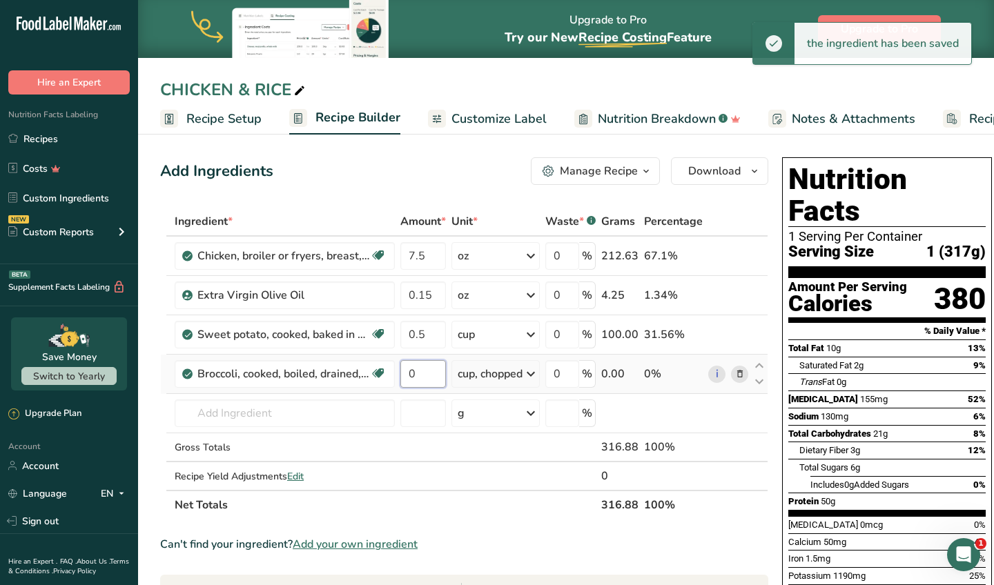
type input "1"
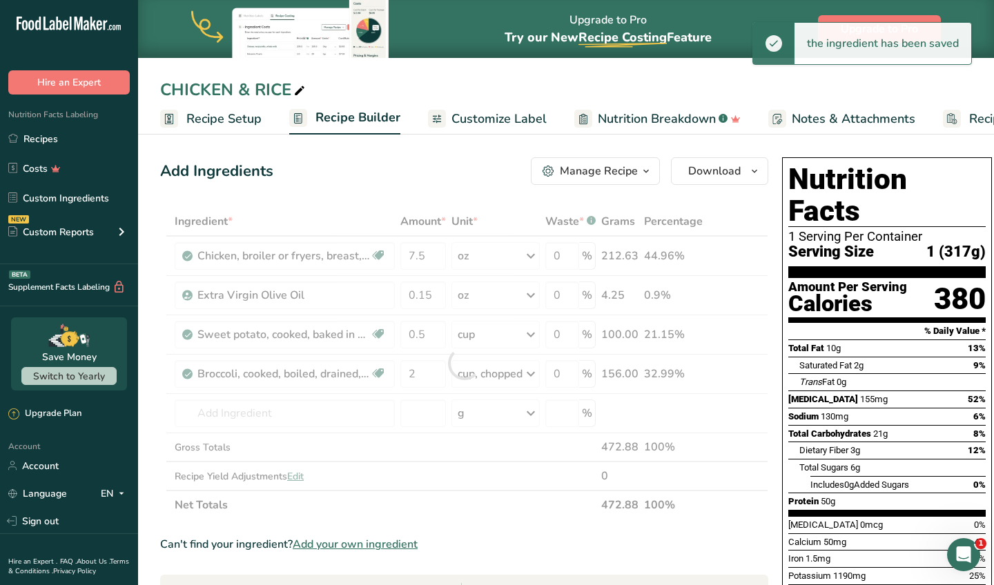
click at [475, 155] on div "Add Ingredients Manage Recipe Delete Recipe Duplicate Recipe Scale Recipe Save …" at bounding box center [468, 568] width 616 height 833
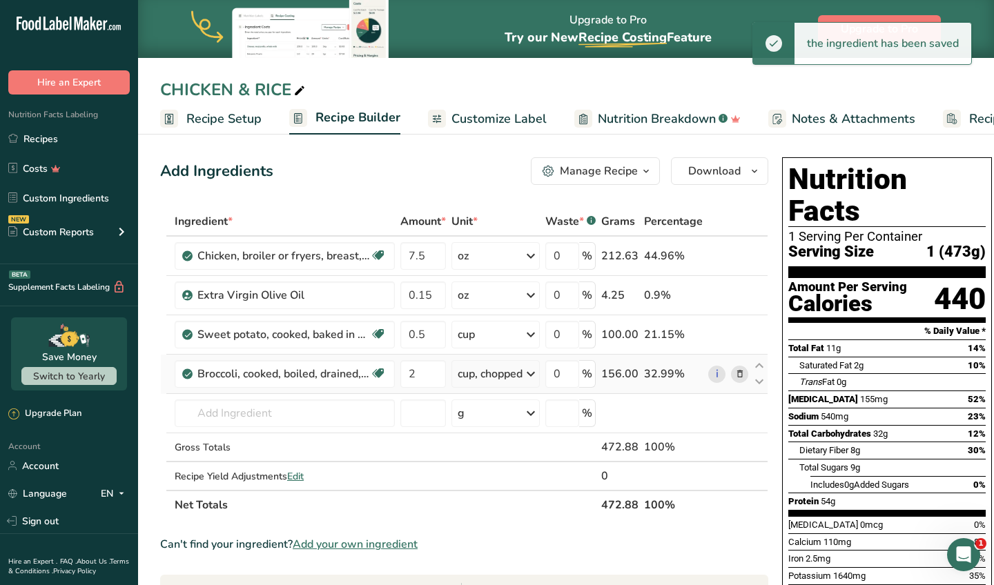
click at [466, 371] on div "cup, chopped" at bounding box center [489, 374] width 65 height 17
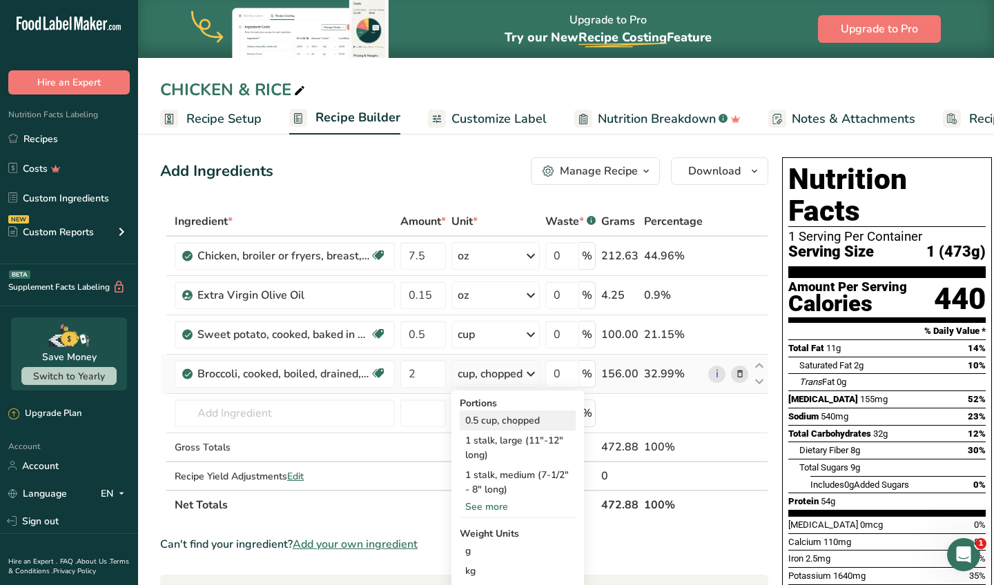
click at [487, 422] on div "0.5 cup, chopped" at bounding box center [518, 421] width 116 height 20
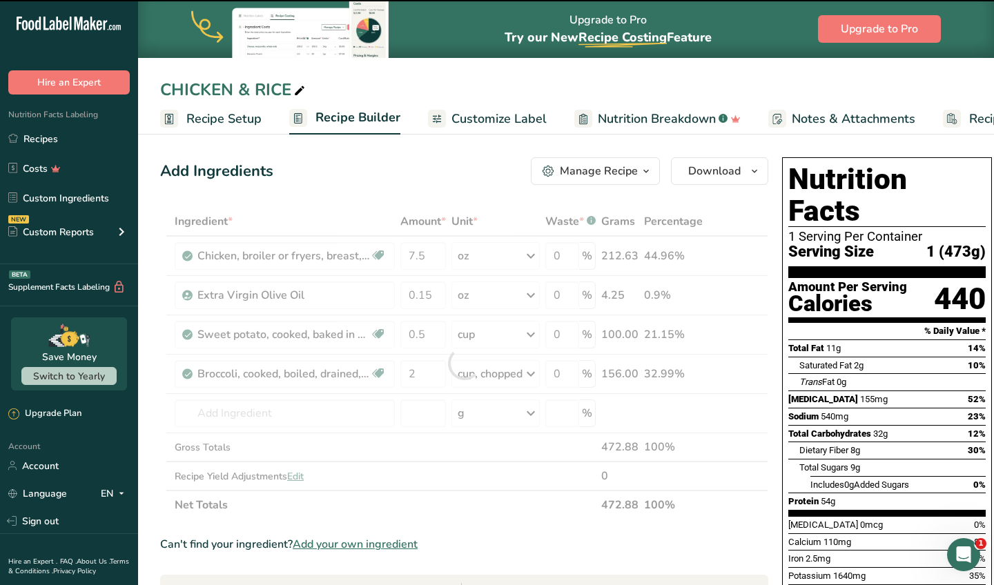
click at [422, 379] on div at bounding box center [464, 363] width 608 height 313
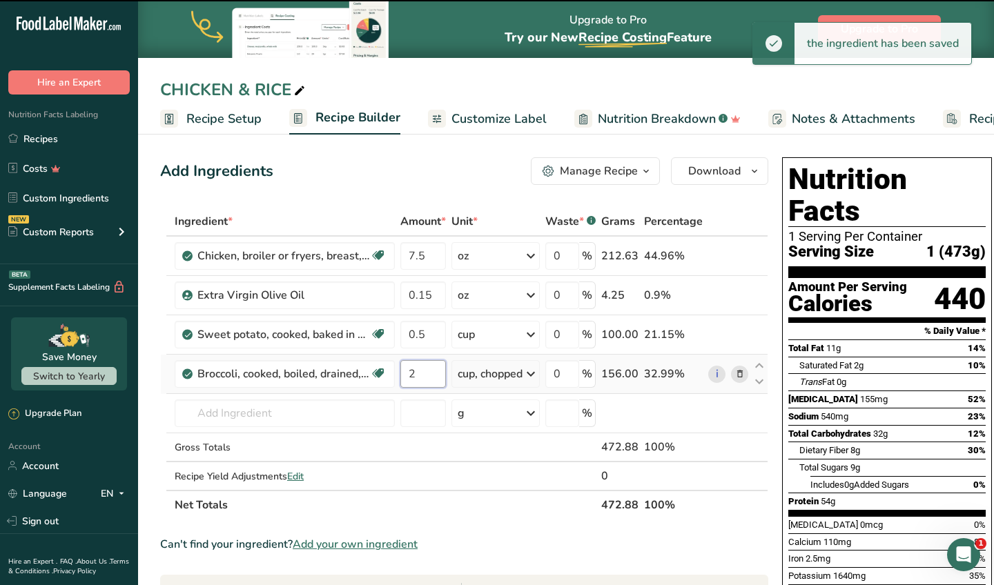
click at [422, 378] on input "2" at bounding box center [423, 374] width 46 height 28
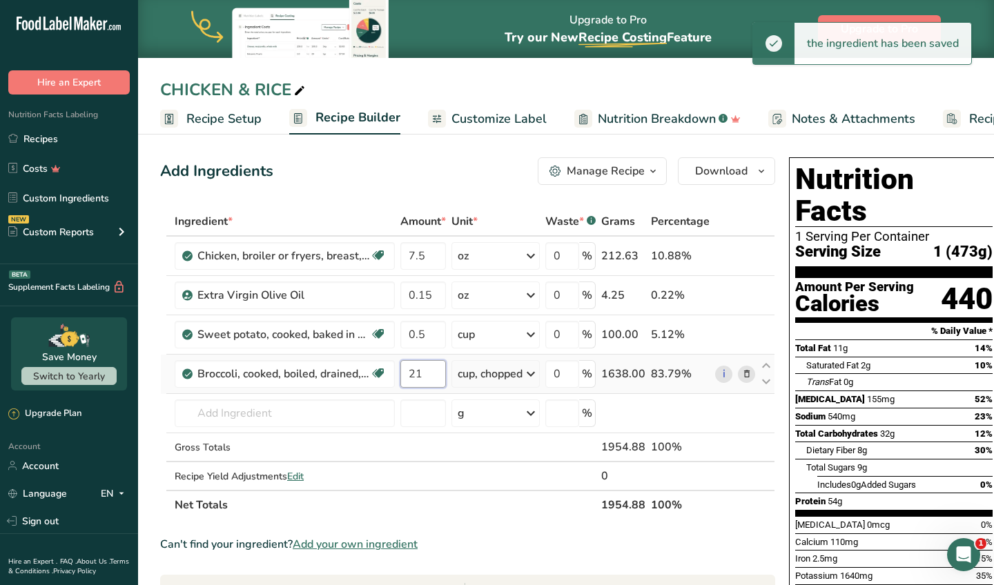
type input "2"
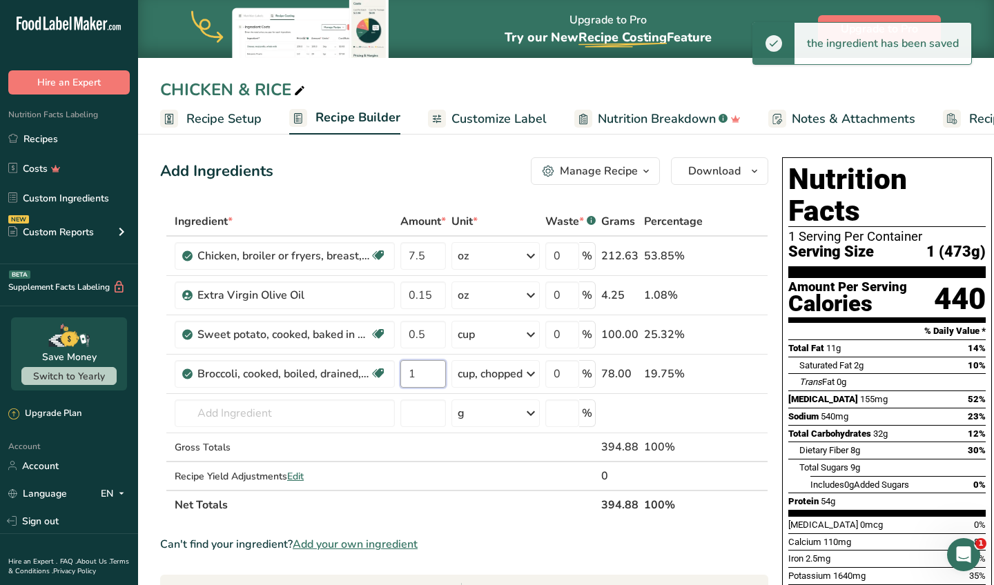
type input "1"
click at [471, 157] on div "Add Ingredients Manage Recipe Delete Recipe Duplicate Recipe Scale Recipe Save …" at bounding box center [468, 568] width 616 height 833
click at [424, 259] on input "7.5" at bounding box center [423, 256] width 46 height 28
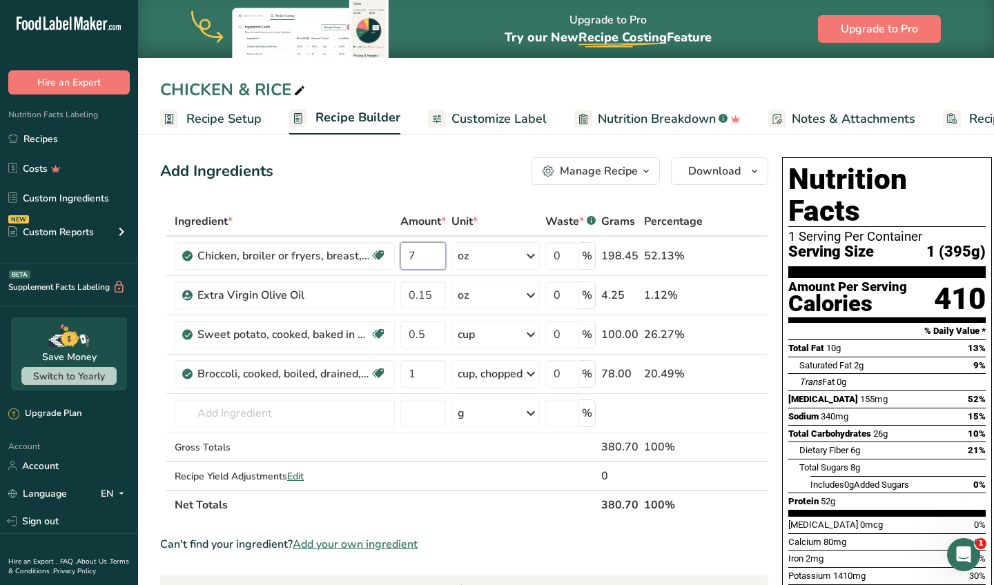
type input "7"
click at [431, 195] on div "Add Ingredients Manage Recipe Delete Recipe Duplicate Recipe Scale Recipe Save …" at bounding box center [468, 568] width 616 height 833
click at [284, 92] on div "CHICKEN & RICE" at bounding box center [234, 89] width 148 height 25
type input "CHICKEN & SWEET POTS"
click at [692, 184] on button "Download" at bounding box center [719, 171] width 97 height 28
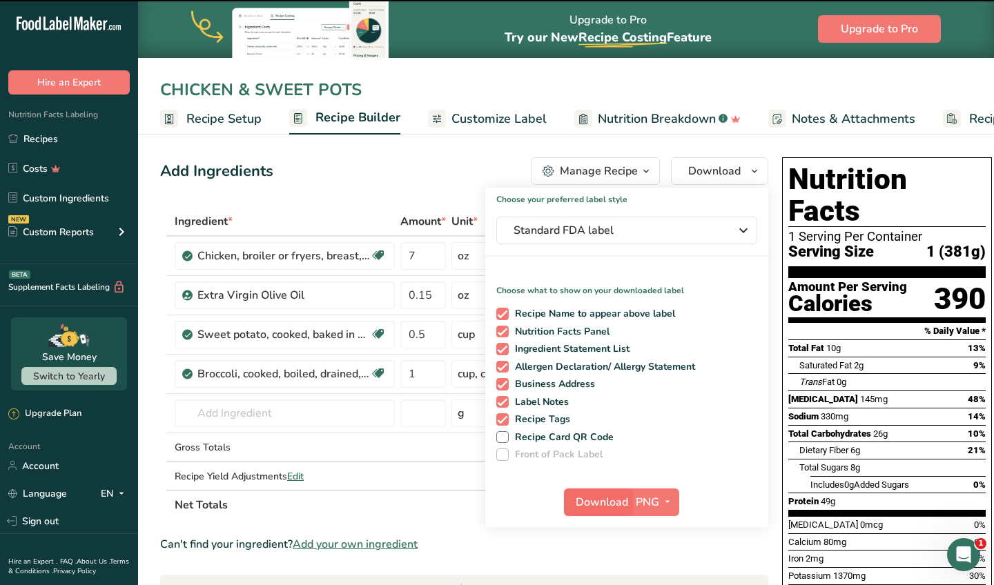
click at [596, 511] on button "Download" at bounding box center [598, 503] width 68 height 28
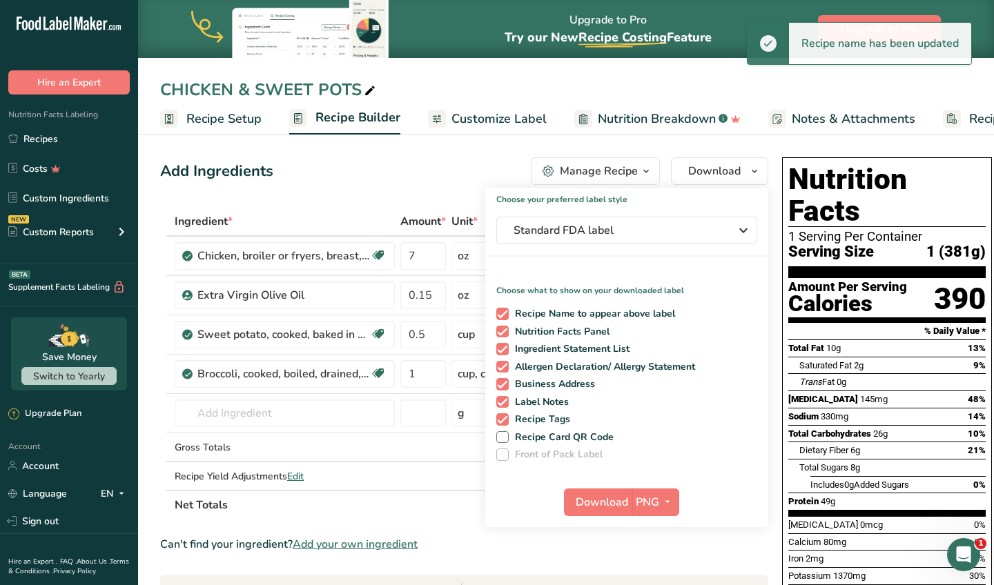
click at [57, 144] on div at bounding box center [497, 292] width 994 height 585
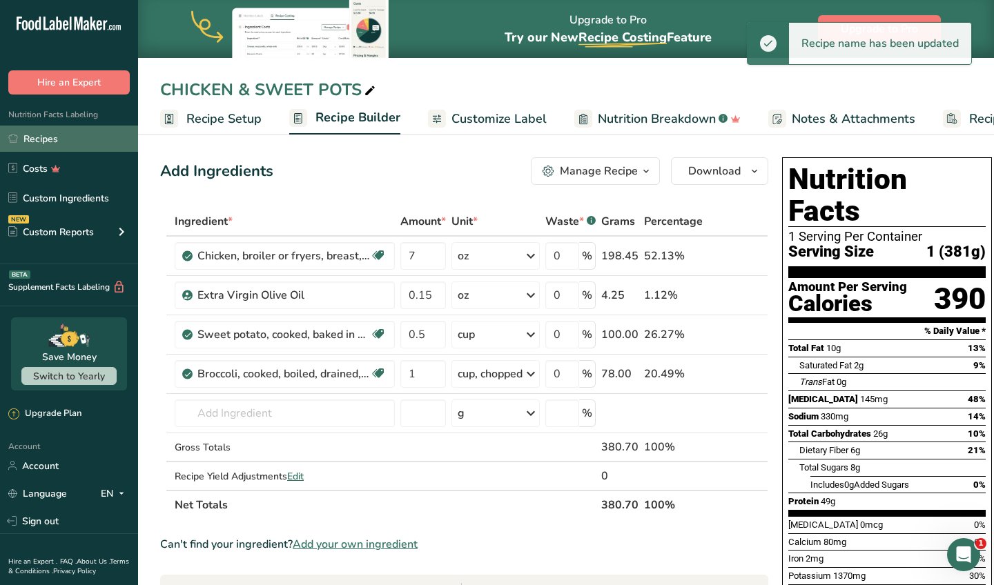
click at [57, 144] on link "Recipes" at bounding box center [69, 139] width 138 height 26
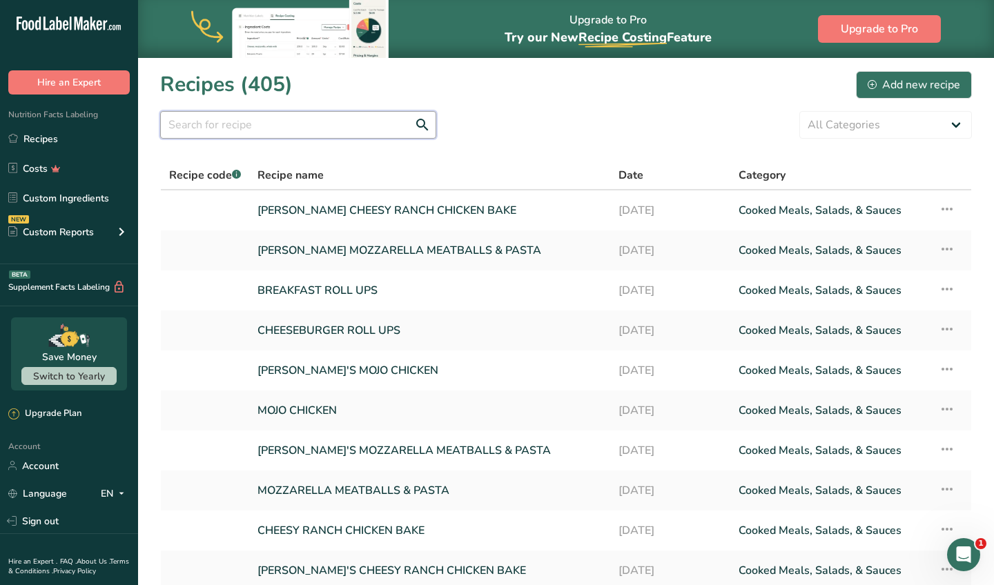
click at [303, 121] on input "text" at bounding box center [298, 125] width 276 height 28
type input "STEAK"
